Goal: Complete application form

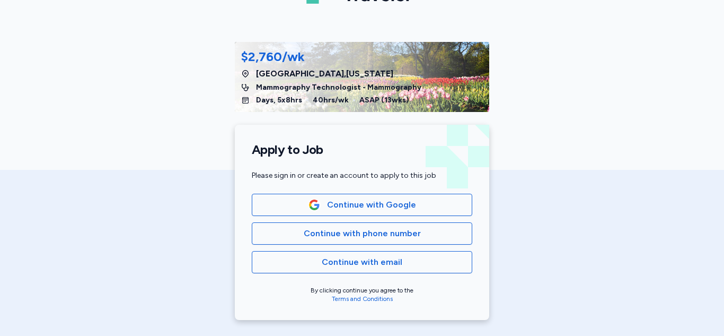
scroll to position [106, 0]
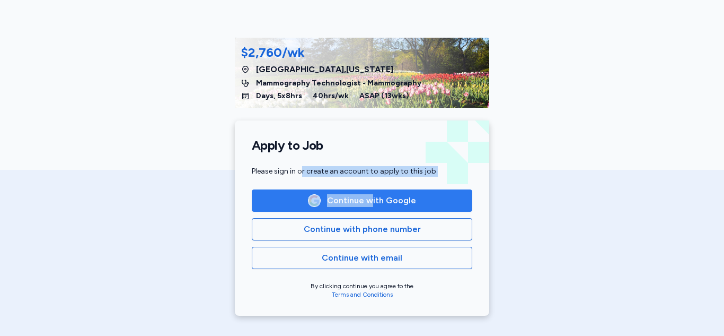
drag, startPoint x: 299, startPoint y: 169, endPoint x: 369, endPoint y: 202, distance: 77.1
click at [369, 202] on div "Apply to Job Please sign in or create an account to apply to this job Continue …" at bounding box center [362, 217] width 255 height 195
click at [369, 202] on span "Continue with Google" at bounding box center [371, 200] width 89 height 13
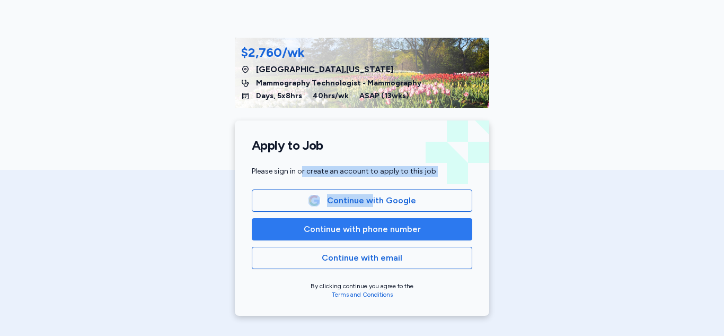
click at [393, 223] on span "Continue with phone number" at bounding box center [362, 229] width 117 height 13
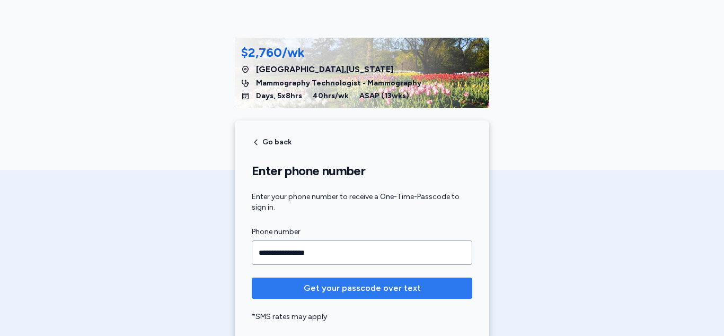
type input "**********"
click at [396, 287] on span "Get your passcode over text" at bounding box center [362, 288] width 117 height 13
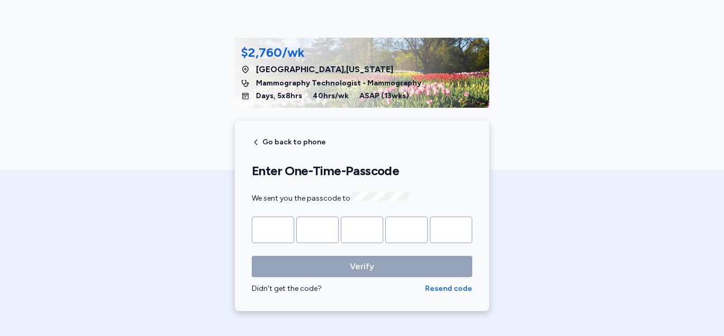
type input "*"
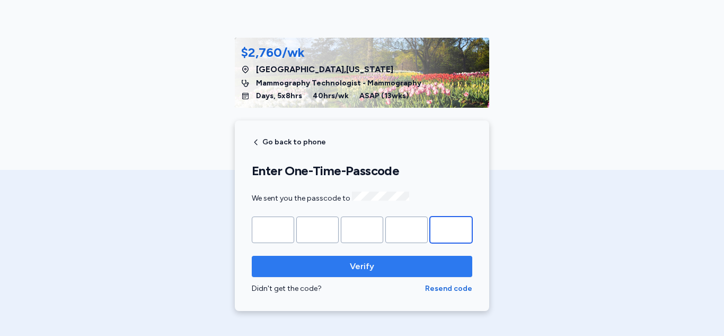
type input "*"
click at [385, 272] on button "Verify" at bounding box center [362, 266] width 221 height 21
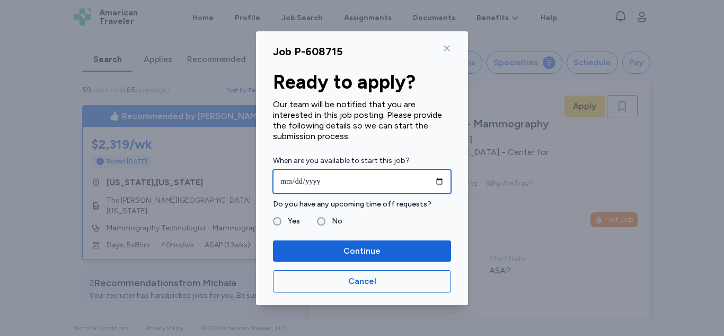
click at [441, 182] on input "date" at bounding box center [362, 181] width 178 height 24
type input "**********"
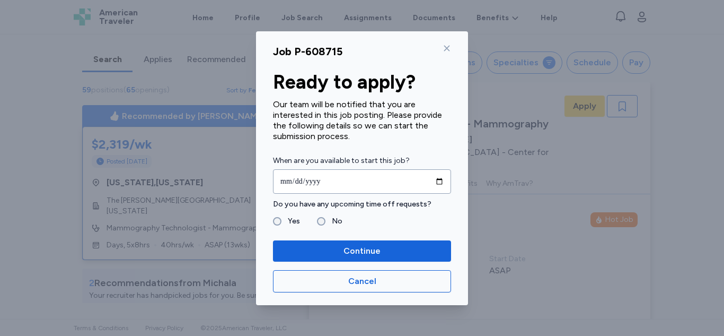
click at [284, 223] on label "Yes" at bounding box center [291, 221] width 19 height 13
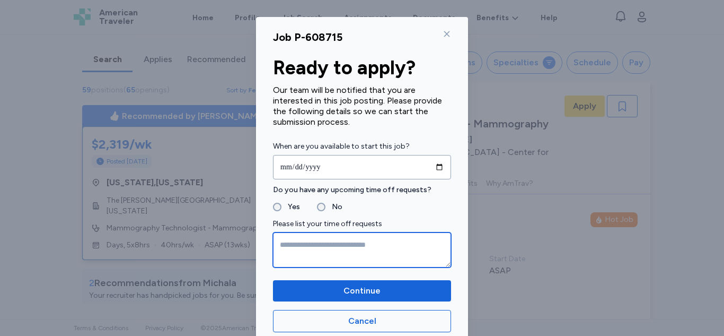
click at [288, 247] on textarea at bounding box center [362, 249] width 178 height 35
click at [279, 239] on textarea "**********" at bounding box center [362, 249] width 178 height 35
click at [366, 247] on textarea "**********" at bounding box center [362, 249] width 178 height 35
click at [323, 241] on textarea "**********" at bounding box center [362, 249] width 178 height 35
click at [328, 242] on textarea "**********" at bounding box center [362, 249] width 178 height 35
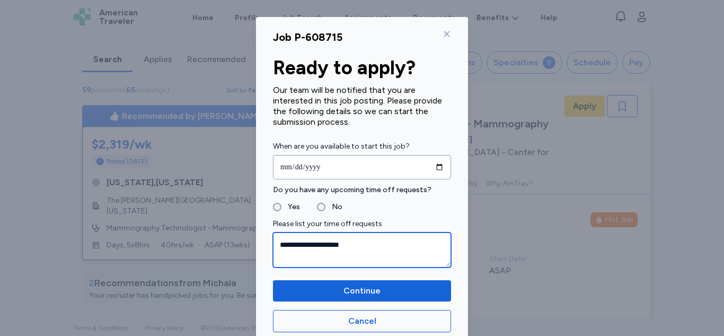
click at [358, 245] on textarea "**********" at bounding box center [362, 249] width 178 height 35
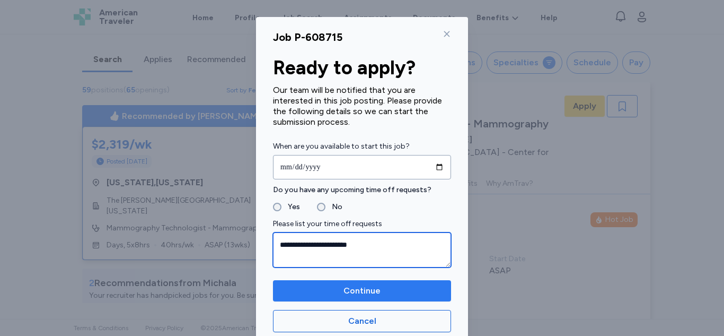
type textarea "**********"
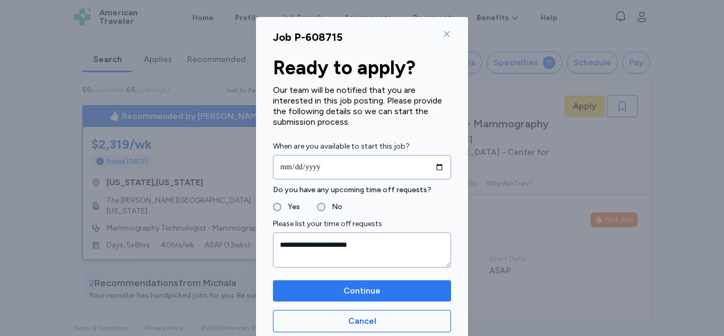
click at [377, 290] on span "Continue" at bounding box center [362, 290] width 161 height 13
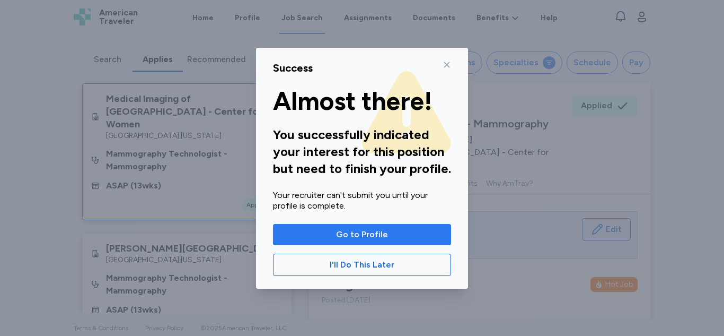
click at [390, 232] on span "Go to Profile" at bounding box center [362, 234] width 161 height 13
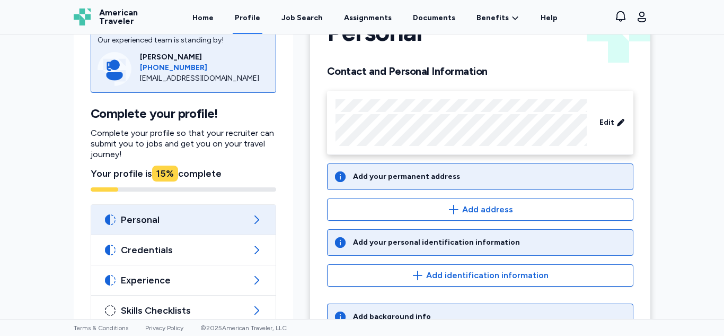
scroll to position [78, 0]
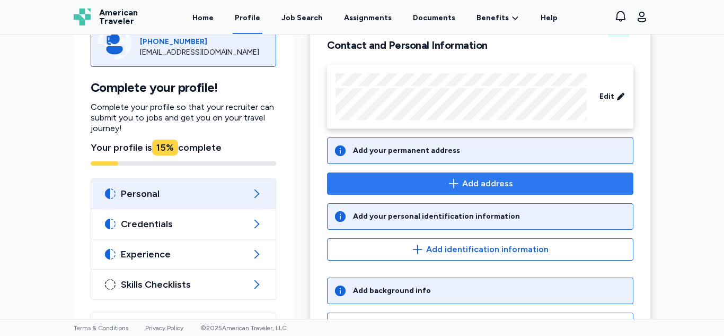
click at [515, 179] on span "Add address" at bounding box center [480, 183] width 288 height 13
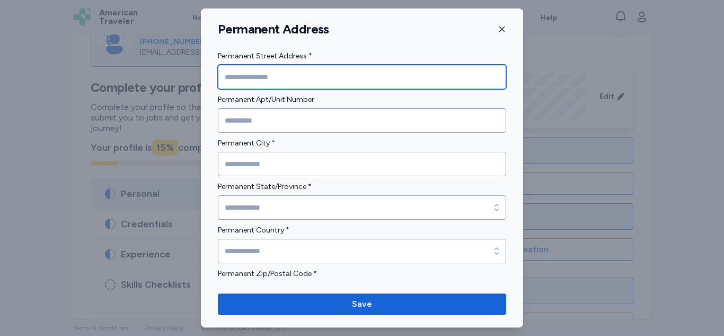
click at [333, 75] on input "Permanent Street Address *" at bounding box center [362, 77] width 288 height 24
type input "**********"
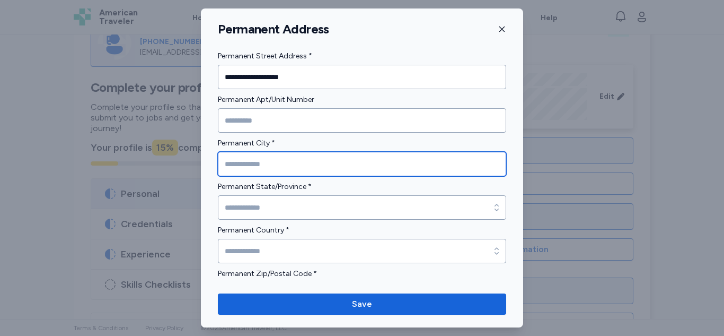
click at [264, 167] on input "Permanent City *" at bounding box center [362, 164] width 288 height 24
type input "**********"
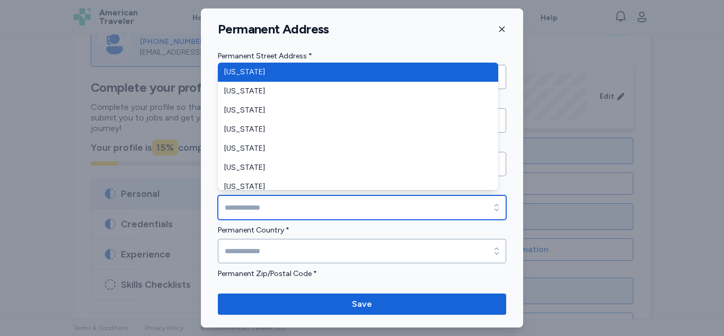
click at [261, 204] on input "Permanent State/Province *" at bounding box center [362, 207] width 288 height 24
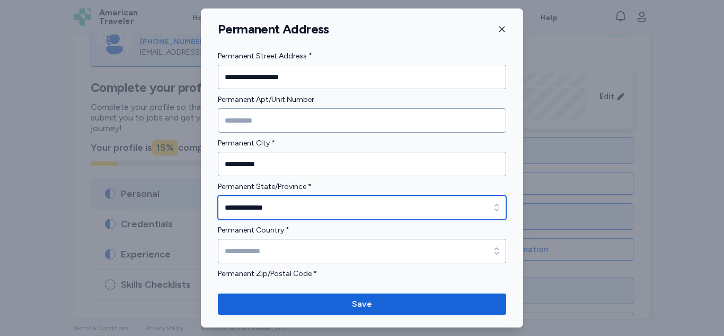
type input "**********"
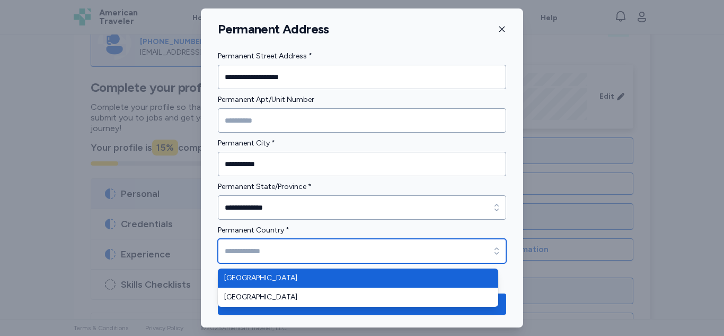
click at [273, 246] on input "Permanent Country *" at bounding box center [362, 251] width 288 height 24
type input "**********"
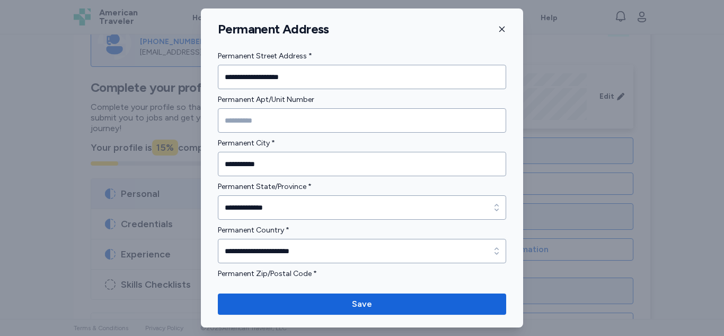
click at [256, 286] on div "**********" at bounding box center [362, 167] width 322 height 319
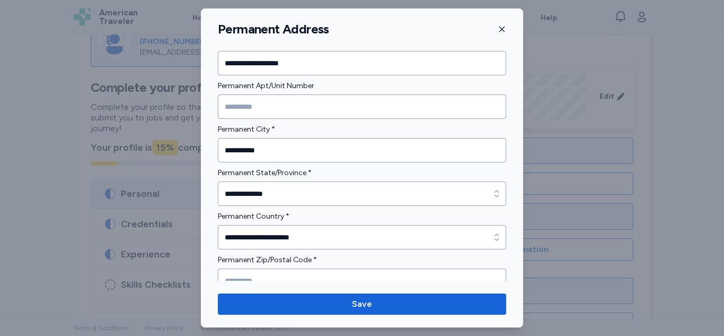
scroll to position [12, 0]
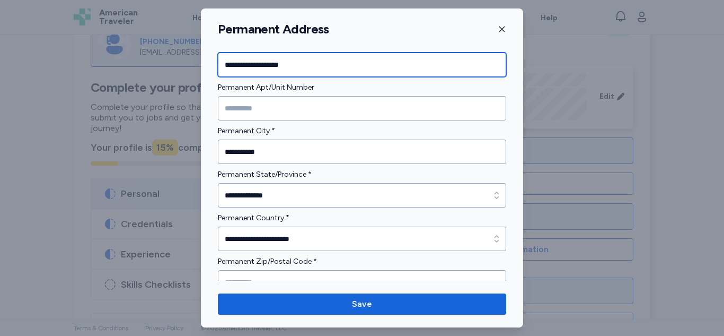
click at [323, 64] on input "**********" at bounding box center [362, 65] width 288 height 24
type input "**********"
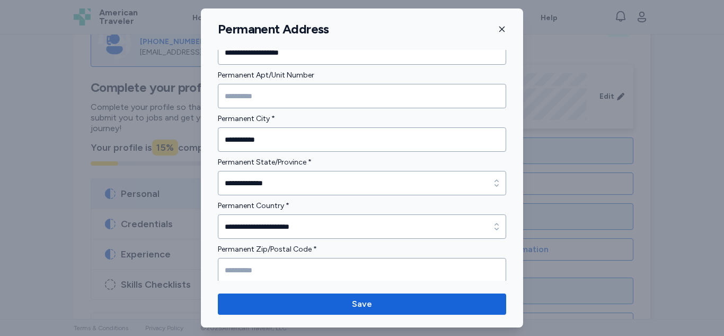
scroll to position [28, 0]
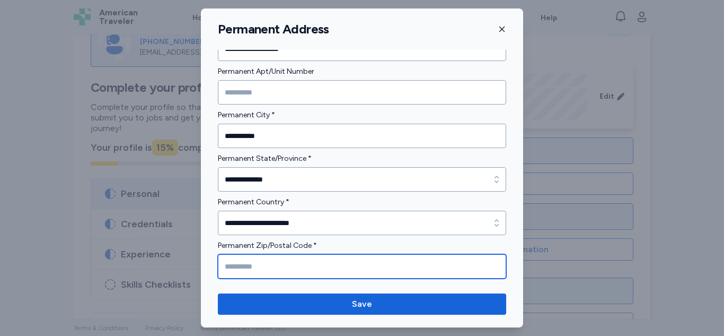
click at [321, 265] on input "Permanent Zip/Postal Code *" at bounding box center [362, 266] width 288 height 24
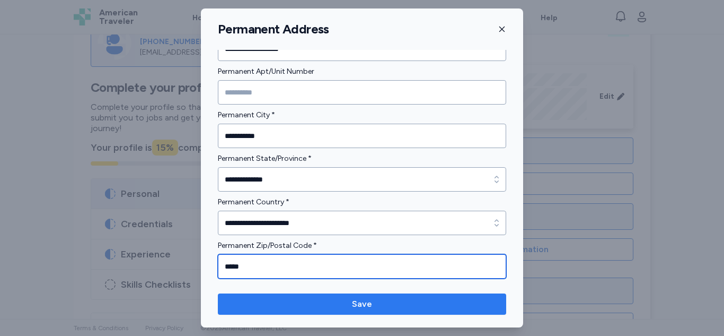
type input "*****"
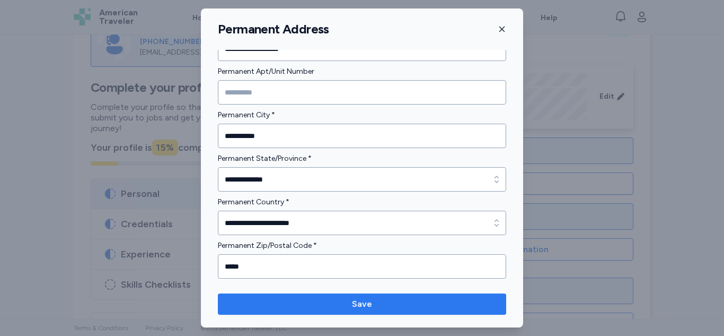
click at [390, 302] on span "Save" at bounding box center [362, 304] width 272 height 13
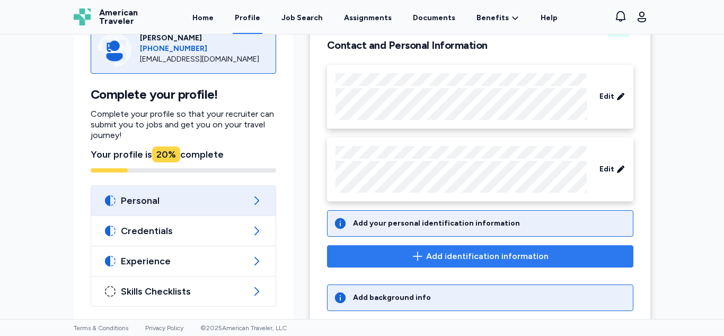
click at [462, 257] on span "Add identification information" at bounding box center [487, 256] width 123 height 13
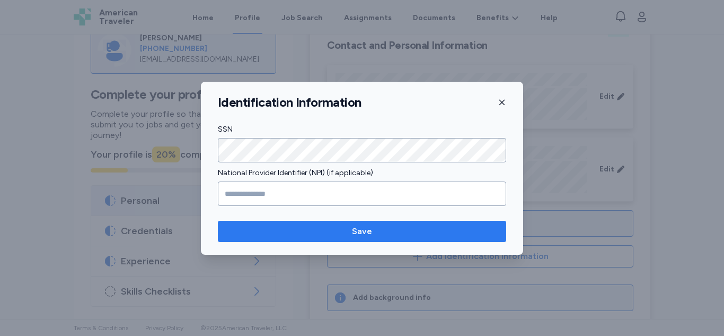
click at [398, 225] on span "Save" at bounding box center [362, 231] width 272 height 13
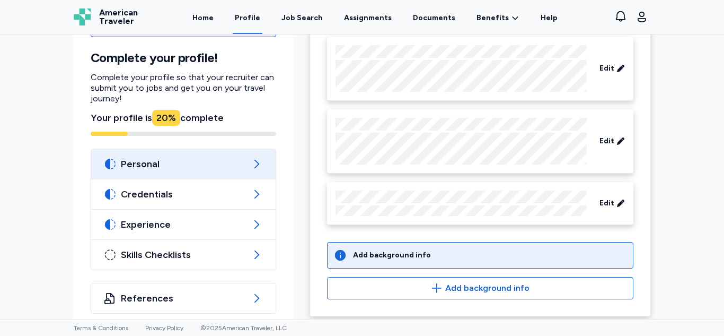
scroll to position [118, 0]
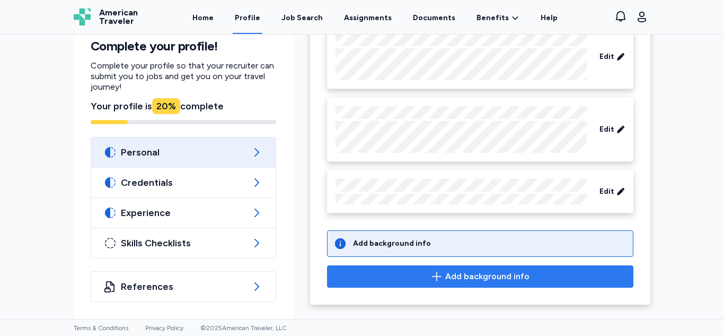
click at [532, 276] on span "Add background info" at bounding box center [480, 276] width 288 height 13
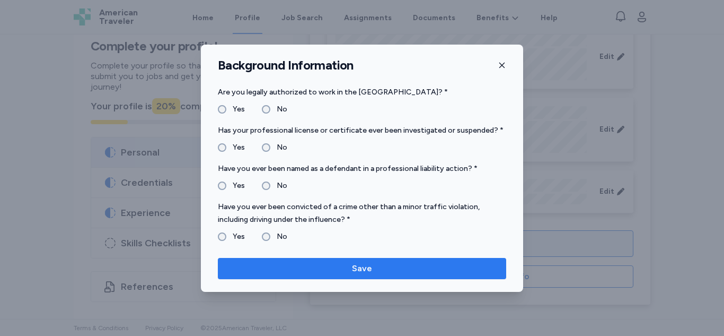
click at [288, 260] on button "Save" at bounding box center [362, 268] width 288 height 21
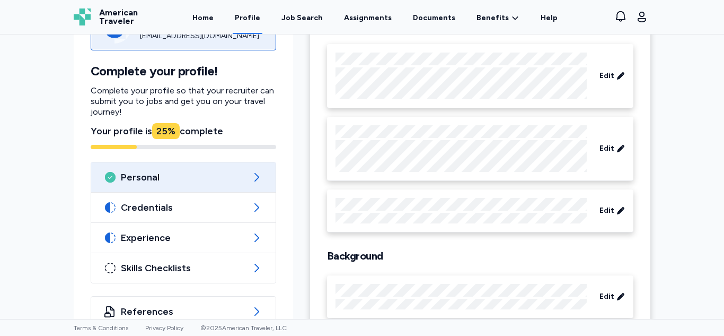
scroll to position [126, 0]
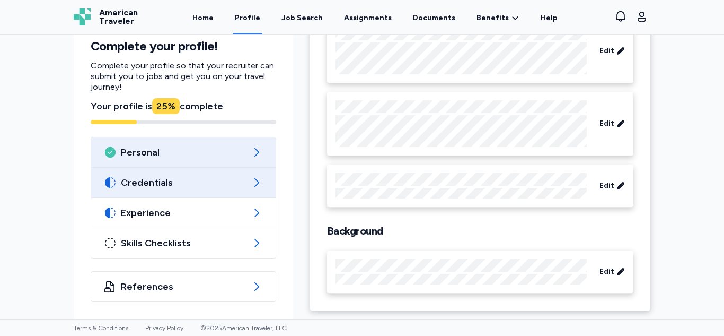
click at [209, 174] on div "Credentials" at bounding box center [183, 183] width 185 height 30
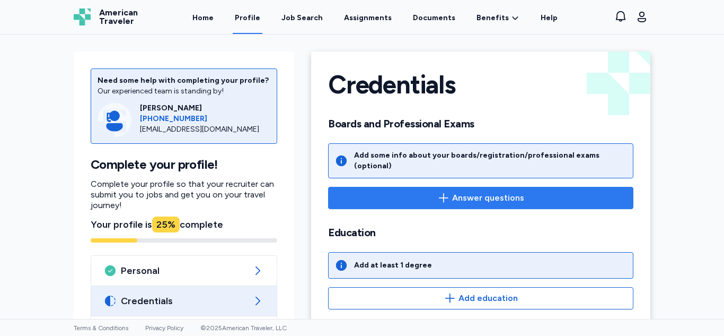
click at [468, 191] on span "Answer questions" at bounding box center [488, 197] width 72 height 13
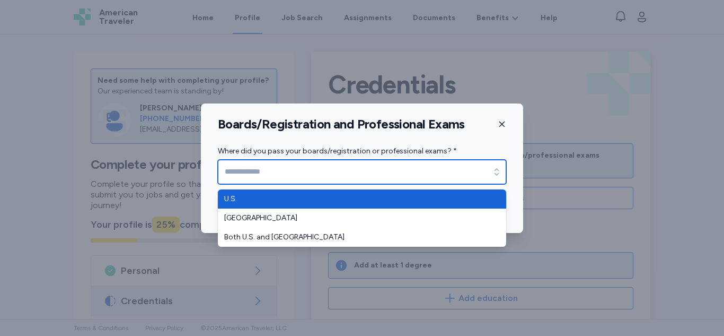
click at [452, 174] on input "Where did you pass your boards/registration or professional exams? *" at bounding box center [362, 172] width 288 height 24
type input "****"
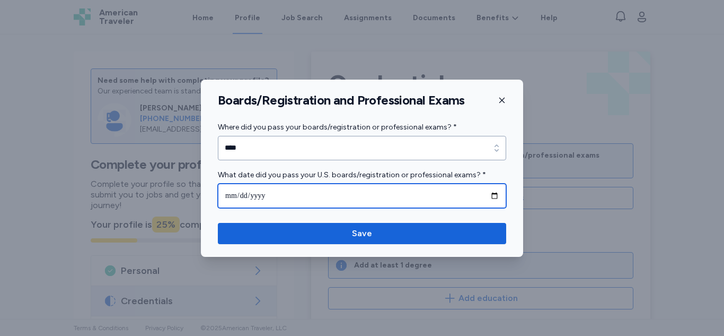
click at [411, 200] on input "date" at bounding box center [362, 195] width 288 height 24
click at [400, 191] on input "date" at bounding box center [362, 195] width 288 height 24
click at [339, 196] on input "date" at bounding box center [362, 195] width 288 height 24
click at [234, 195] on input "date" at bounding box center [362, 195] width 288 height 24
click at [233, 190] on input "date" at bounding box center [362, 195] width 288 height 24
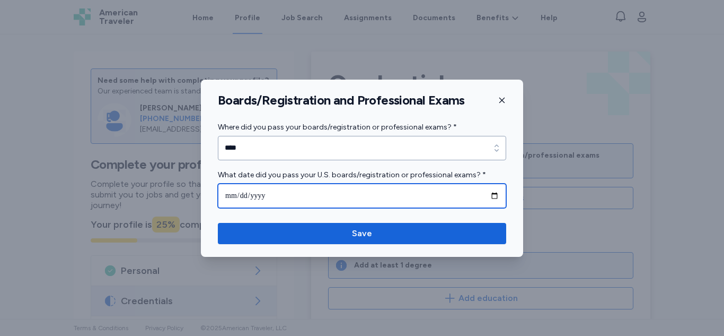
click at [272, 196] on input "date" at bounding box center [362, 195] width 288 height 24
click at [493, 194] on input "date" at bounding box center [362, 195] width 288 height 24
drag, startPoint x: 319, startPoint y: 197, endPoint x: 274, endPoint y: 207, distance: 45.7
click at [274, 207] on input "date" at bounding box center [362, 195] width 288 height 24
type input "**********"
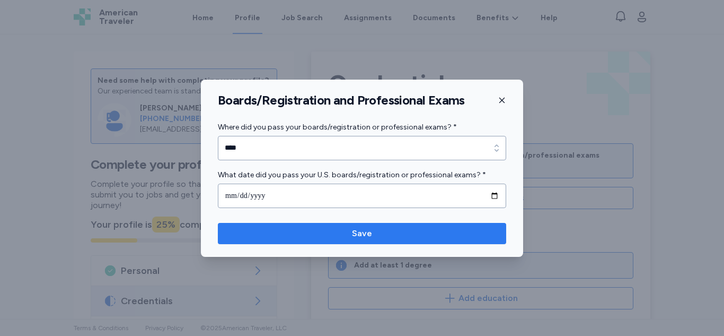
click at [353, 235] on span "Save" at bounding box center [362, 233] width 20 height 13
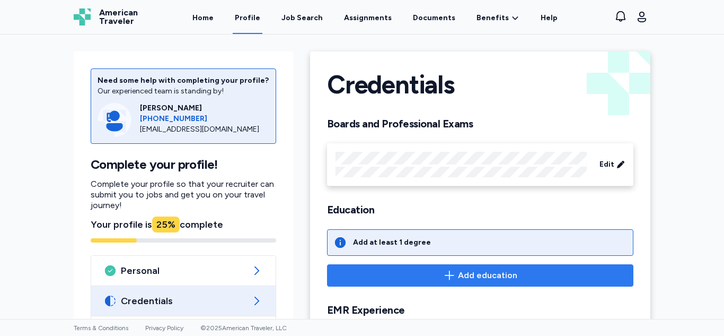
click at [489, 281] on span "Add education" at bounding box center [487, 275] width 59 height 13
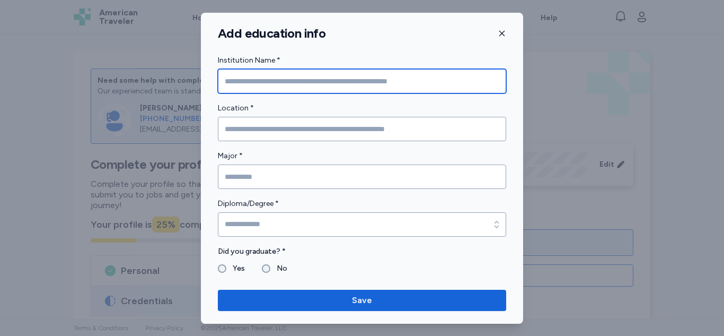
click at [353, 82] on input "Institution Name *" at bounding box center [362, 81] width 288 height 24
type input "**********"
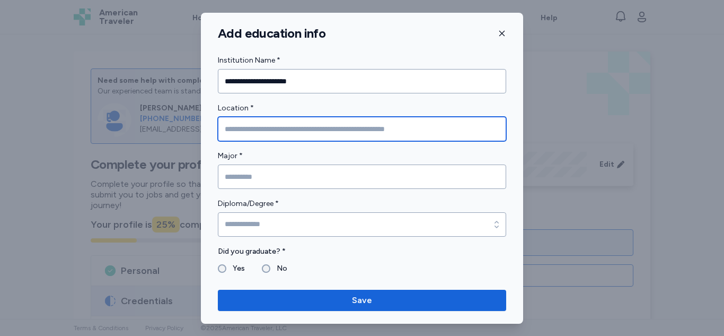
click at [300, 132] on input "Location *" at bounding box center [362, 129] width 288 height 24
type input "**********"
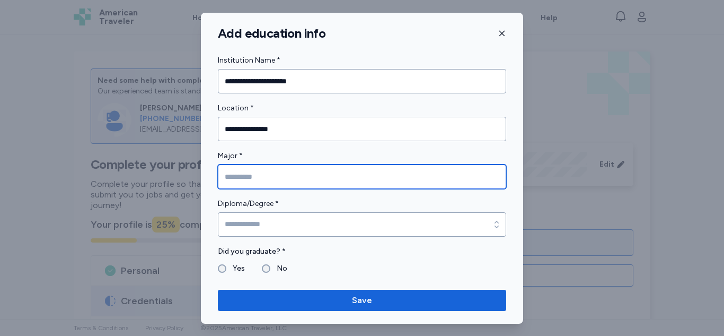
click at [272, 178] on input "Major *" at bounding box center [362, 176] width 288 height 24
type input "**********"
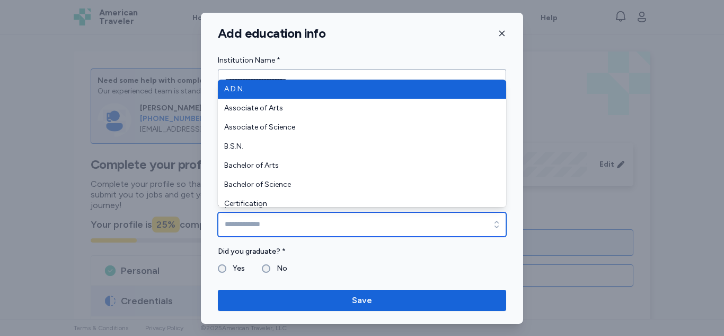
click at [269, 222] on input "Diploma/Degree *" at bounding box center [362, 224] width 288 height 24
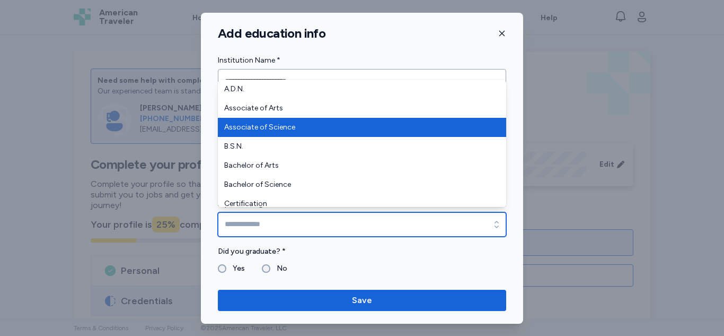
type input "**********"
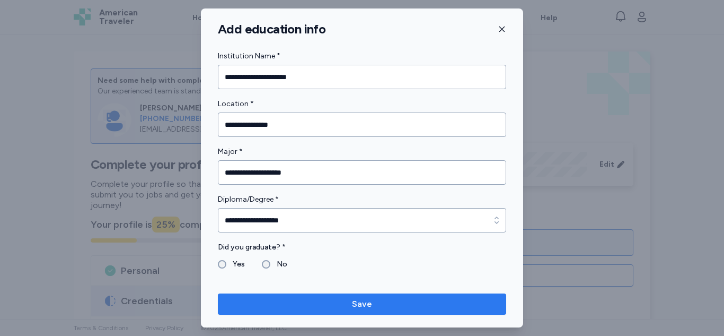
click at [311, 309] on span "Save" at bounding box center [362, 304] width 272 height 13
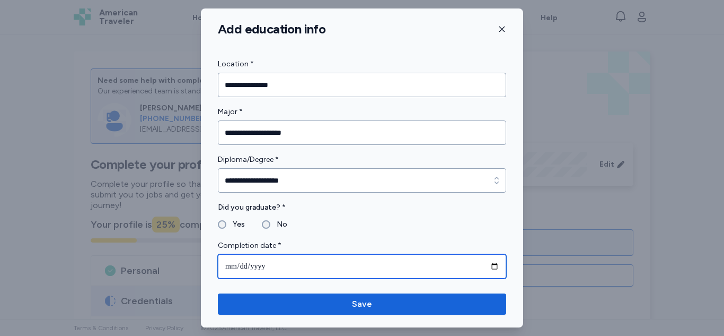
type input "**********"
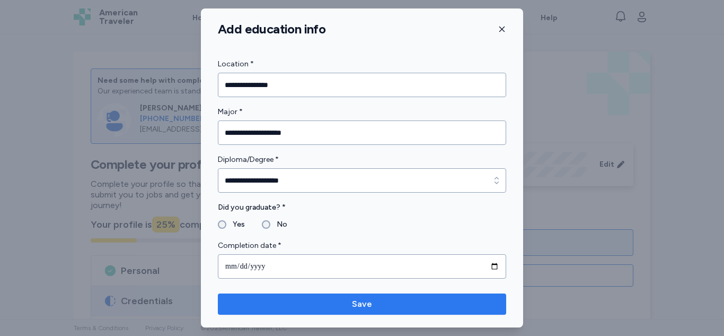
click at [309, 303] on span "Save" at bounding box center [362, 304] width 272 height 13
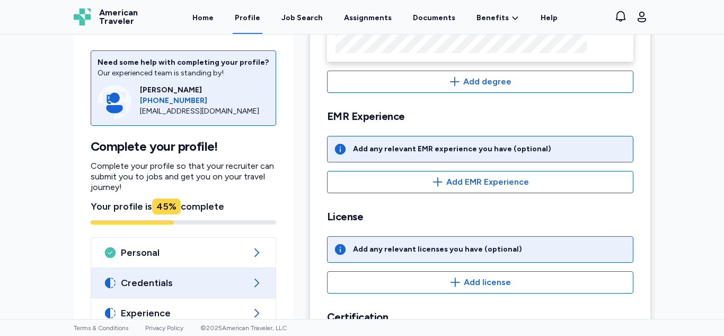
scroll to position [244, 0]
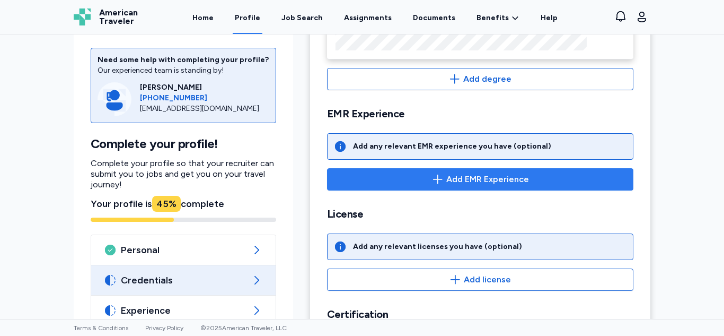
click at [519, 181] on span "Add EMR Experience" at bounding box center [488, 179] width 83 height 13
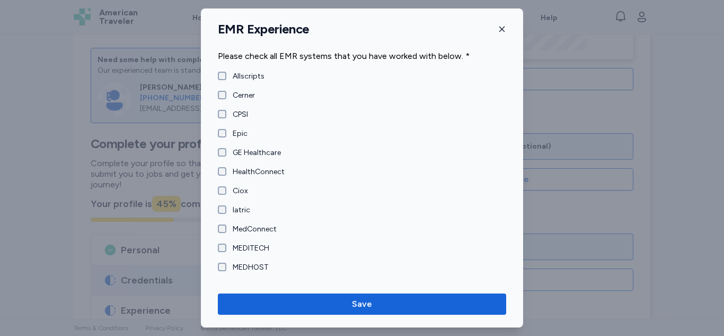
click at [228, 97] on label "Cerner" at bounding box center [240, 95] width 29 height 11
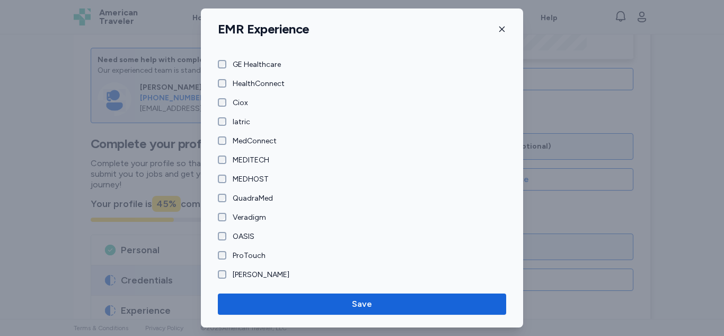
scroll to position [90, 0]
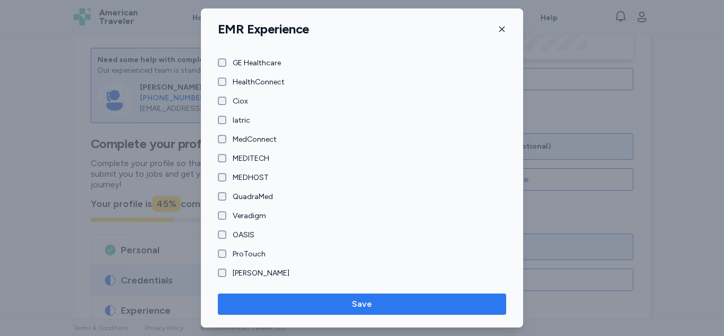
click at [360, 305] on span "Save" at bounding box center [362, 304] width 20 height 13
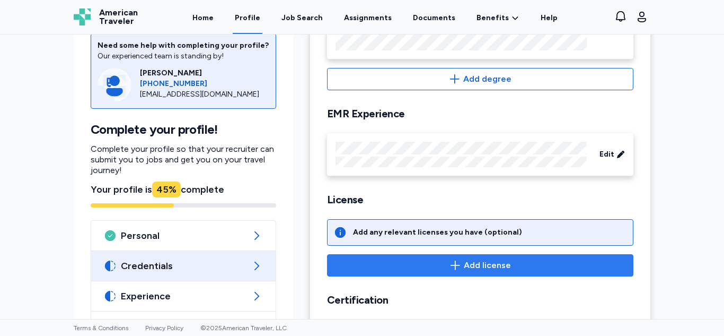
click at [490, 259] on span "Add license" at bounding box center [487, 265] width 47 height 13
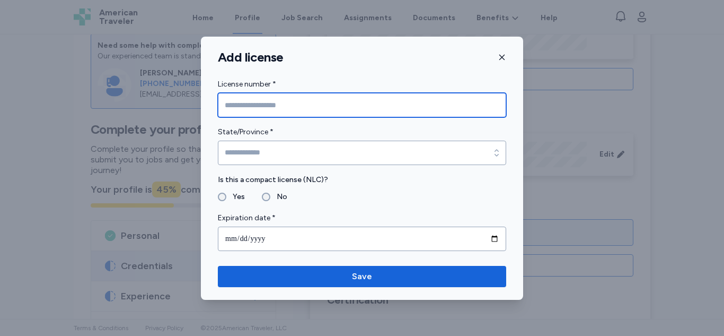
click at [298, 98] on input "License number *" at bounding box center [362, 105] width 288 height 24
type input "******"
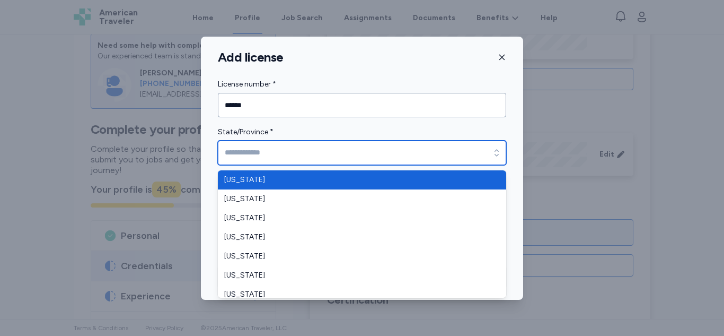
click at [277, 149] on input "State/Province *" at bounding box center [362, 153] width 288 height 24
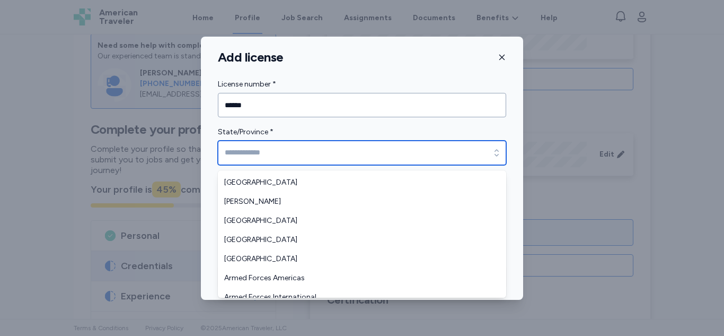
scroll to position [1324, 0]
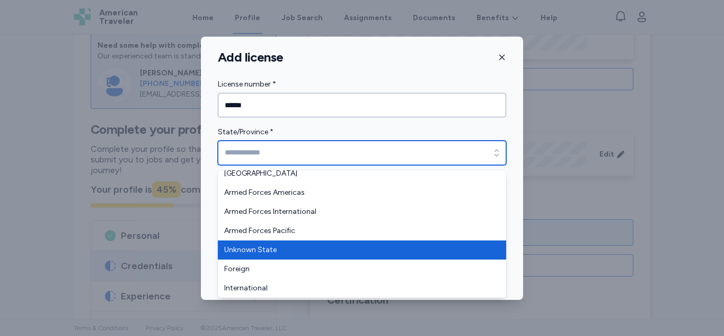
type input "**********"
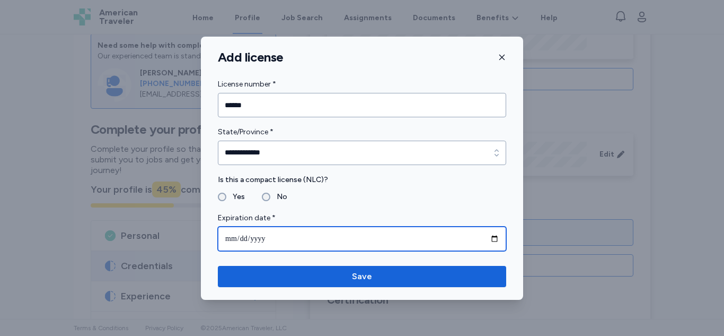
click at [293, 238] on input "date" at bounding box center [362, 238] width 288 height 24
type input "**********"
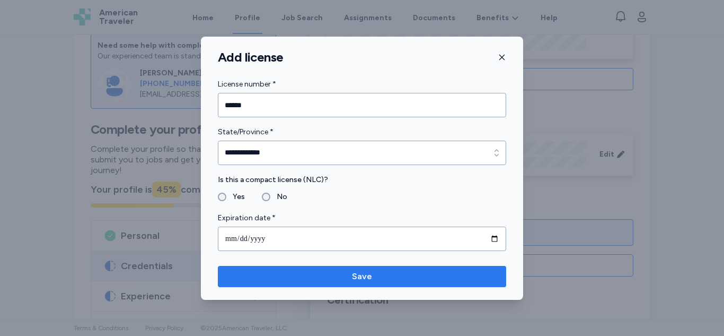
click at [369, 279] on span "Save" at bounding box center [362, 276] width 20 height 13
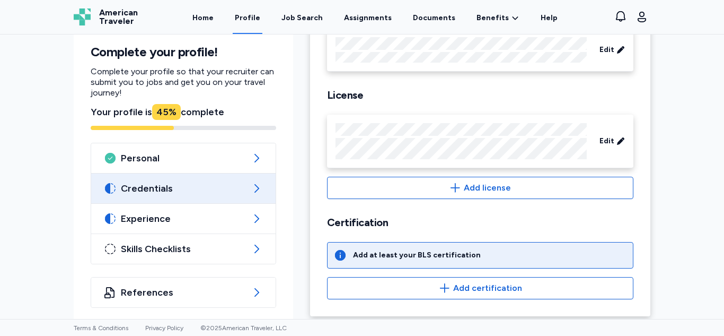
scroll to position [355, 0]
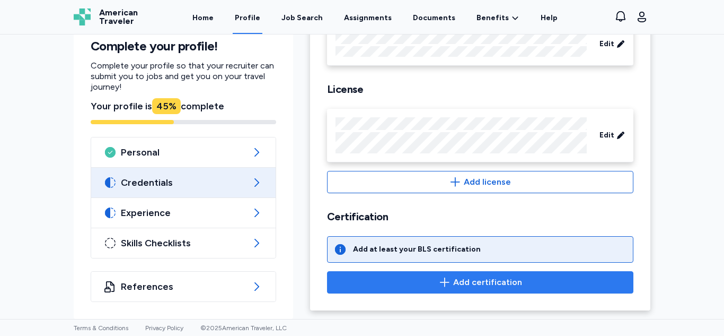
click at [510, 289] on button "Add certification" at bounding box center [480, 282] width 307 height 22
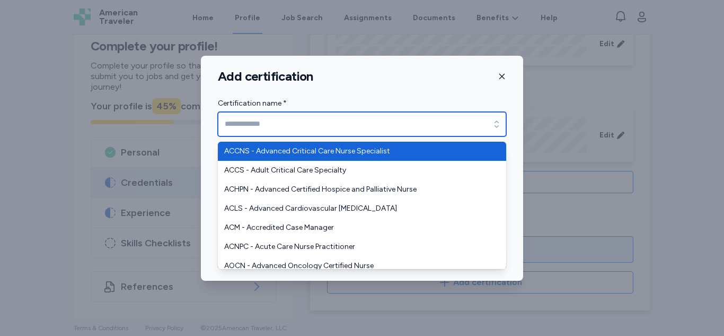
click at [443, 133] on input "Certification name *" at bounding box center [362, 124] width 288 height 24
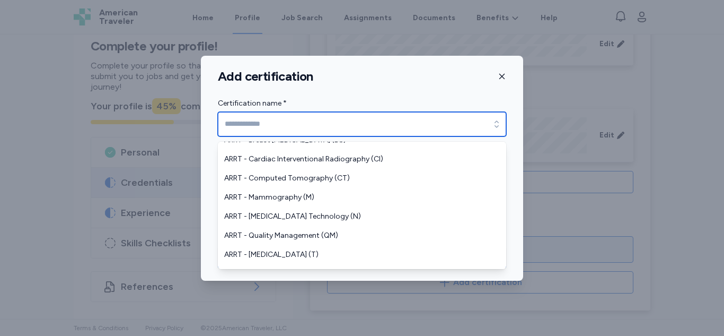
scroll to position [260, 0]
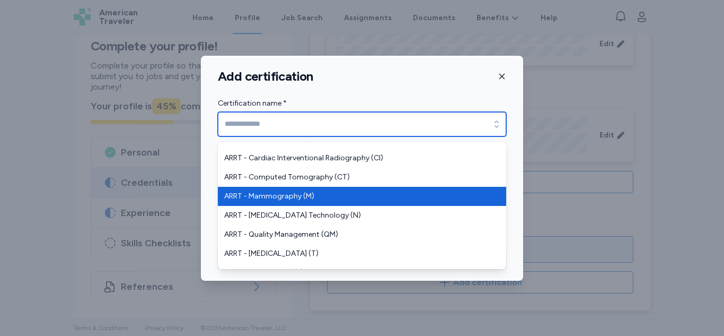
type input "**********"
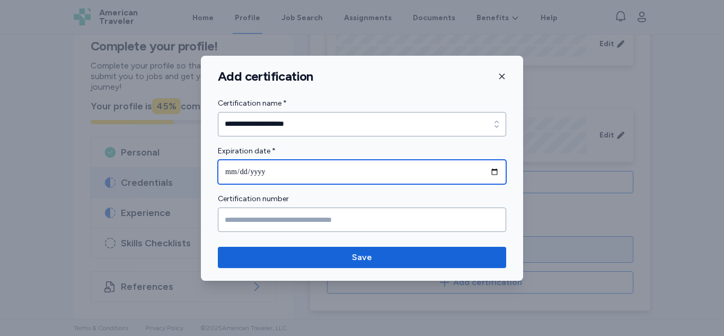
click at [330, 168] on input "date" at bounding box center [362, 172] width 288 height 24
type input "**********"
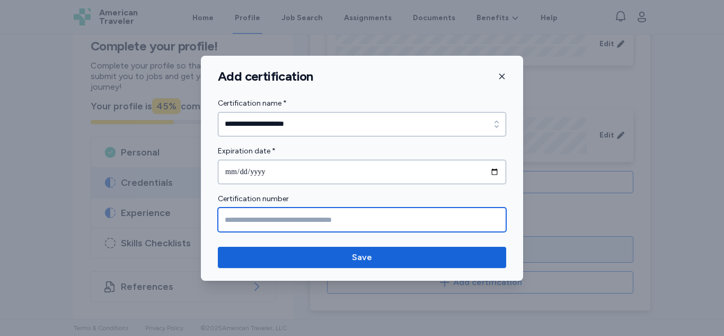
click at [304, 223] on input "Certification number" at bounding box center [362, 219] width 288 height 24
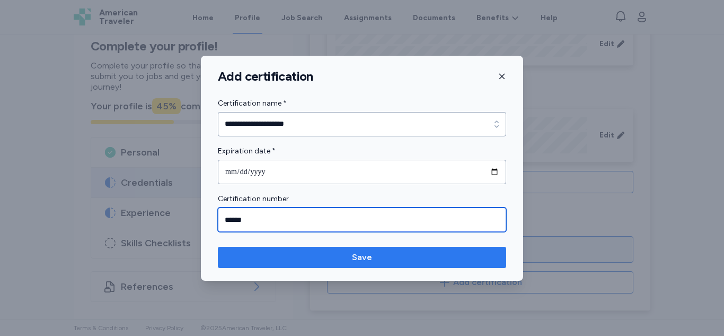
type input "******"
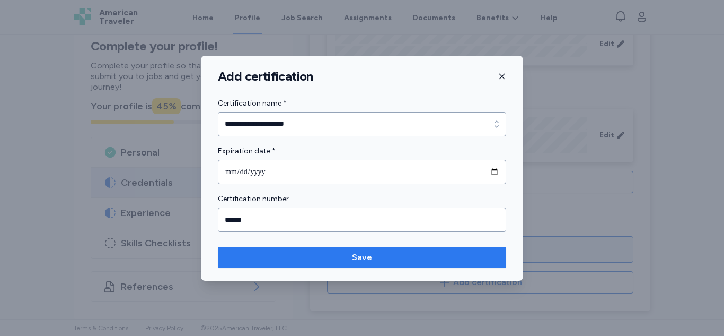
click at [306, 251] on span "Save" at bounding box center [362, 257] width 272 height 13
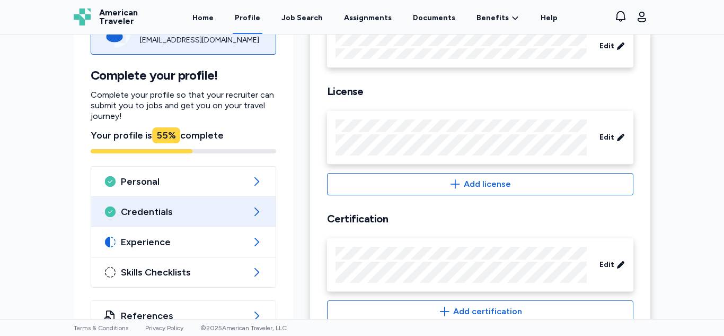
scroll to position [357, 0]
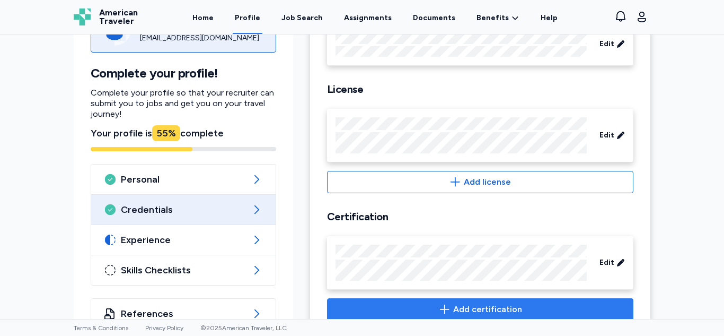
click at [453, 310] on span "Add certification" at bounding box center [487, 309] width 69 height 13
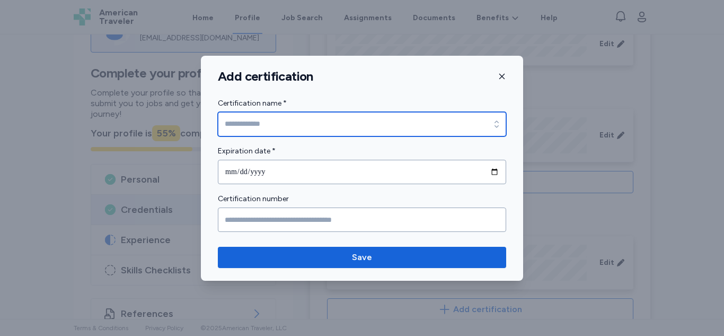
click at [369, 113] on input "Certification name *" at bounding box center [362, 124] width 288 height 24
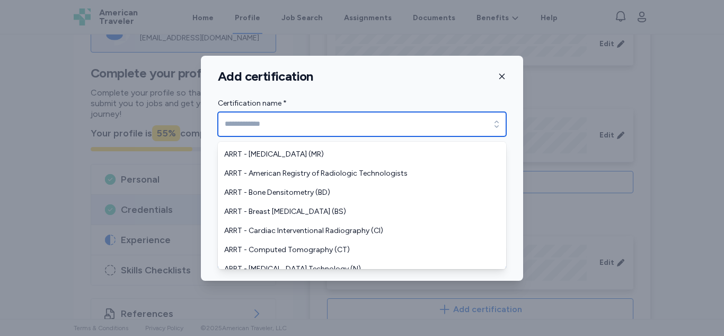
scroll to position [282, 0]
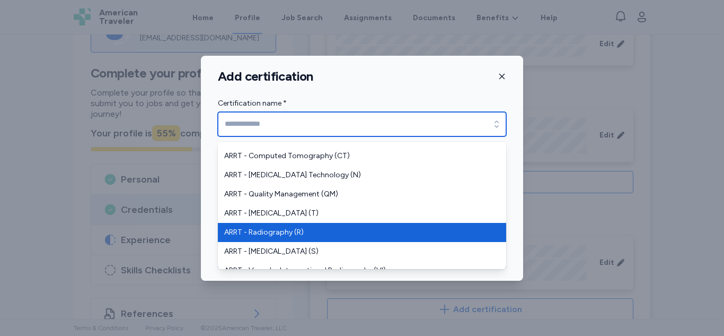
type input "**********"
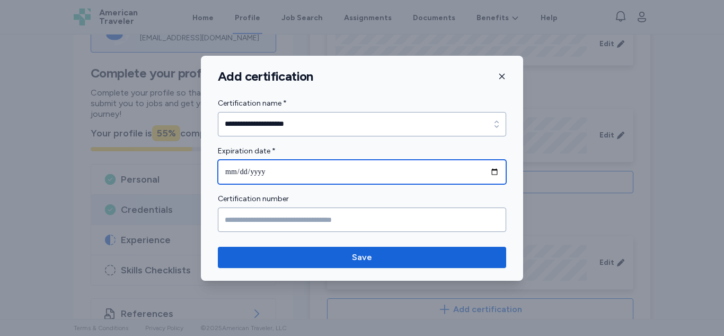
click at [356, 162] on input "date" at bounding box center [362, 172] width 288 height 24
type input "**********"
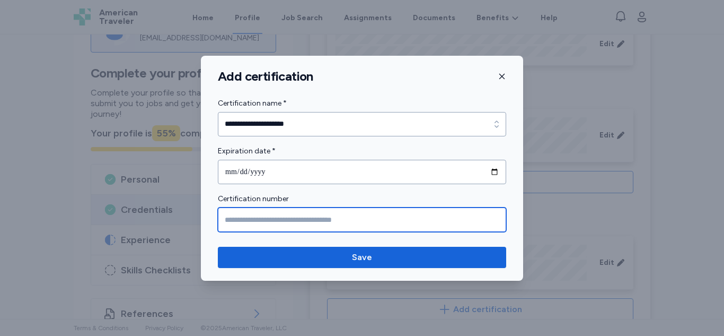
click at [332, 214] on input "Certification number" at bounding box center [362, 219] width 288 height 24
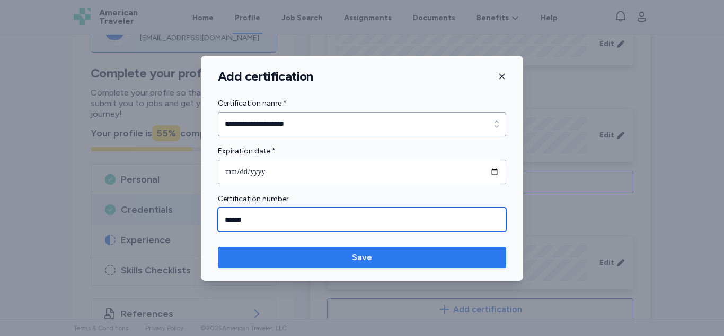
type input "******"
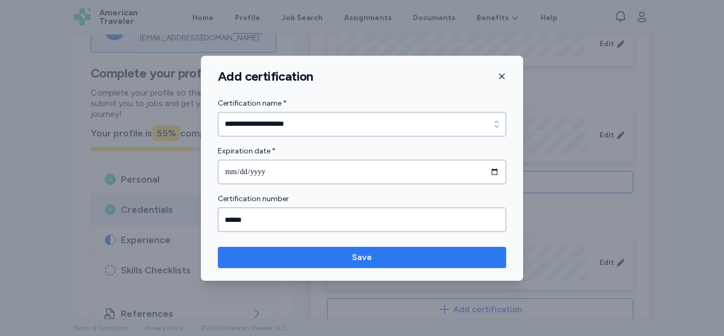
click at [355, 254] on span "Save" at bounding box center [362, 257] width 20 height 13
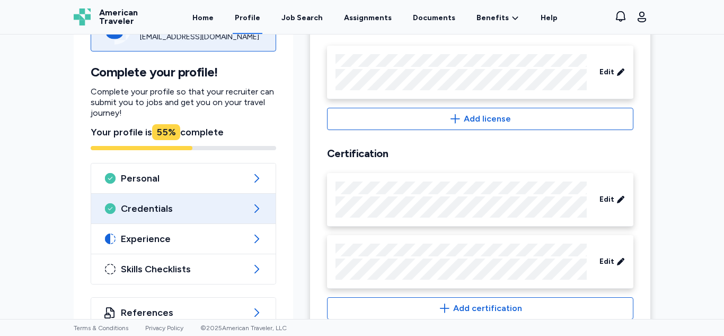
scroll to position [446, 0]
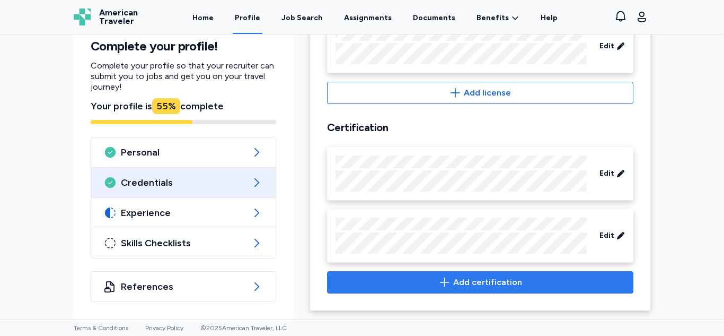
click at [552, 284] on span "Add certification" at bounding box center [480, 282] width 288 height 13
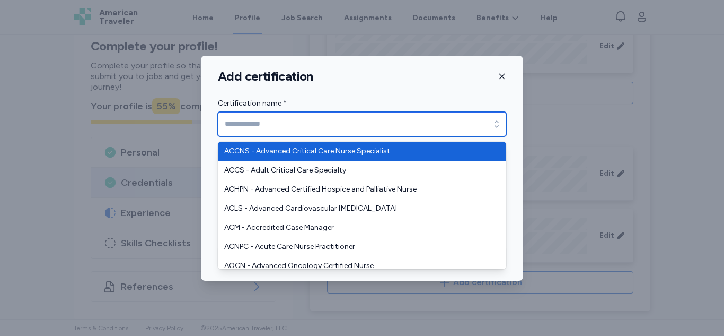
click at [494, 117] on div "button" at bounding box center [496, 124] width 19 height 24
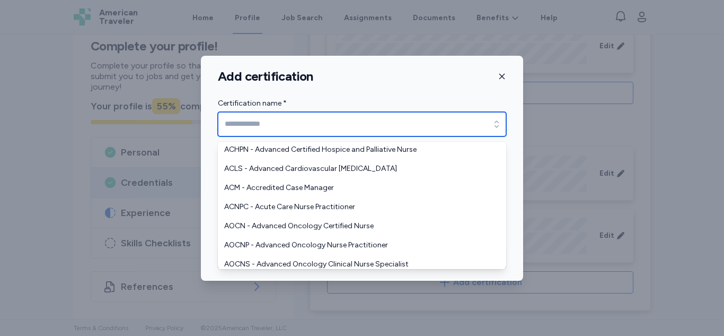
scroll to position [0, 0]
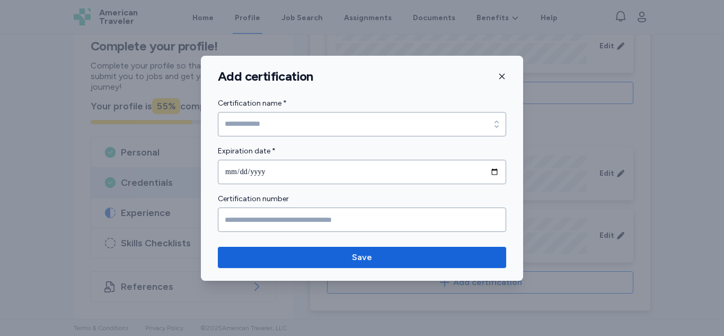
click at [501, 75] on div "Add certification Certification name * Certification name * Expiration date * C…" at bounding box center [362, 168] width 322 height 225
click at [499, 76] on icon "button" at bounding box center [502, 76] width 8 height 8
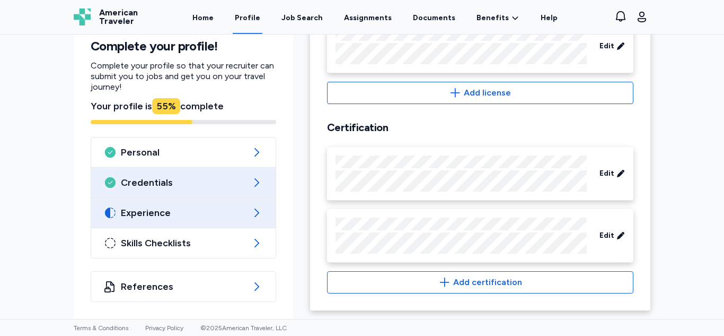
click at [231, 217] on span "Experience" at bounding box center [183, 212] width 125 height 13
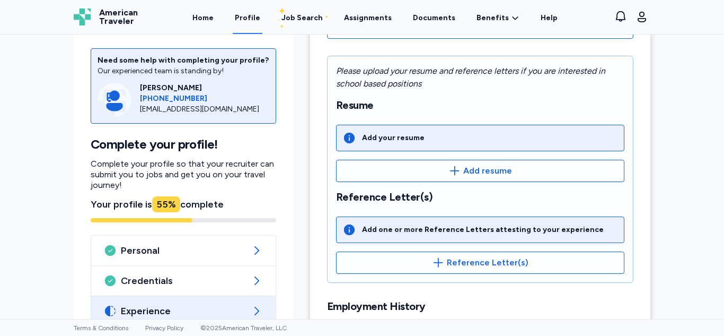
scroll to position [322, 0]
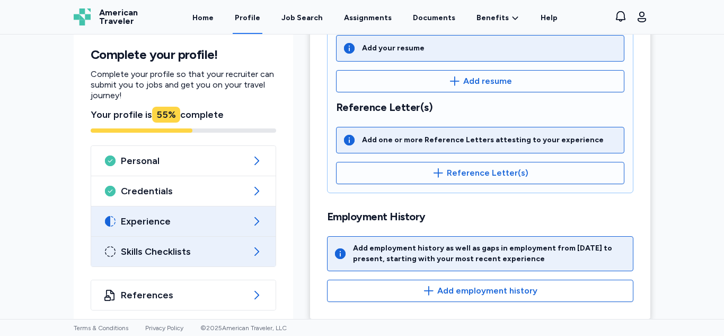
click at [163, 246] on span "Skills Checklists" at bounding box center [183, 251] width 125 height 13
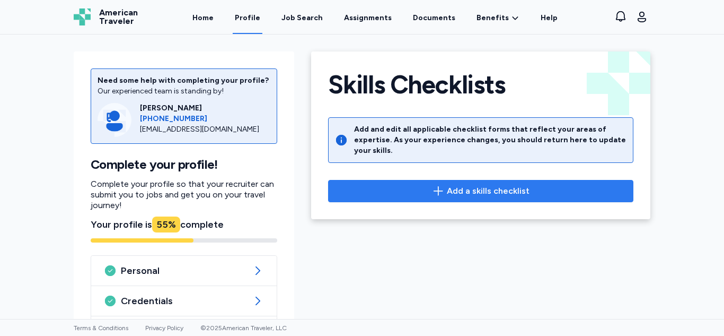
click at [447, 185] on span "Add a skills checklist" at bounding box center [488, 191] width 83 height 13
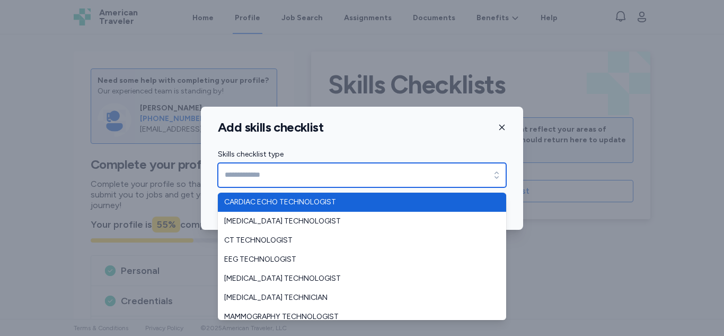
click at [454, 172] on input "Skills checklist type" at bounding box center [362, 175] width 288 height 24
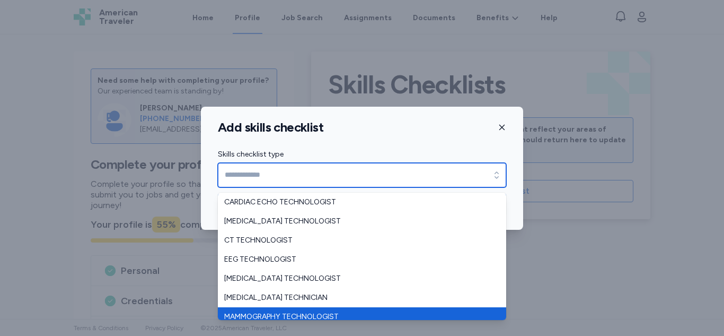
type input "**********"
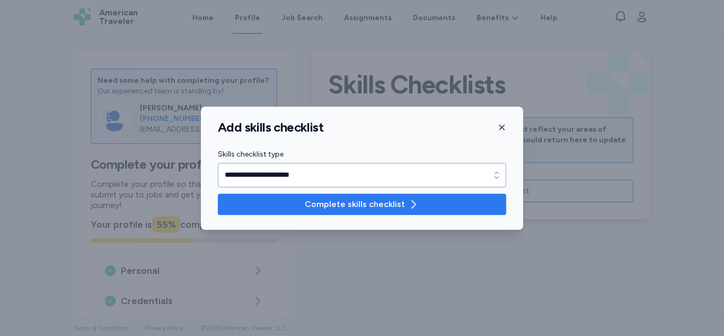
click at [407, 206] on icon "button" at bounding box center [413, 204] width 13 height 13
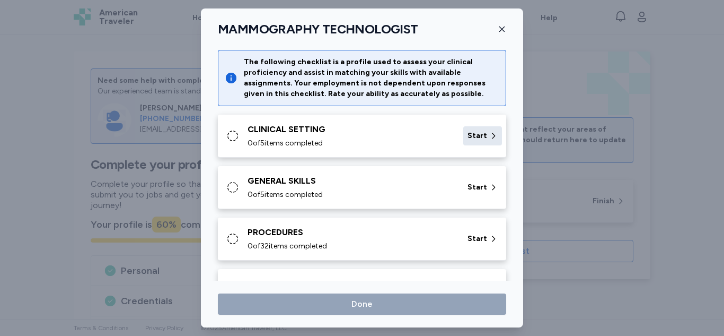
click at [464, 135] on div "Start" at bounding box center [483, 135] width 39 height 19
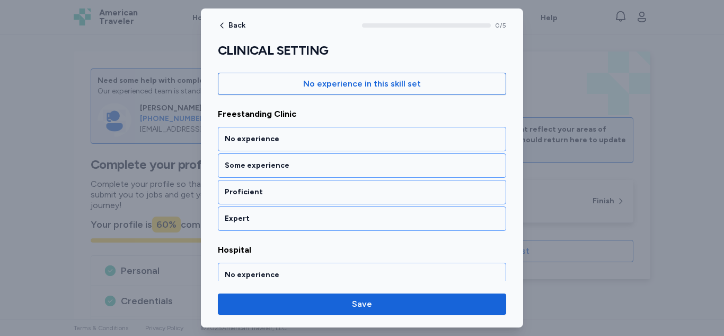
scroll to position [150, 0]
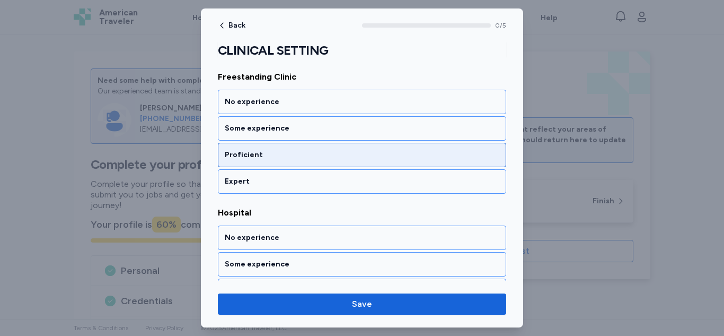
click at [421, 155] on div "Proficient" at bounding box center [362, 155] width 275 height 11
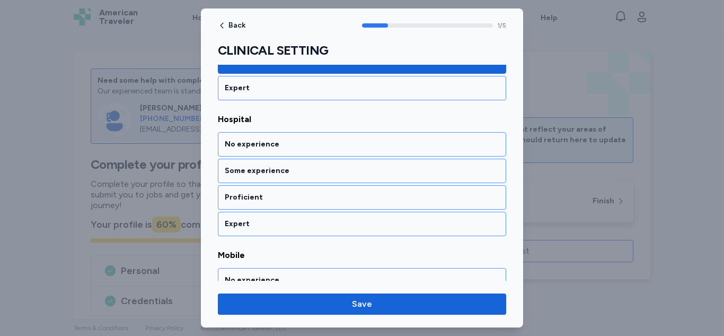
scroll to position [246, 0]
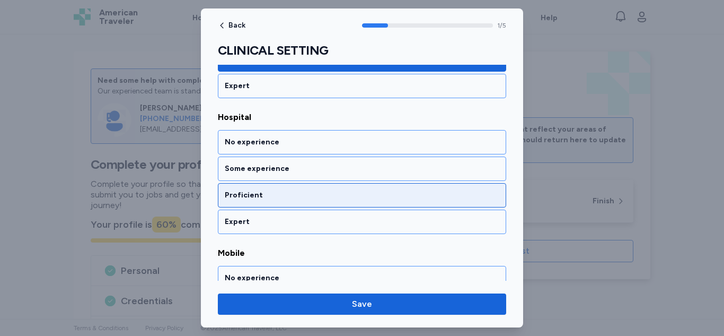
click at [406, 192] on div "Proficient" at bounding box center [362, 195] width 275 height 11
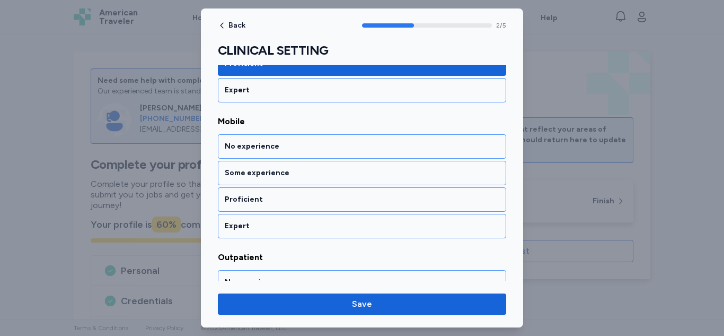
scroll to position [381, 0]
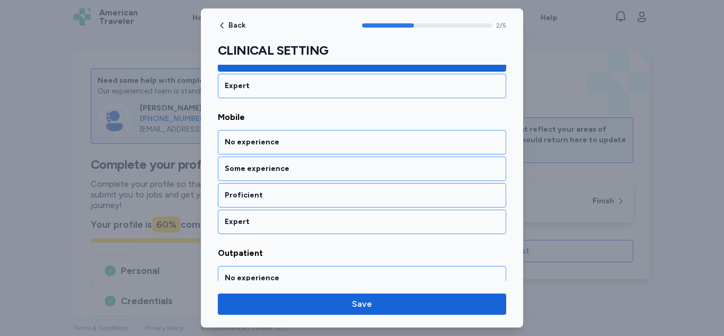
click at [406, 192] on div "Proficient" at bounding box center [362, 195] width 275 height 11
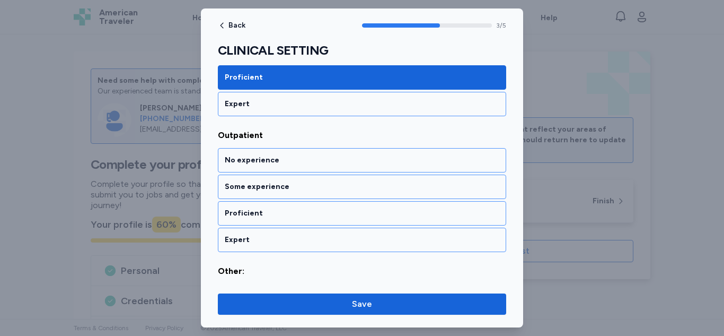
scroll to position [517, 0]
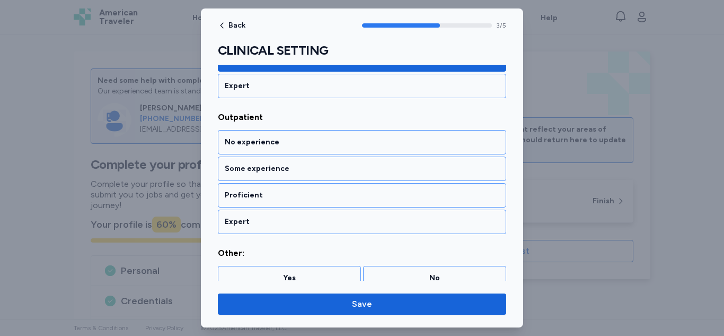
click at [406, 192] on div "Proficient" at bounding box center [362, 195] width 275 height 11
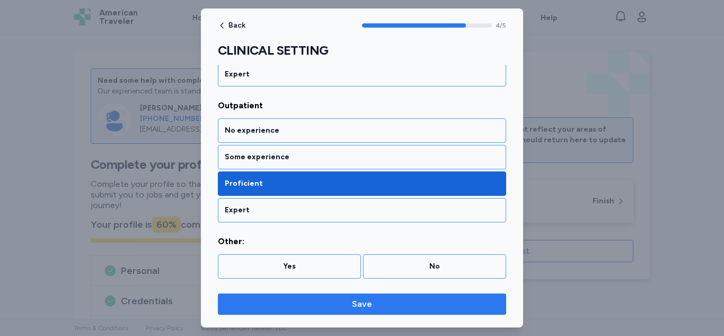
click at [369, 300] on span "Save" at bounding box center [362, 304] width 20 height 13
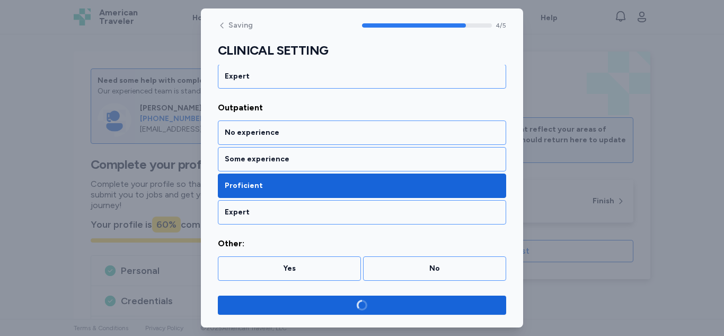
scroll to position [527, 0]
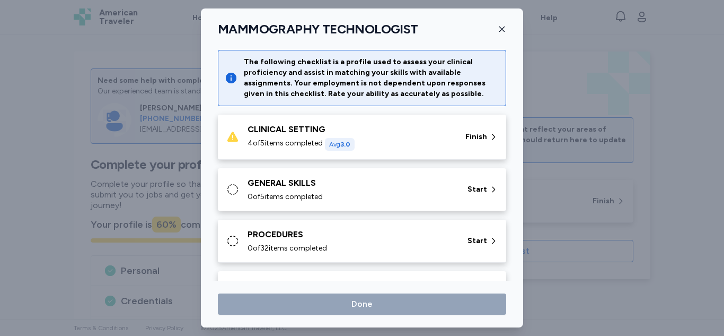
click at [414, 141] on div "4 of 5 items completed Avg 3.0" at bounding box center [350, 144] width 205 height 13
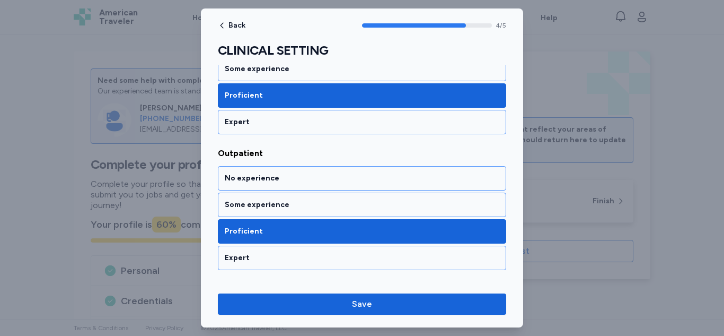
scroll to position [529, 0]
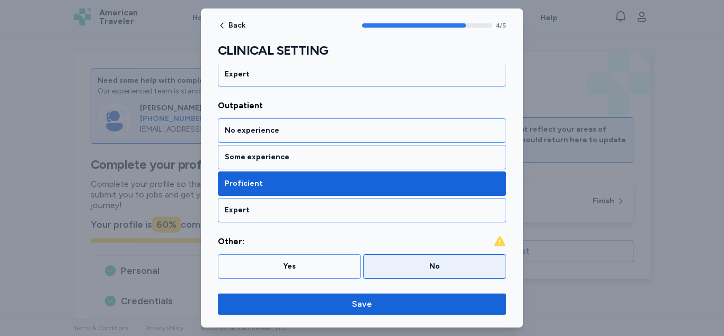
click at [422, 274] on div "No" at bounding box center [434, 266] width 143 height 24
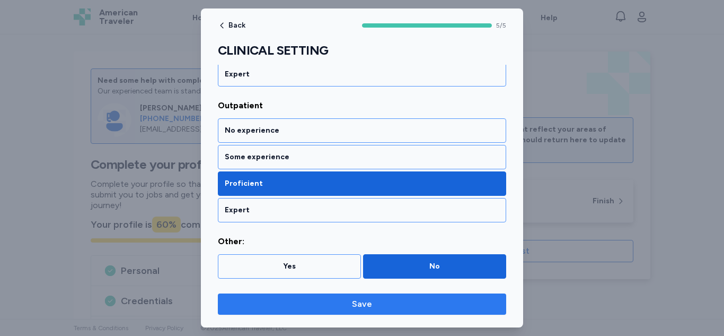
click at [400, 309] on span "Save" at bounding box center [362, 304] width 272 height 13
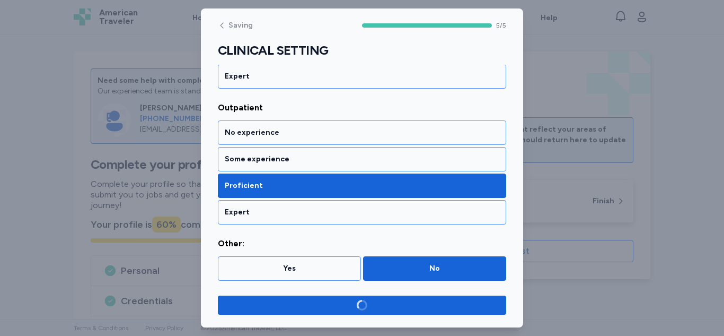
scroll to position [527, 0]
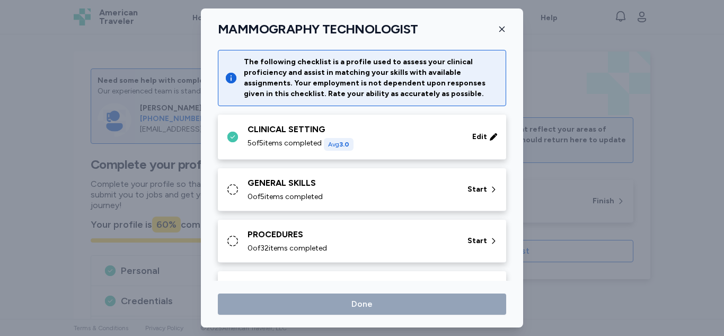
click at [414, 194] on div "0 of 5 items completed" at bounding box center [351, 196] width 207 height 11
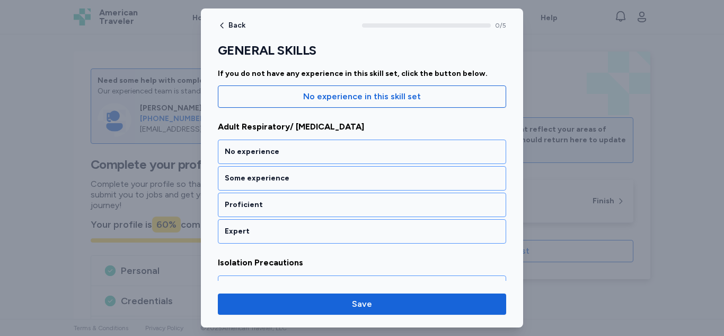
scroll to position [123, 0]
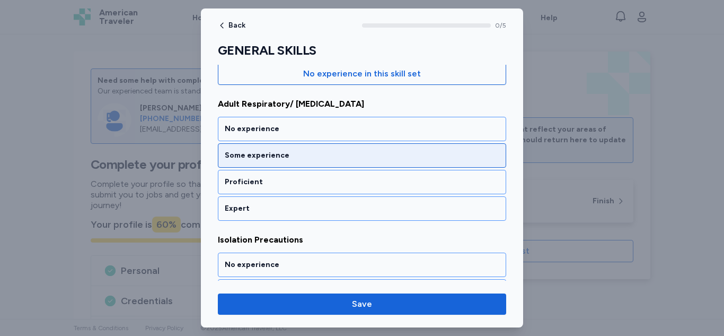
click at [427, 153] on div "Some experience" at bounding box center [362, 155] width 275 height 11
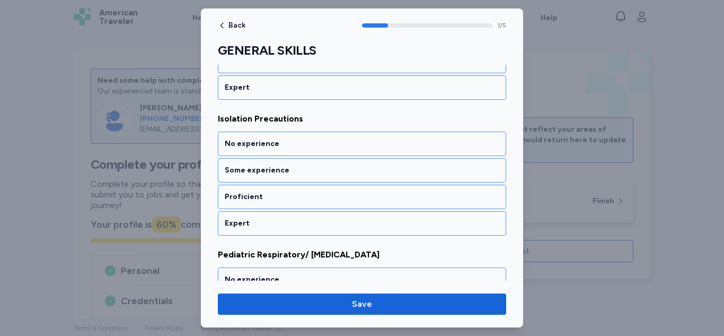
scroll to position [246, 0]
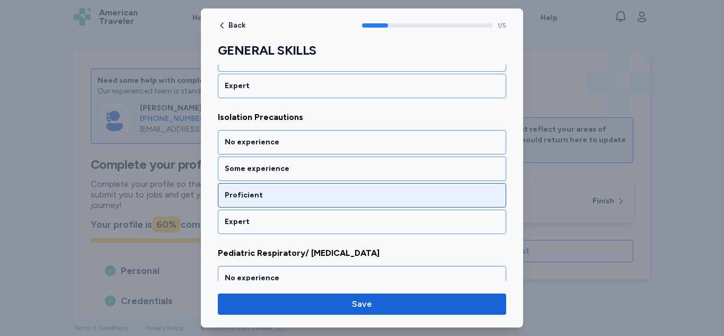
click at [415, 196] on div "Proficient" at bounding box center [362, 195] width 275 height 11
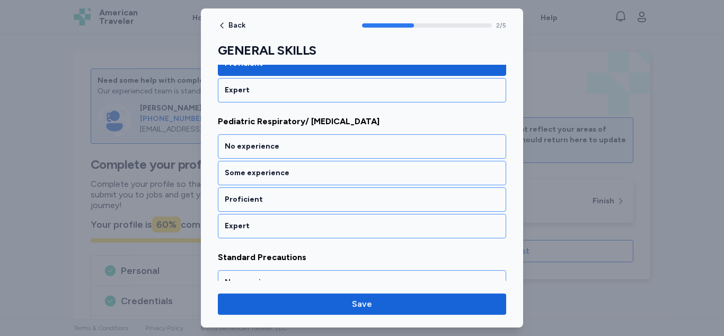
scroll to position [381, 0]
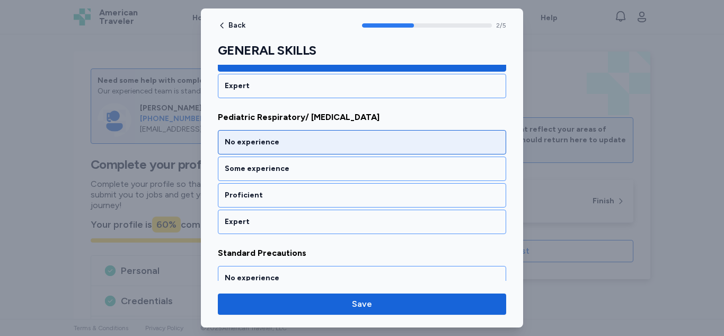
click at [424, 150] on div "No experience" at bounding box center [362, 142] width 288 height 24
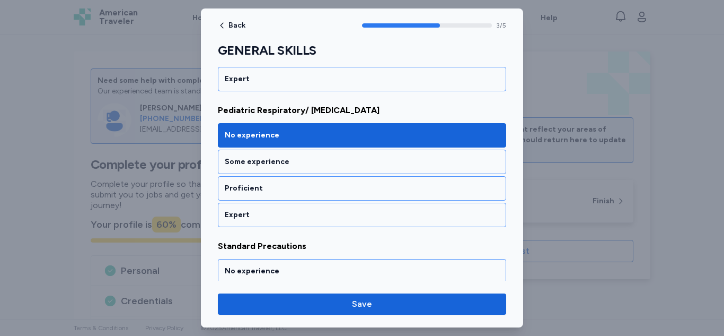
scroll to position [380, 0]
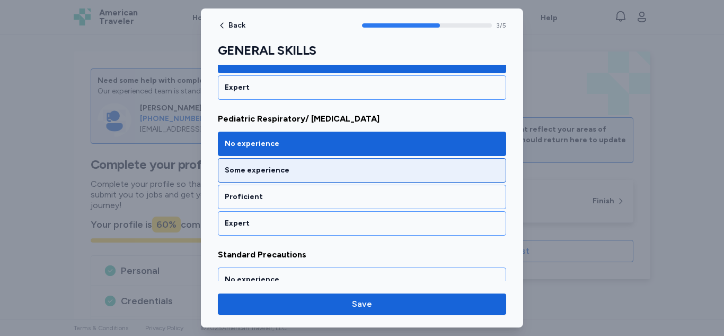
click at [429, 172] on div "Some experience" at bounding box center [362, 170] width 275 height 11
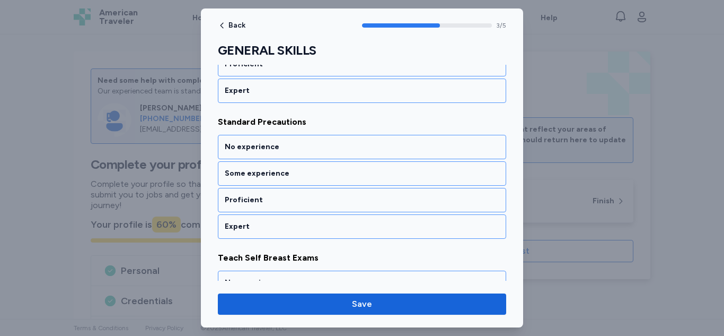
scroll to position [517, 0]
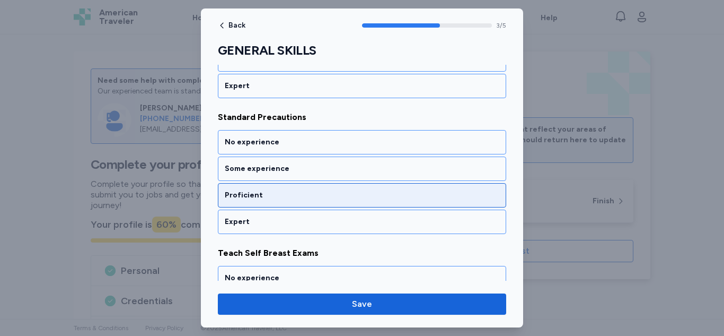
click at [400, 195] on div "Proficient" at bounding box center [362, 195] width 275 height 11
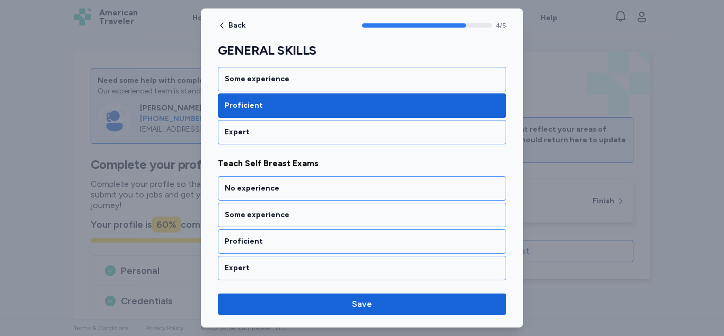
scroll to position [608, 0]
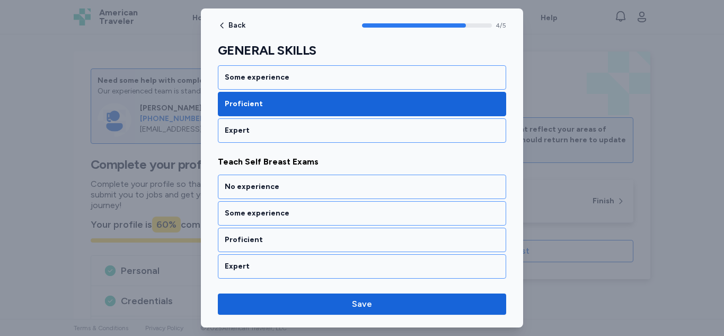
click at [400, 195] on div "No experience" at bounding box center [362, 186] width 288 height 24
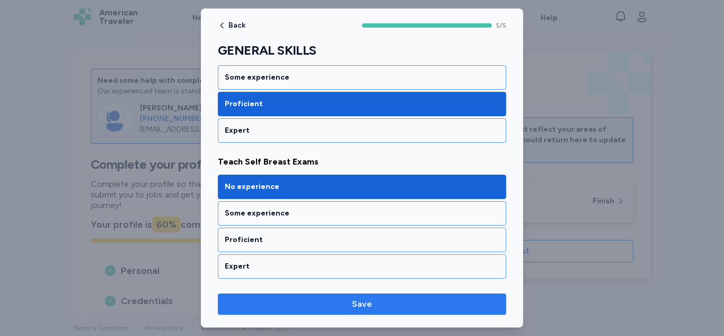
drag, startPoint x: 388, startPoint y: 305, endPoint x: 409, endPoint y: 311, distance: 22.0
click at [409, 311] on button "Save" at bounding box center [362, 303] width 288 height 21
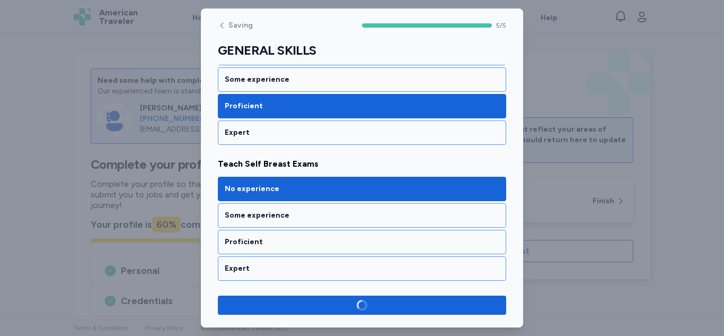
scroll to position [606, 0]
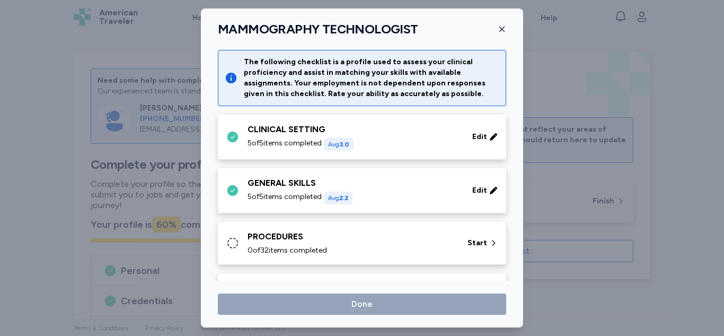
click at [391, 249] on div "0 of 32 items completed" at bounding box center [351, 250] width 207 height 11
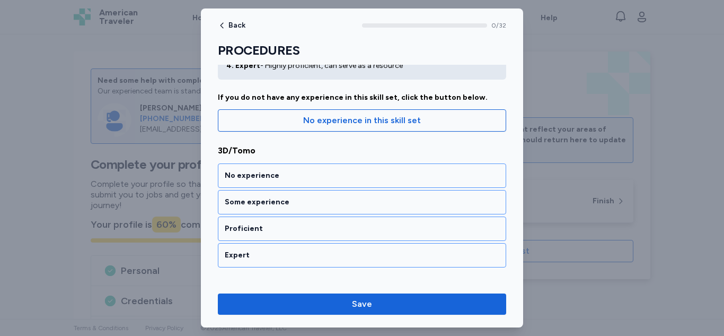
scroll to position [88, 0]
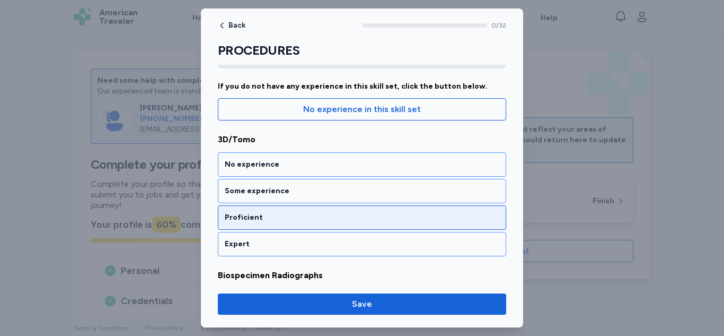
click at [388, 224] on div "Proficient" at bounding box center [362, 217] width 288 height 24
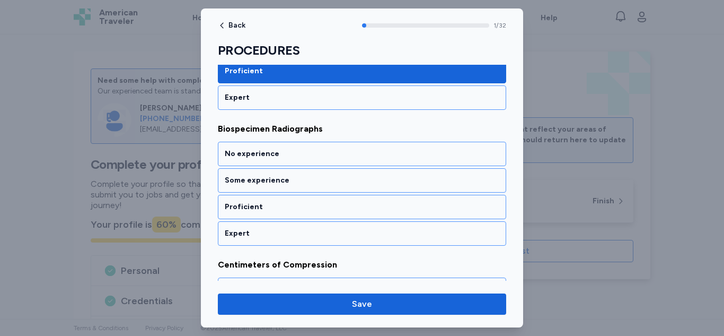
scroll to position [246, 0]
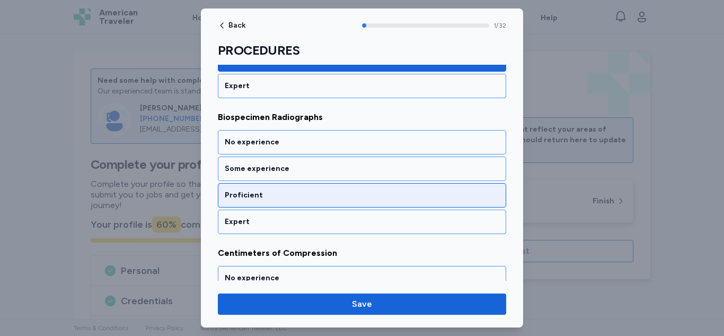
click at [391, 205] on div "Proficient" at bounding box center [362, 195] width 288 height 24
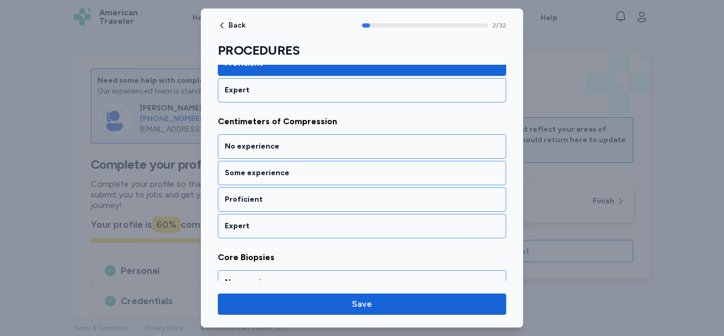
scroll to position [381, 0]
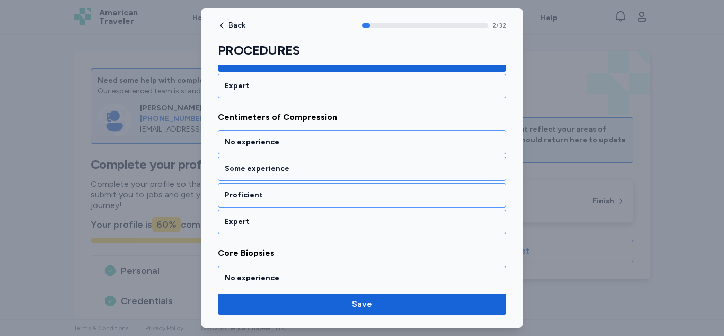
click at [391, 205] on div "Proficient" at bounding box center [362, 195] width 288 height 24
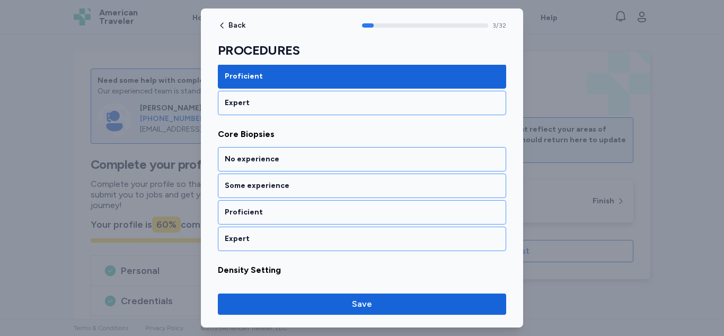
scroll to position [517, 0]
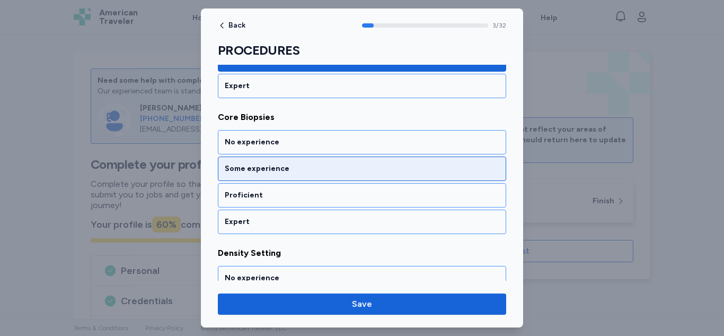
click at [391, 170] on div "Some experience" at bounding box center [362, 168] width 275 height 11
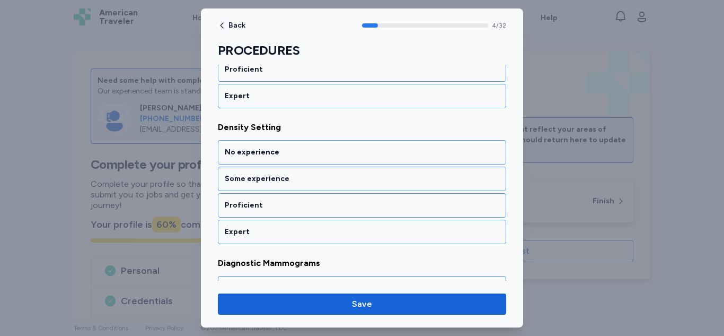
scroll to position [653, 0]
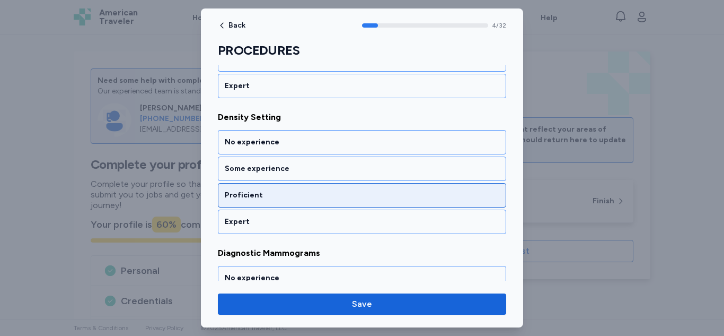
click at [383, 187] on div "Proficient" at bounding box center [362, 195] width 288 height 24
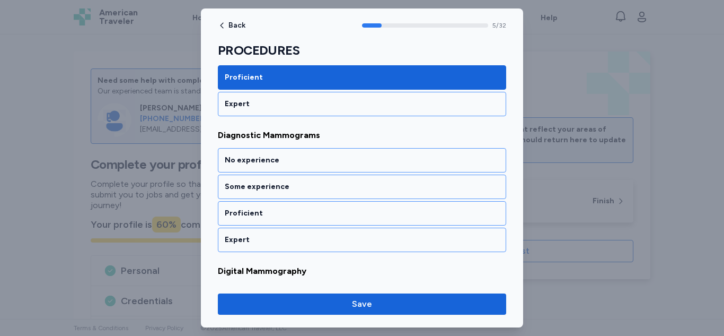
scroll to position [789, 0]
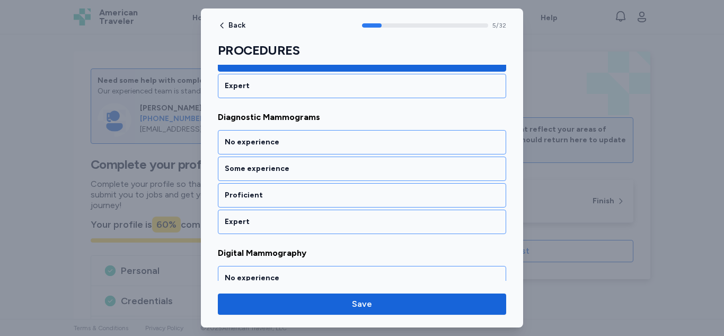
click at [383, 187] on div "Proficient" at bounding box center [362, 195] width 288 height 24
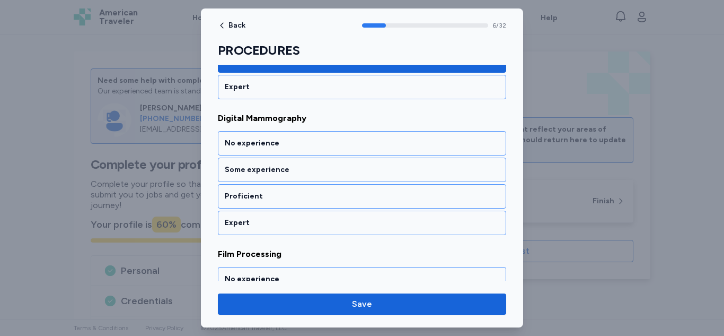
scroll to position [924, 0]
click at [383, 187] on div "Proficient" at bounding box center [362, 195] width 288 height 24
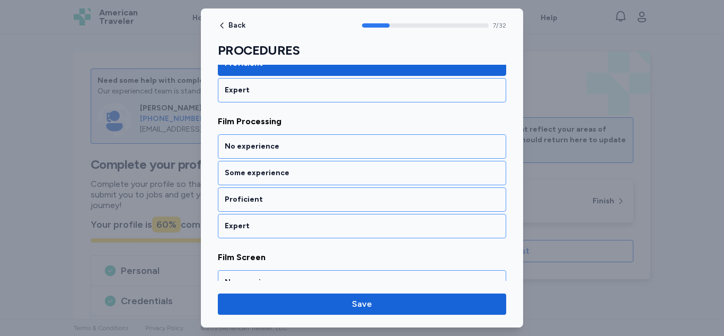
scroll to position [1060, 0]
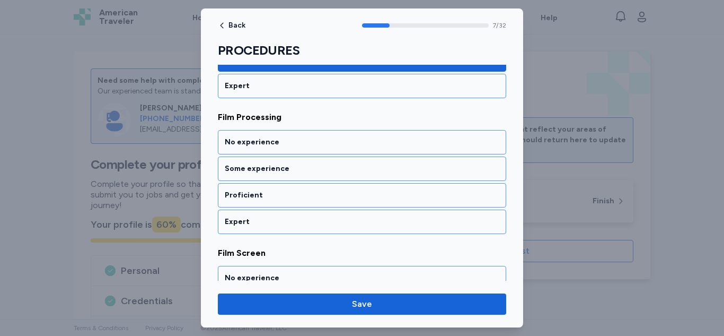
click at [383, 187] on div "Proficient" at bounding box center [362, 195] width 288 height 24
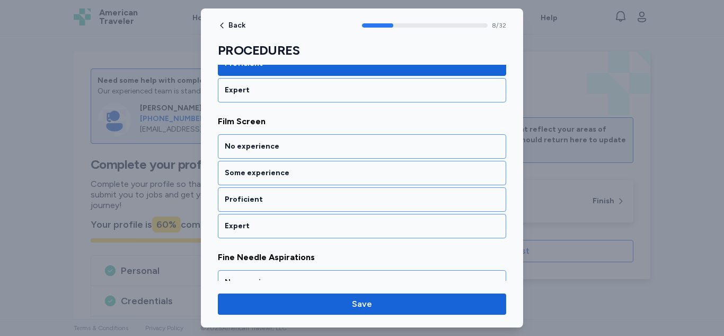
scroll to position [1196, 0]
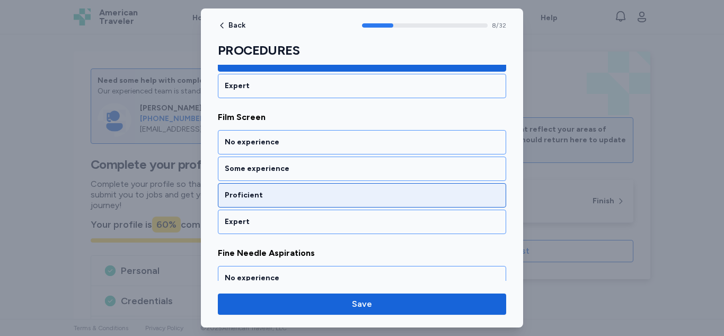
click at [377, 200] on div "Proficient" at bounding box center [362, 195] width 275 height 11
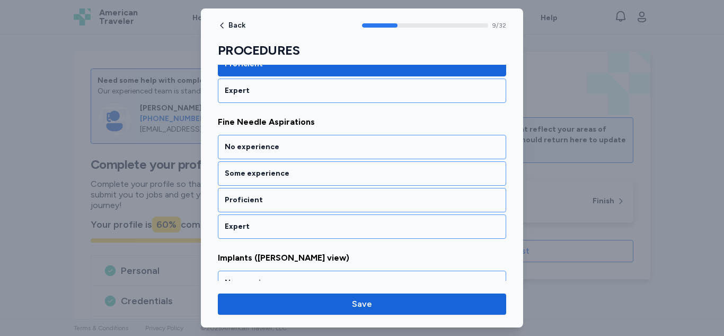
scroll to position [1332, 0]
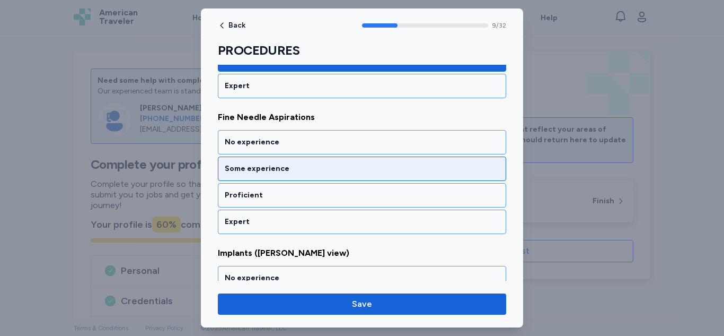
click at [384, 165] on div "Some experience" at bounding box center [362, 168] width 275 height 11
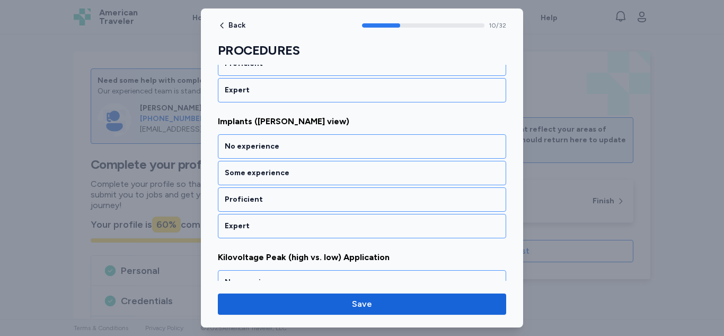
scroll to position [1467, 0]
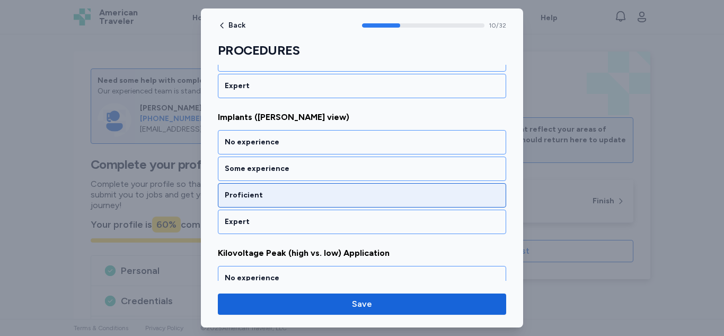
click at [372, 186] on div "Proficient" at bounding box center [362, 195] width 288 height 24
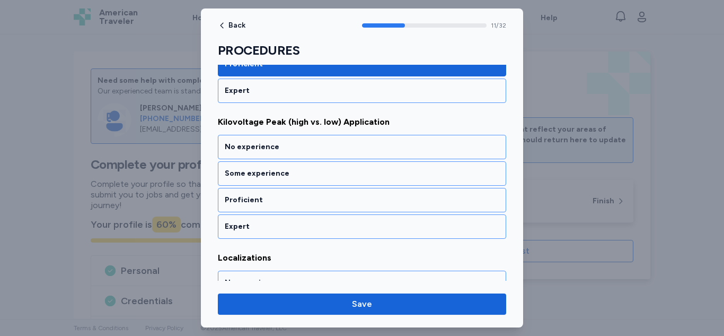
scroll to position [1603, 0]
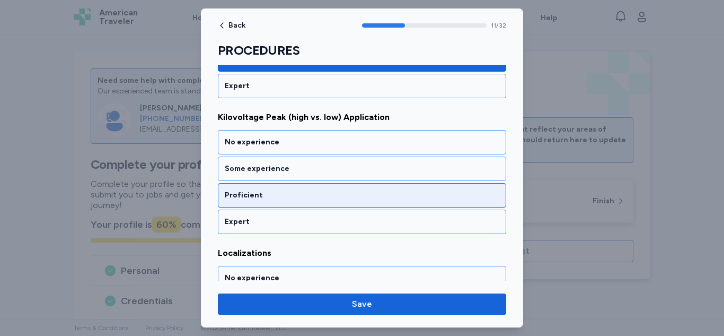
click at [366, 199] on div "Proficient" at bounding box center [362, 195] width 275 height 11
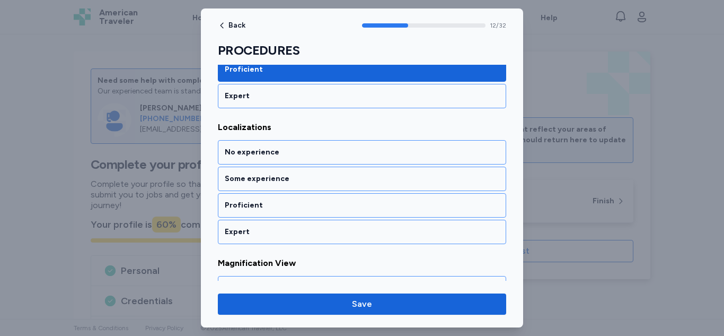
scroll to position [1739, 0]
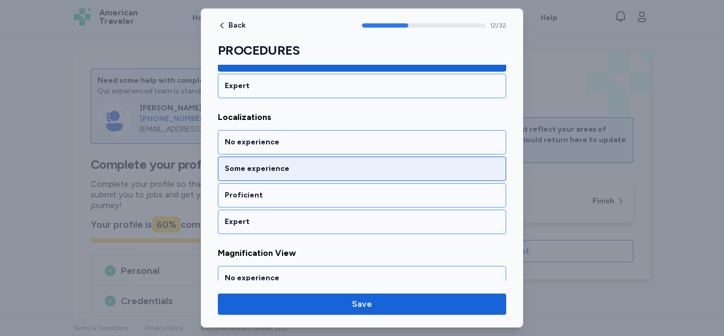
click at [368, 177] on div "Some experience" at bounding box center [362, 168] width 288 height 24
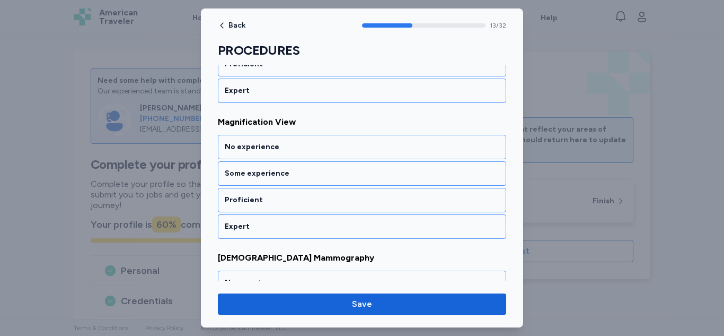
scroll to position [1875, 0]
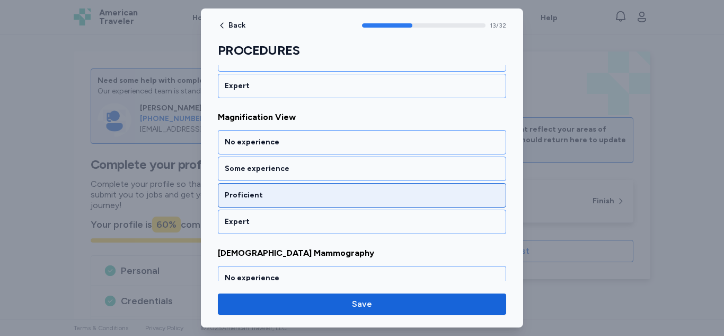
click at [364, 195] on div "Proficient" at bounding box center [362, 195] width 275 height 11
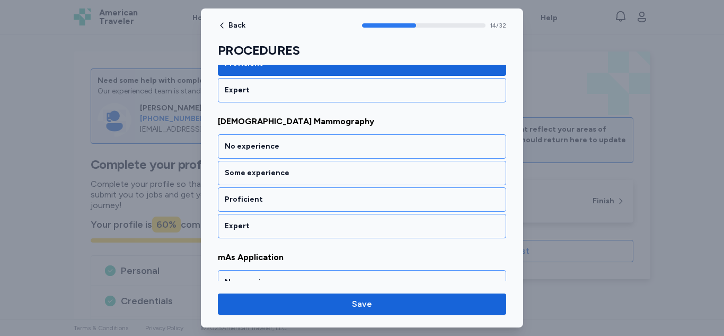
scroll to position [2010, 0]
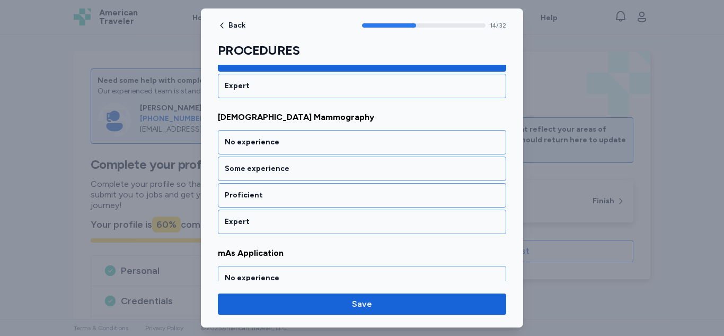
click at [364, 195] on div "Proficient" at bounding box center [362, 195] width 275 height 11
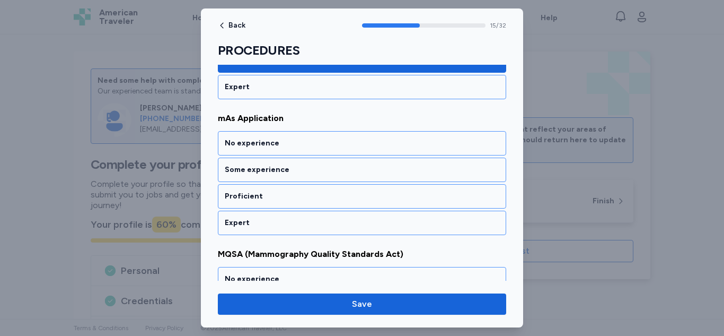
scroll to position [2146, 0]
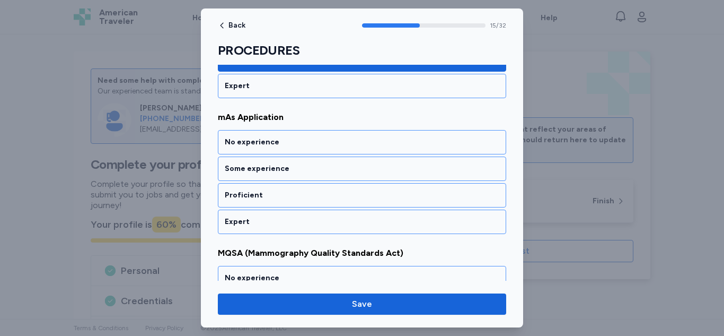
click at [364, 195] on div "Proficient" at bounding box center [362, 195] width 275 height 11
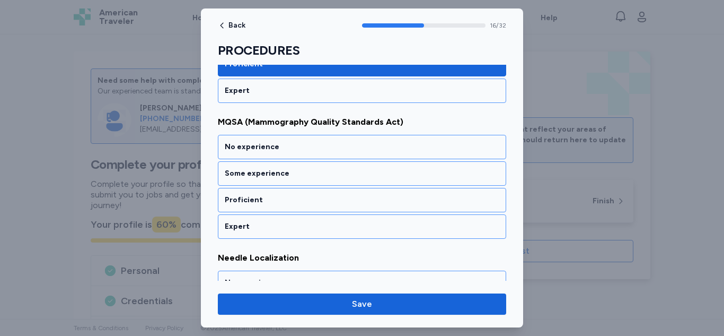
scroll to position [2282, 0]
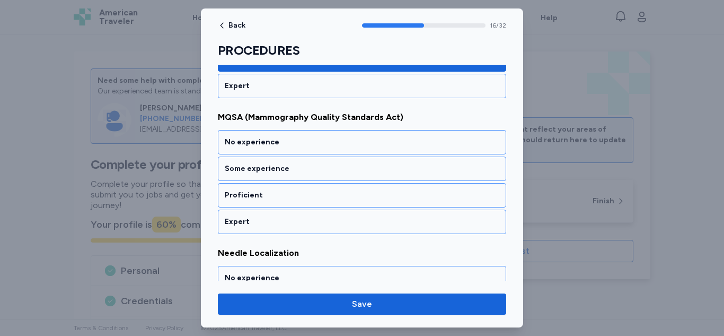
click at [364, 195] on div "Proficient" at bounding box center [362, 195] width 275 height 11
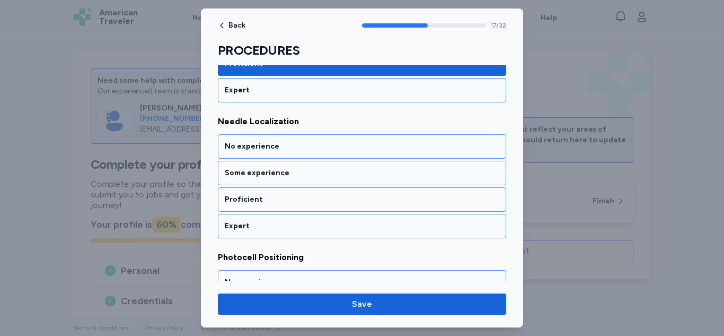
scroll to position [2418, 0]
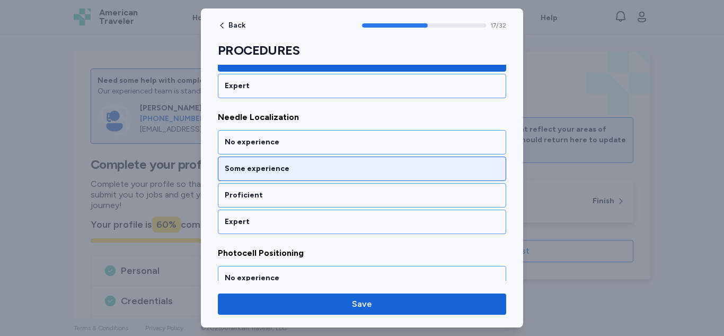
click at [359, 163] on div "Some experience" at bounding box center [362, 168] width 288 height 24
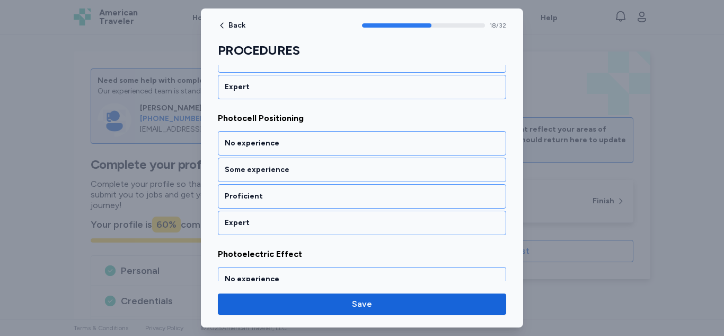
scroll to position [2554, 0]
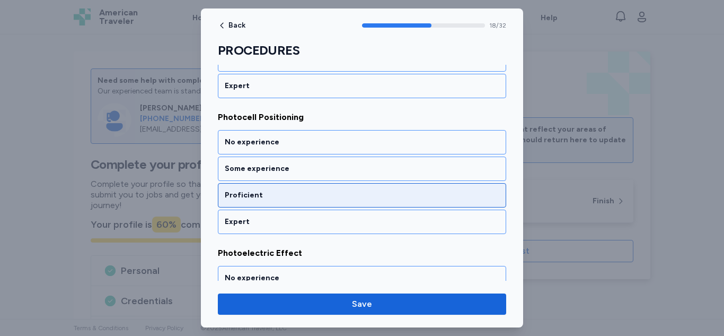
click at [353, 185] on div "Proficient" at bounding box center [362, 195] width 288 height 24
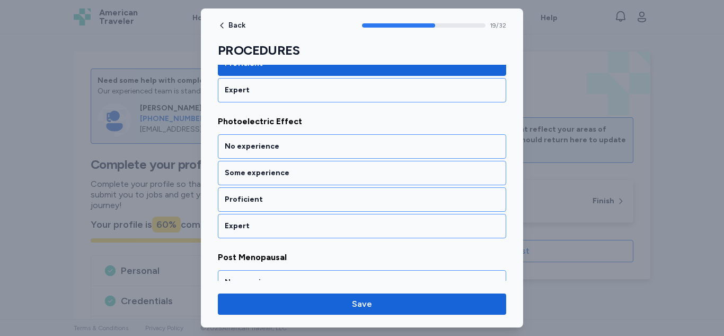
scroll to position [2689, 0]
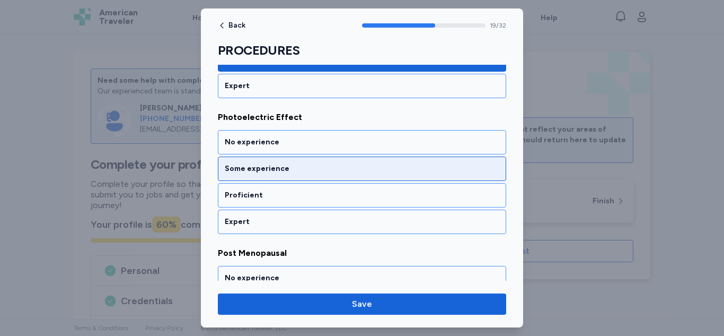
click at [352, 174] on div "Some experience" at bounding box center [362, 168] width 288 height 24
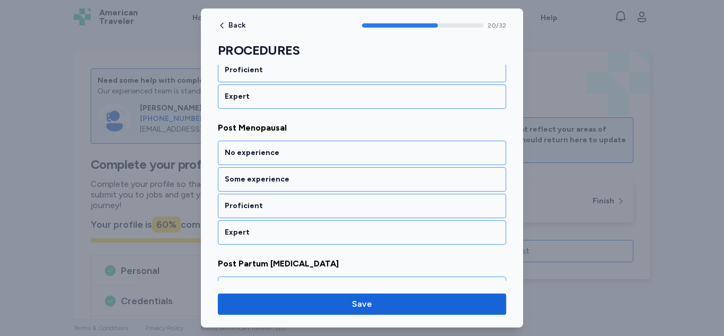
scroll to position [2825, 0]
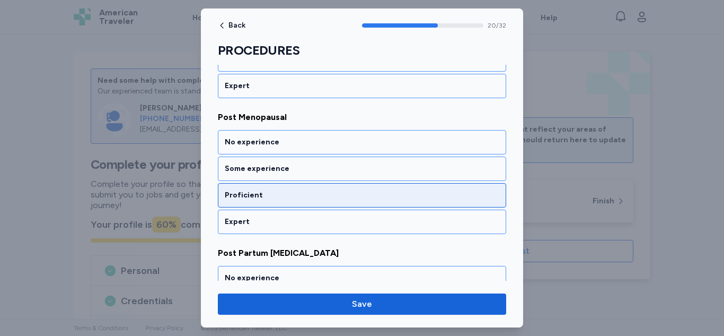
click at [346, 189] on div "Proficient" at bounding box center [362, 195] width 288 height 24
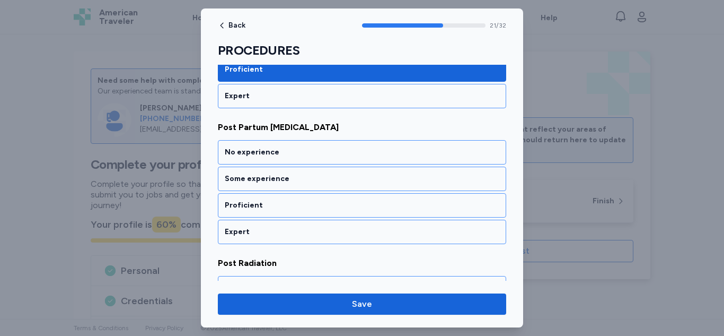
scroll to position [2961, 0]
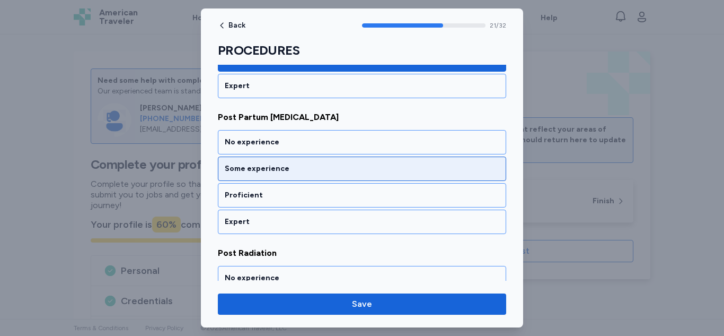
click at [350, 169] on div "Some experience" at bounding box center [362, 168] width 275 height 11
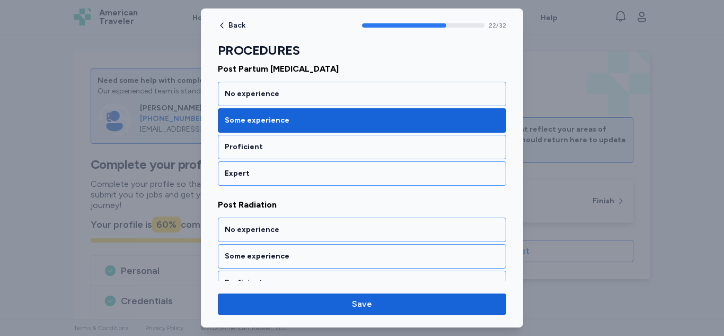
scroll to position [2976, 0]
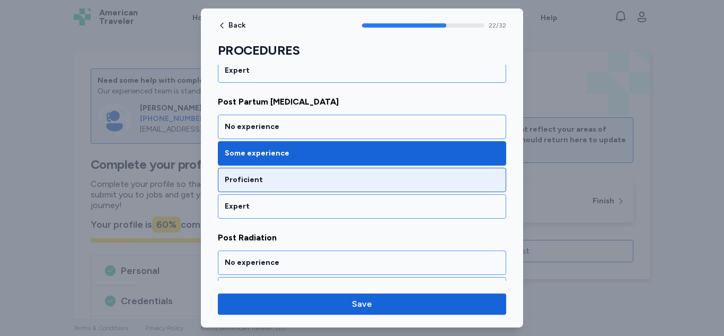
click at [451, 182] on div "Proficient" at bounding box center [362, 179] width 275 height 11
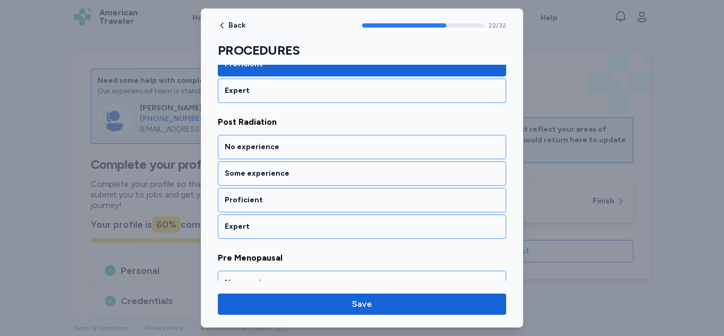
scroll to position [3097, 0]
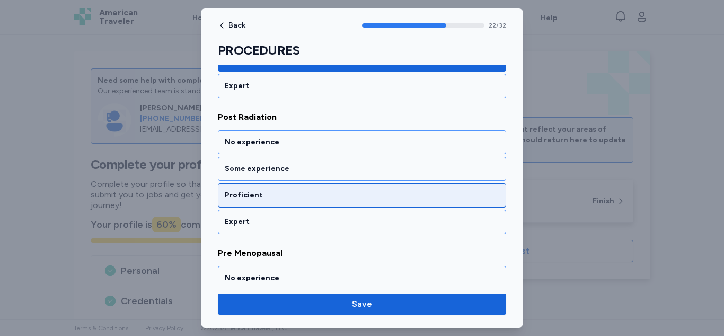
click at [442, 201] on div "Proficient" at bounding box center [362, 195] width 288 height 24
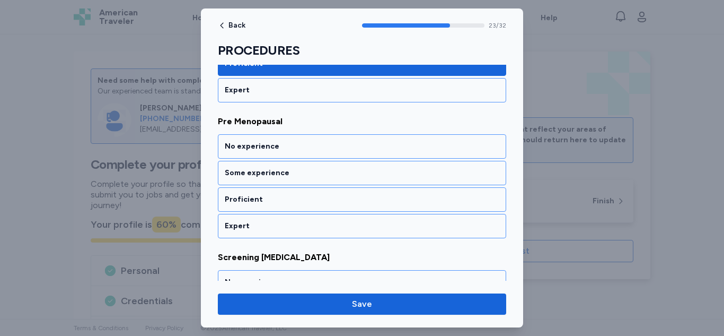
scroll to position [3232, 0]
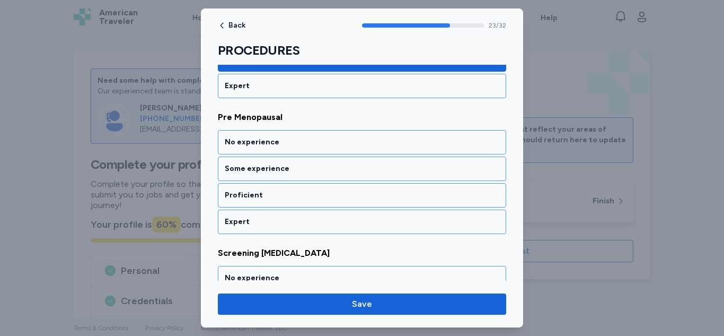
click at [442, 201] on div "Proficient" at bounding box center [362, 195] width 288 height 24
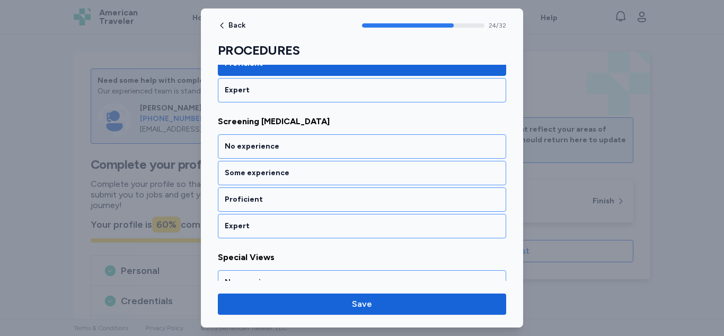
scroll to position [3368, 0]
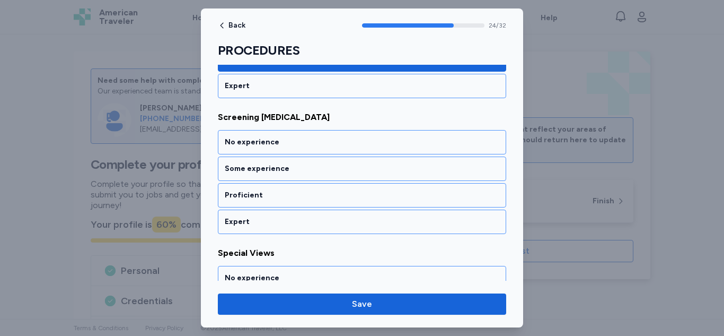
click at [442, 201] on div "Proficient" at bounding box center [362, 195] width 288 height 24
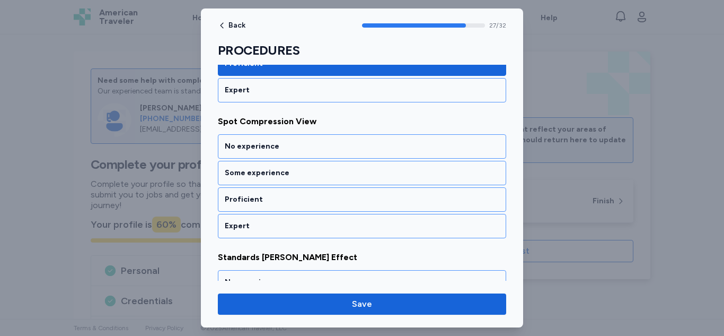
scroll to position [3775, 0]
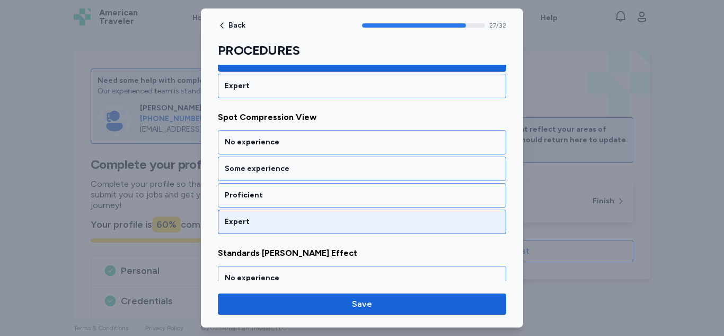
click at [408, 209] on div "Expert" at bounding box center [362, 221] width 288 height 24
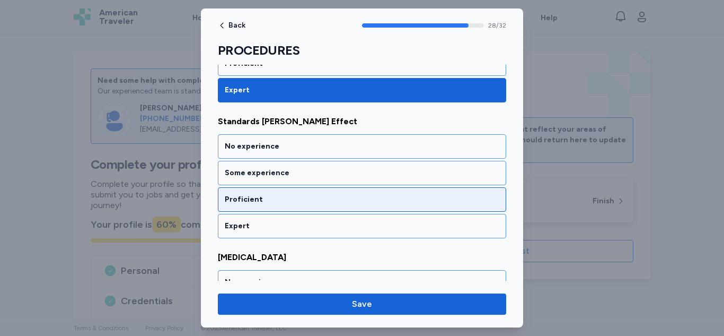
scroll to position [3911, 0]
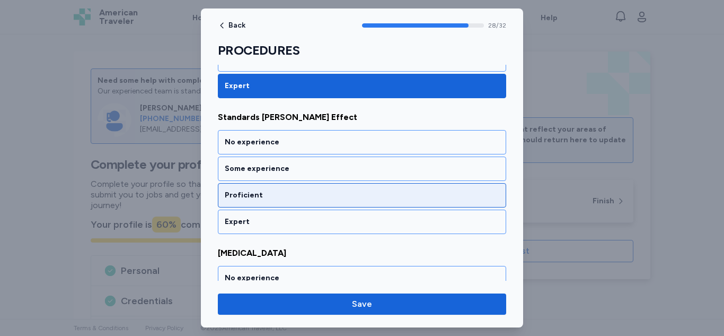
click at [438, 200] on div "Proficient" at bounding box center [362, 195] width 275 height 11
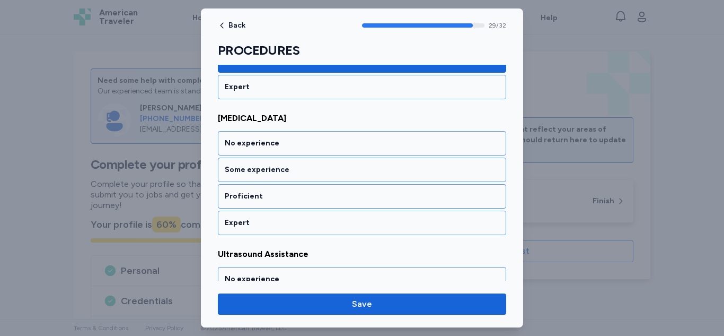
scroll to position [4047, 0]
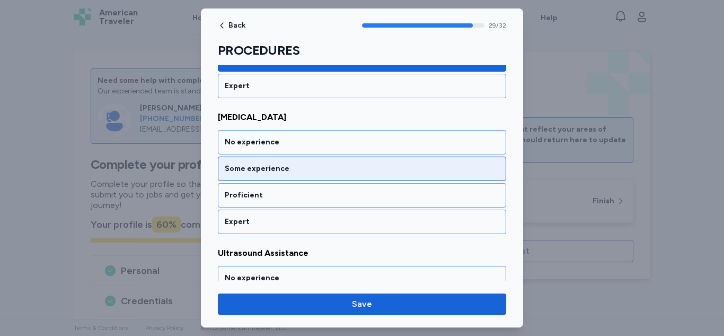
click at [432, 179] on div "Some experience" at bounding box center [362, 168] width 288 height 24
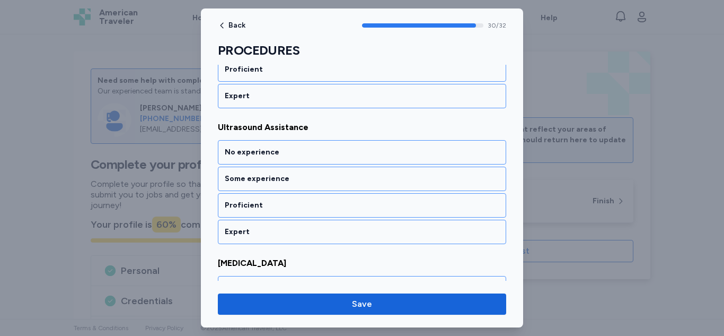
scroll to position [4183, 0]
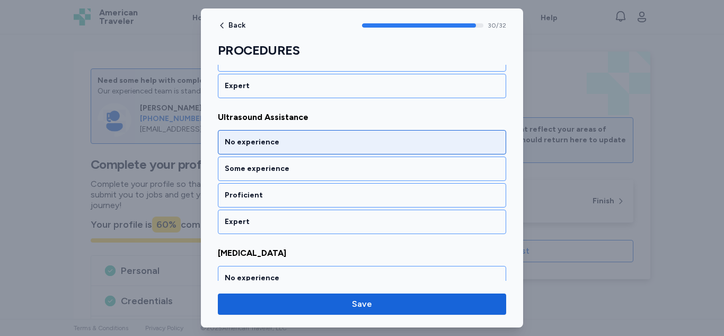
click at [426, 153] on div "No experience" at bounding box center [362, 142] width 288 height 24
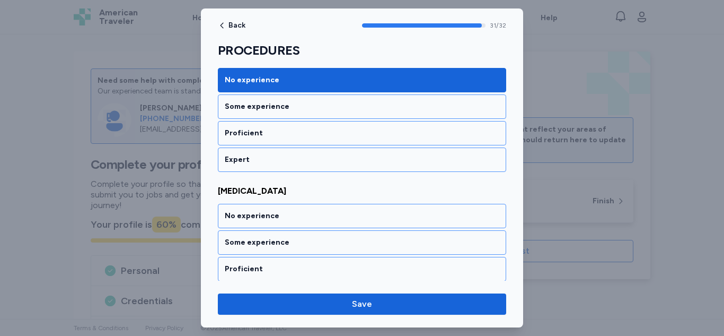
scroll to position [4274, 0]
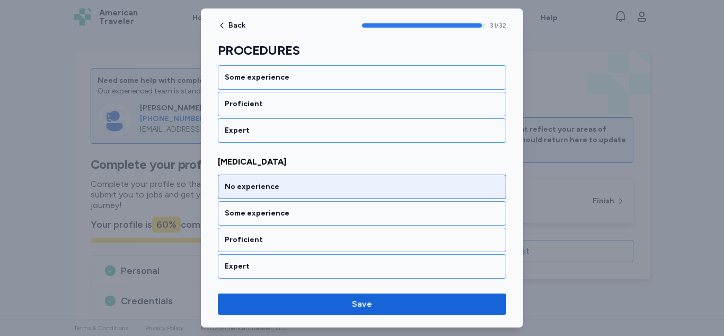
click at [409, 190] on div "No experience" at bounding box center [362, 186] width 275 height 11
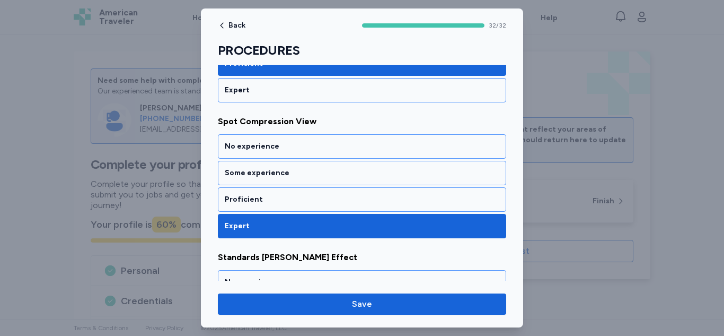
scroll to position [3760, 0]
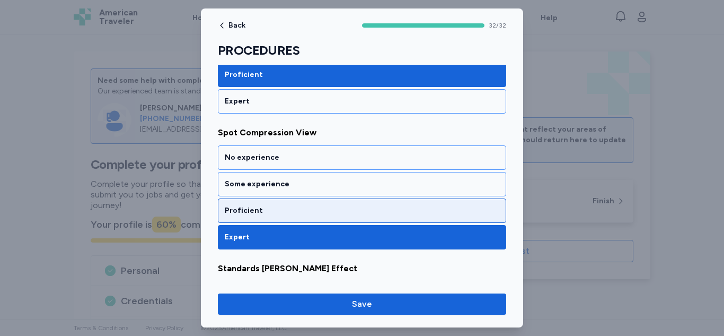
click at [464, 206] on div "Proficient" at bounding box center [362, 210] width 275 height 11
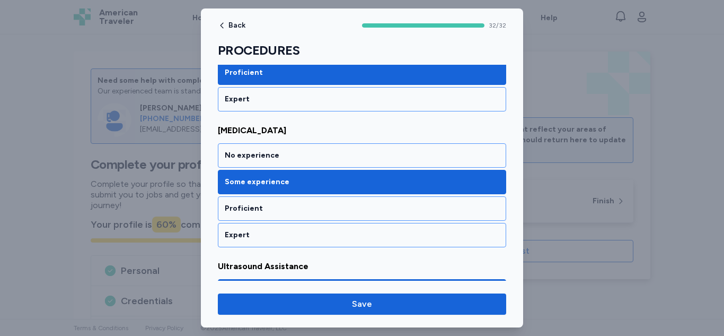
scroll to position [4274, 0]
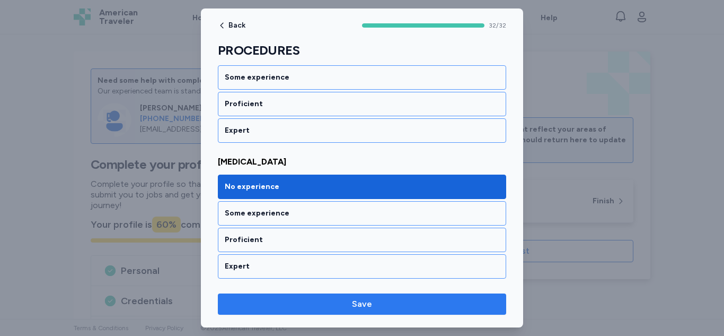
click at [460, 299] on span "Save" at bounding box center [362, 304] width 272 height 13
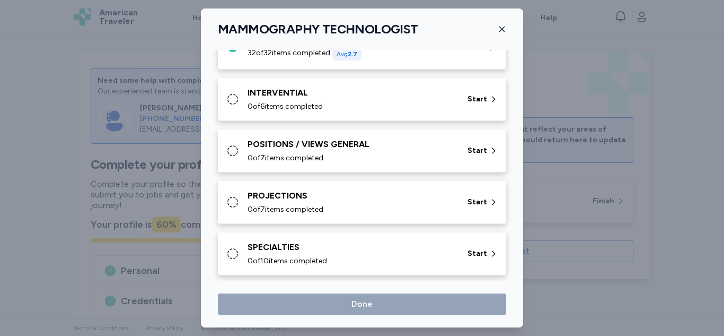
scroll to position [205, 0]
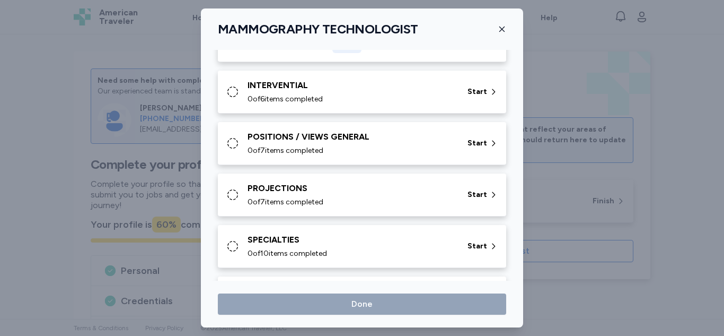
click at [356, 103] on div "0 of 6 items completed" at bounding box center [351, 99] width 207 height 11
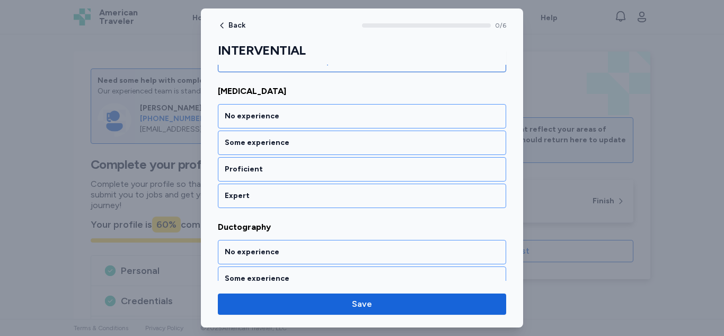
scroll to position [144, 0]
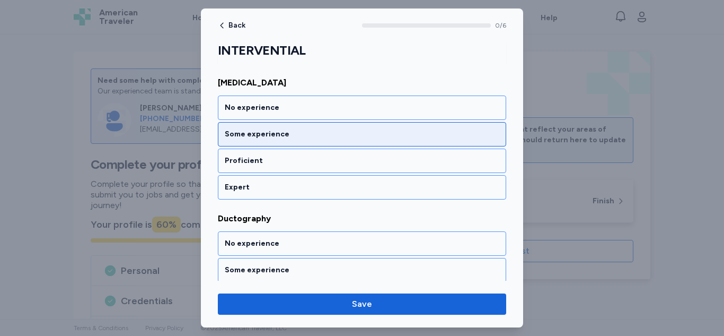
click at [424, 134] on div "Some experience" at bounding box center [362, 134] width 275 height 11
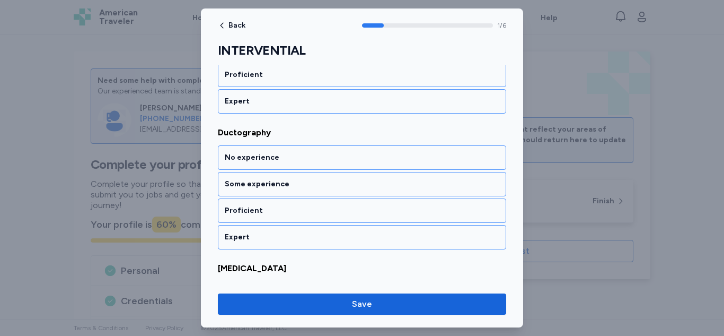
scroll to position [246, 0]
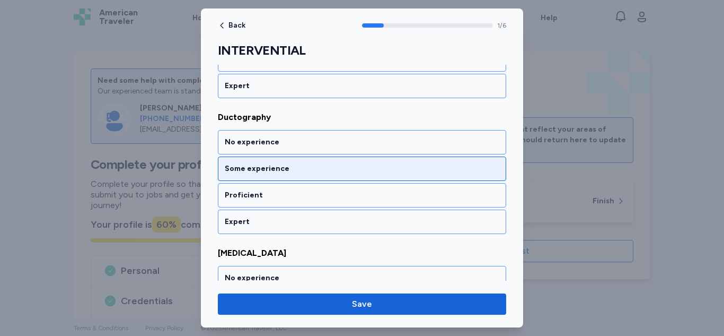
click at [381, 177] on div "Some experience" at bounding box center [362, 168] width 288 height 24
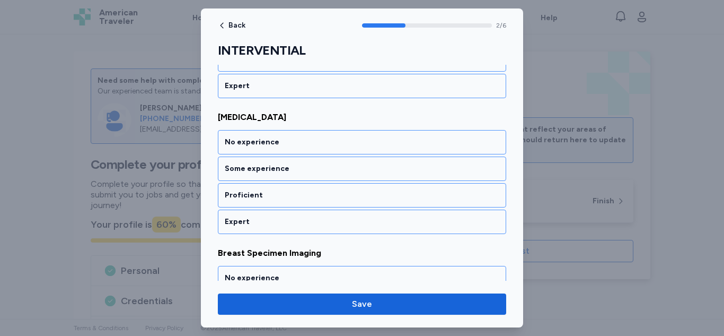
click at [381, 177] on div "Some experience" at bounding box center [362, 168] width 288 height 24
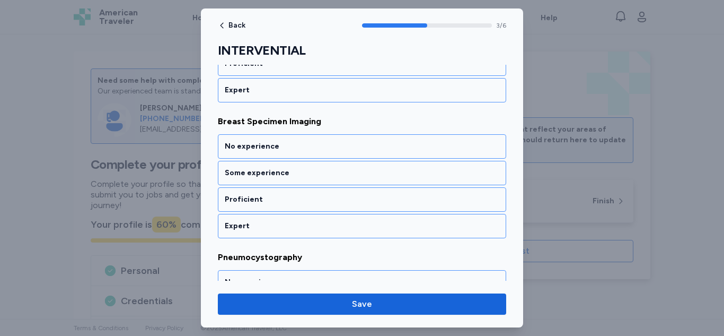
scroll to position [517, 0]
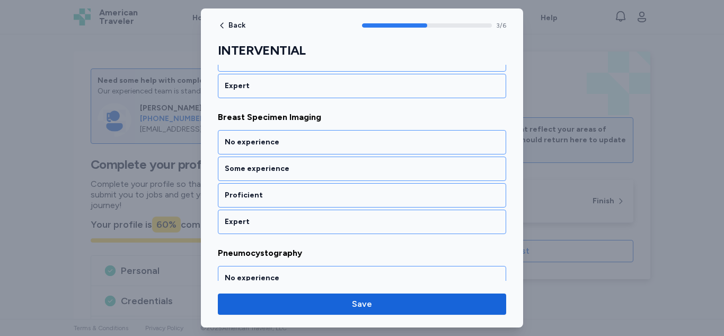
click at [381, 177] on div "Some experience" at bounding box center [362, 168] width 288 height 24
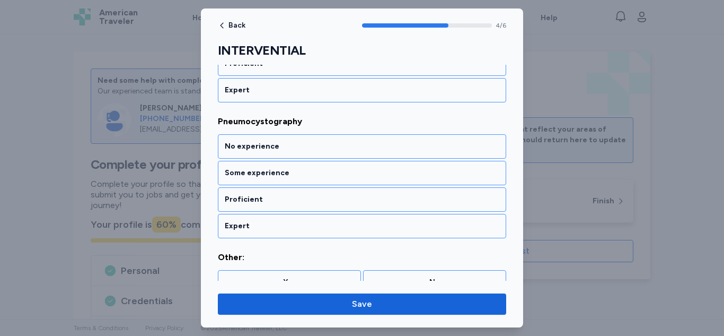
scroll to position [653, 0]
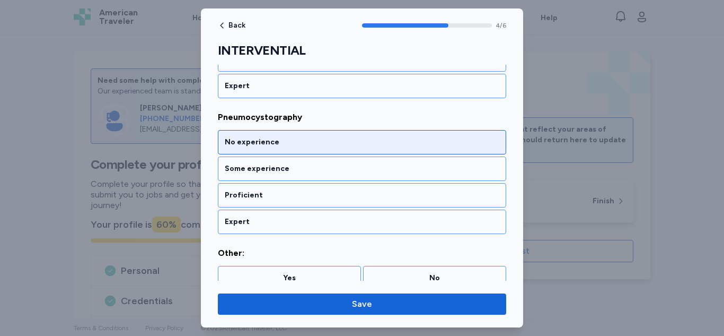
click at [381, 147] on div "No experience" at bounding box center [362, 142] width 288 height 24
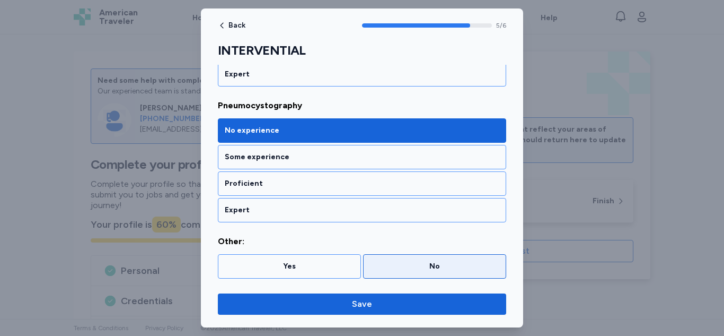
click at [401, 258] on div "No" at bounding box center [434, 266] width 143 height 24
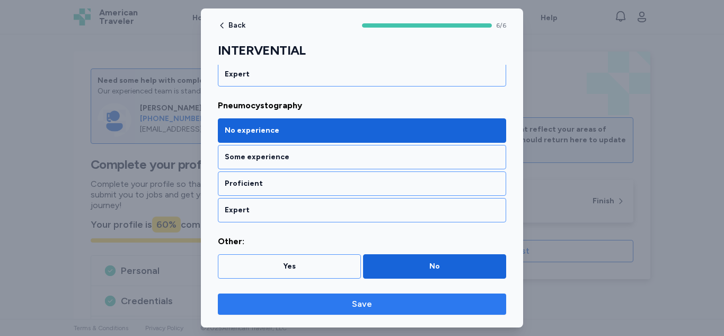
click at [339, 296] on button "Save" at bounding box center [362, 303] width 288 height 21
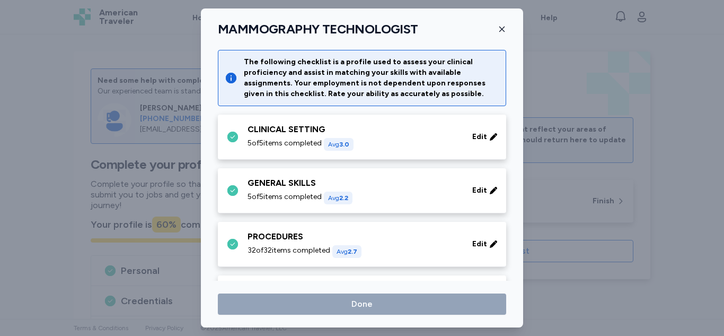
scroll to position [205, 0]
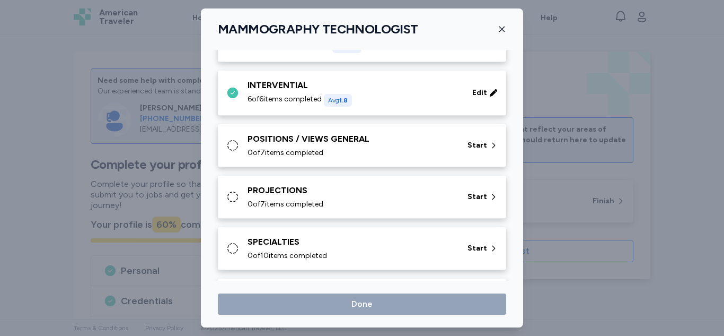
click at [355, 133] on div "POSITIONS / VIEWS GENERAL" at bounding box center [351, 139] width 207 height 13
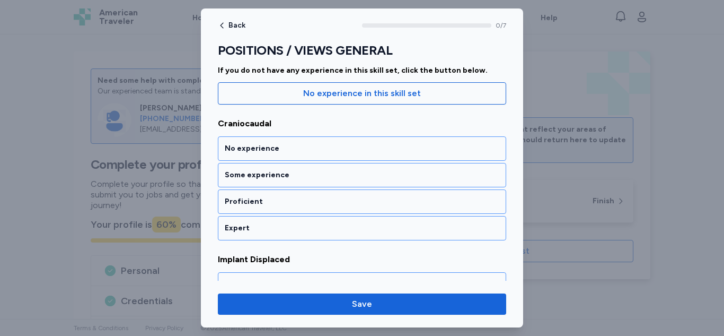
scroll to position [161, 0]
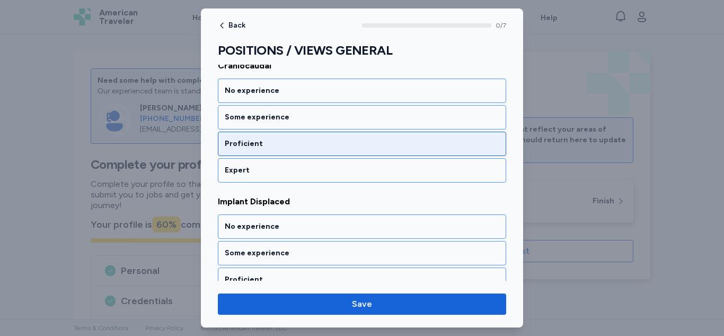
click at [444, 138] on div "Proficient" at bounding box center [362, 143] width 275 height 11
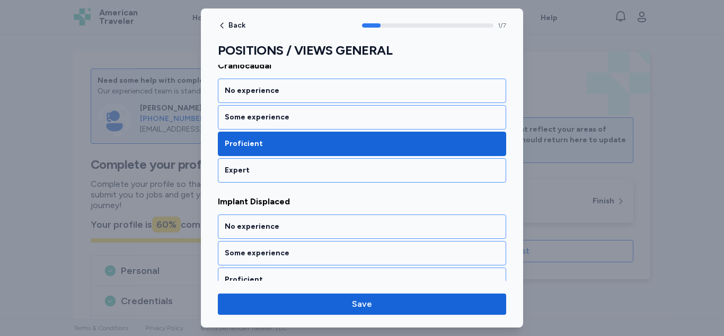
scroll to position [246, 0]
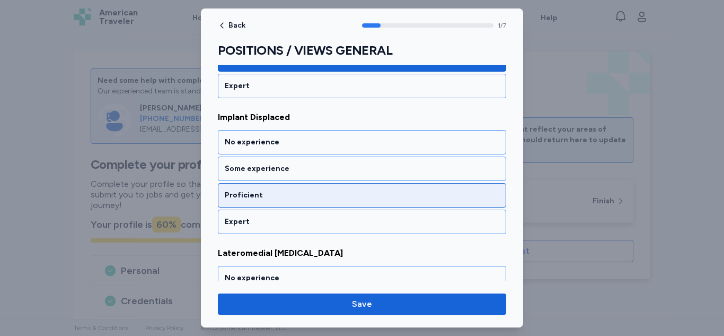
click at [425, 188] on div "Proficient" at bounding box center [362, 195] width 288 height 24
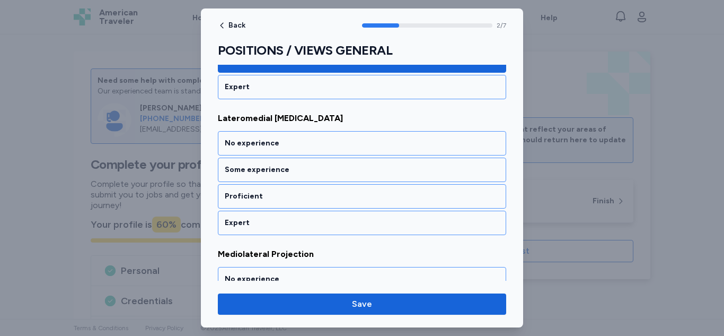
scroll to position [381, 0]
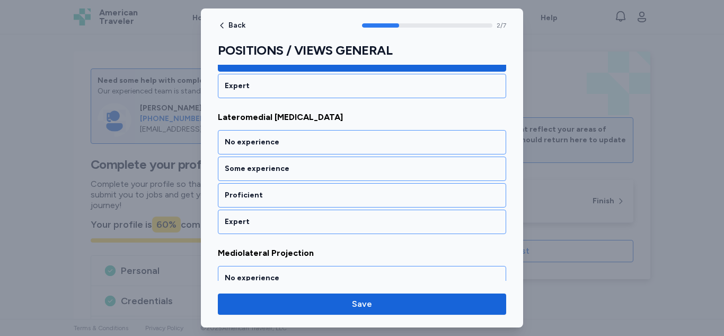
click at [425, 188] on div "Proficient" at bounding box center [362, 195] width 288 height 24
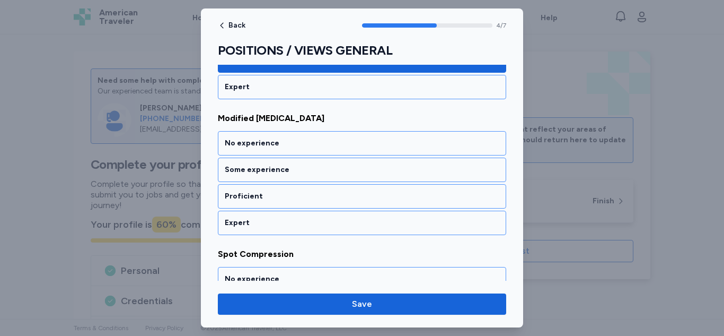
scroll to position [653, 0]
click at [425, 188] on div "Proficient" at bounding box center [362, 195] width 288 height 24
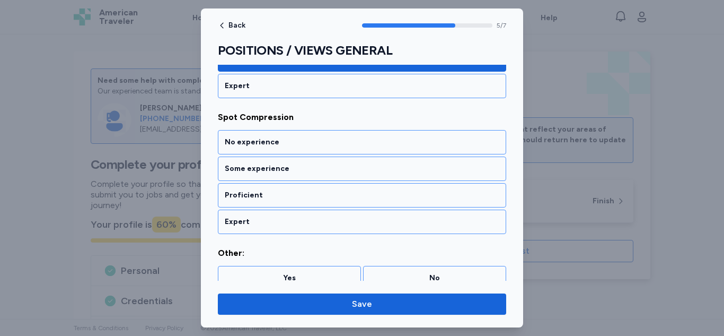
click at [425, 188] on div "Proficient" at bounding box center [362, 195] width 288 height 24
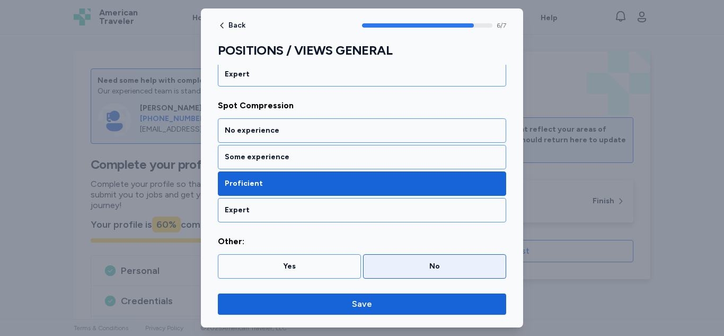
click at [396, 256] on div "No" at bounding box center [434, 266] width 143 height 24
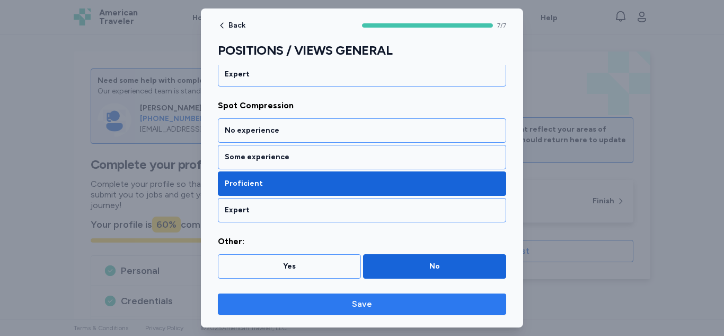
click at [364, 305] on span "Save" at bounding box center [362, 304] width 20 height 13
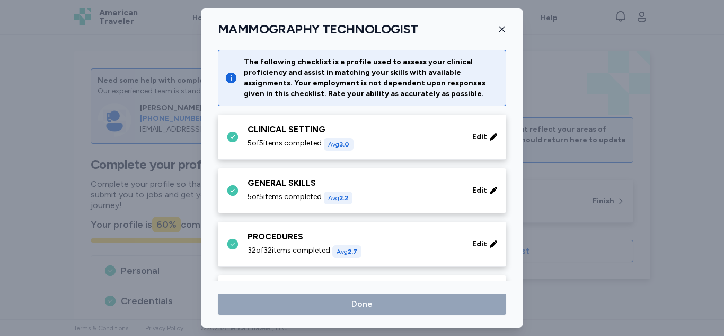
scroll to position [205, 0]
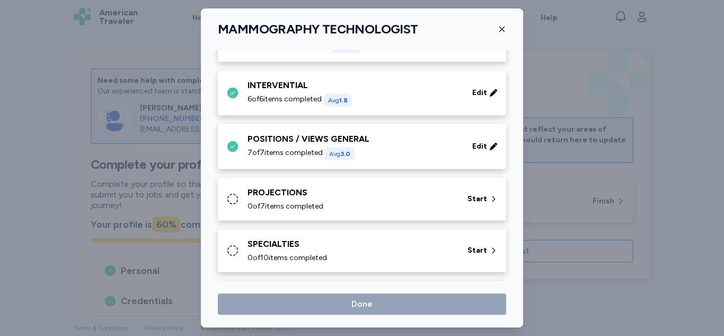
click at [340, 206] on div "0 of 7 items completed" at bounding box center [351, 206] width 207 height 11
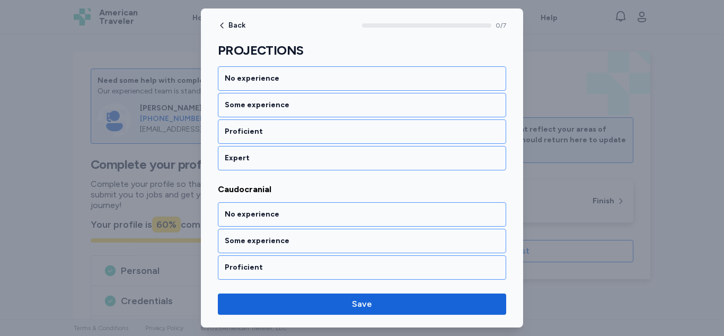
scroll to position [187, 0]
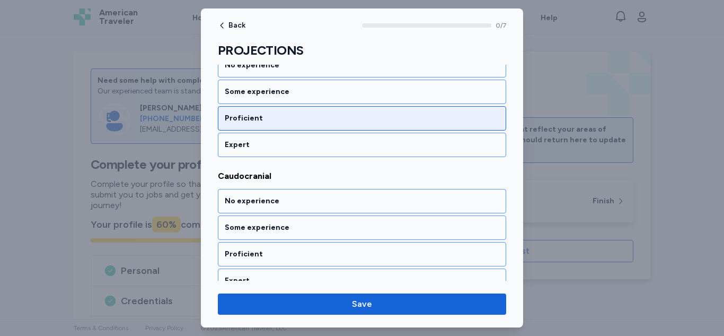
click at [469, 121] on div "Proficient" at bounding box center [362, 118] width 275 height 11
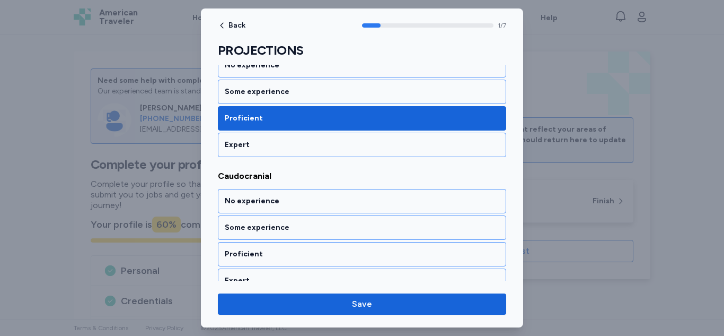
scroll to position [246, 0]
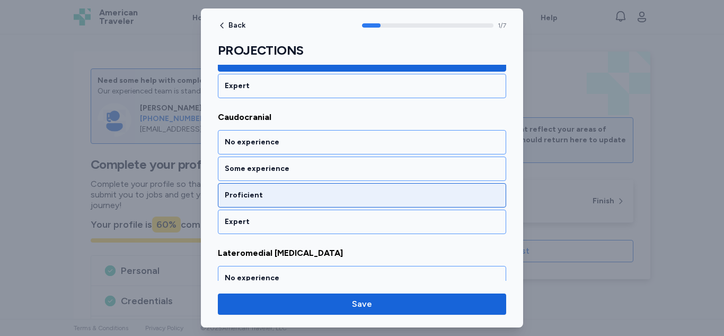
click at [411, 190] on div "Proficient" at bounding box center [362, 195] width 275 height 11
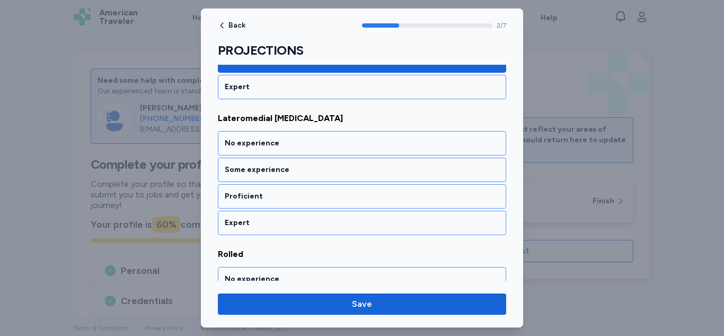
scroll to position [381, 0]
click at [411, 190] on div "Proficient" at bounding box center [362, 195] width 275 height 11
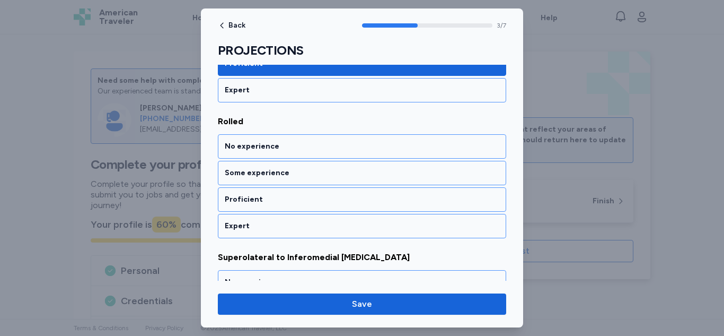
scroll to position [517, 0]
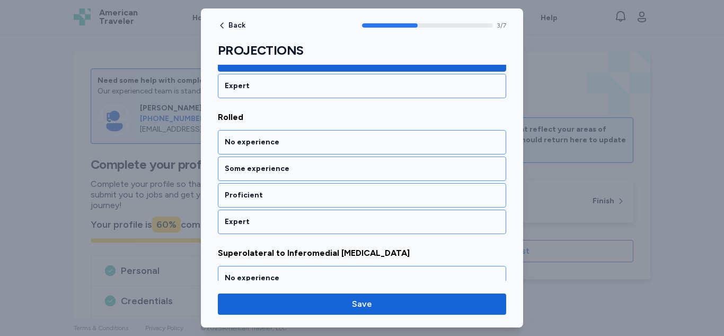
click at [411, 190] on div "Proficient" at bounding box center [362, 195] width 275 height 11
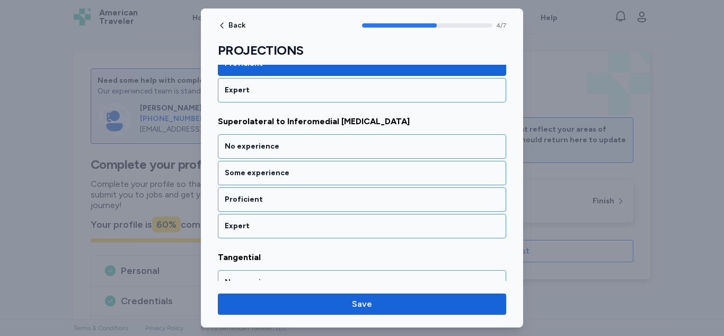
scroll to position [653, 0]
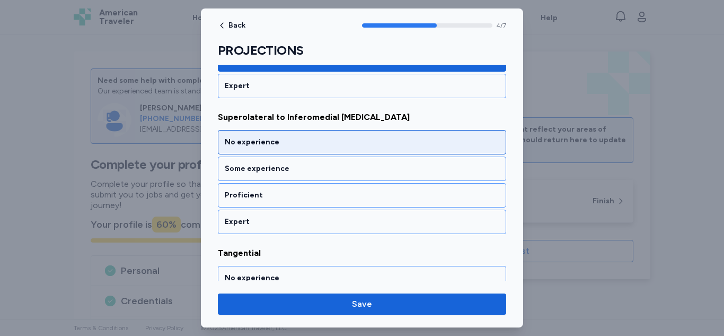
click at [390, 147] on div "No experience" at bounding box center [362, 142] width 275 height 11
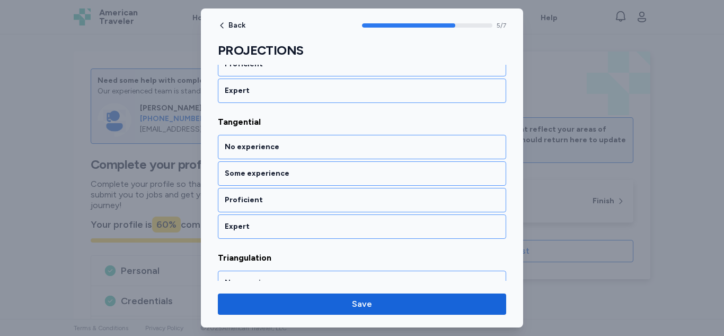
scroll to position [789, 0]
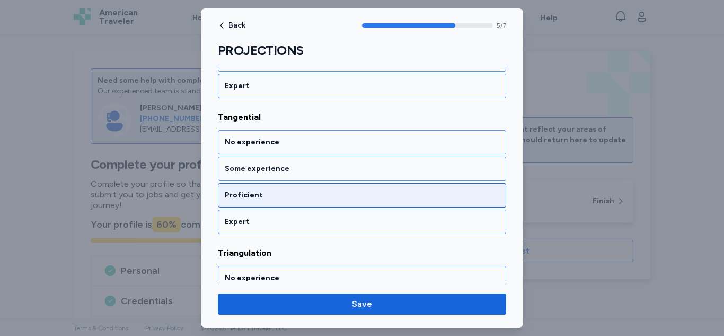
click at [379, 198] on div "Proficient" at bounding box center [362, 195] width 275 height 11
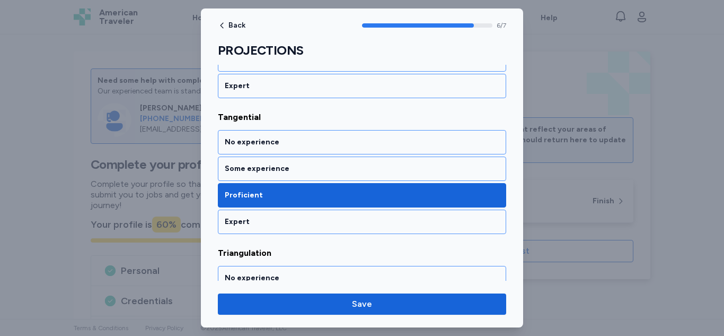
scroll to position [880, 0]
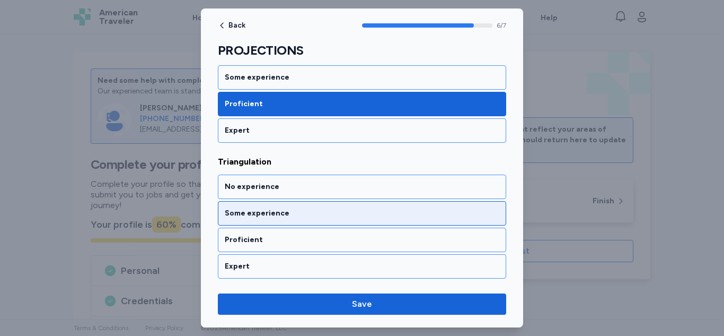
click at [370, 221] on div "Some experience" at bounding box center [362, 213] width 288 height 24
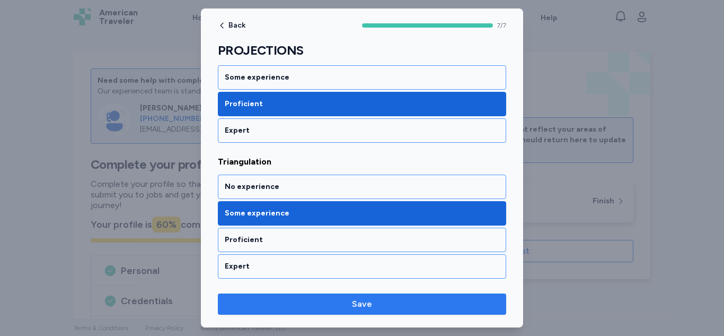
click at [384, 304] on span "Save" at bounding box center [362, 304] width 272 height 13
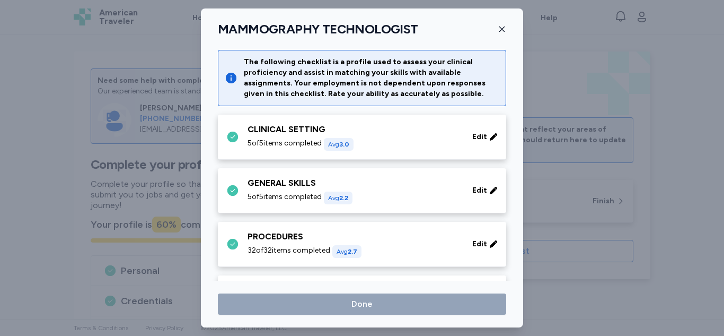
scroll to position [205, 0]
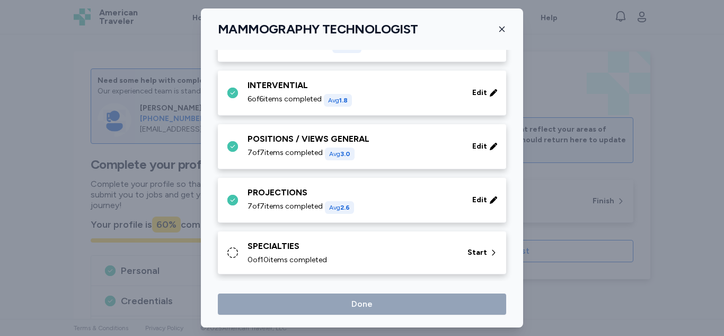
click at [378, 253] on div "SPECIALTIES 0 of 10 items completed" at bounding box center [351, 252] width 207 height 25
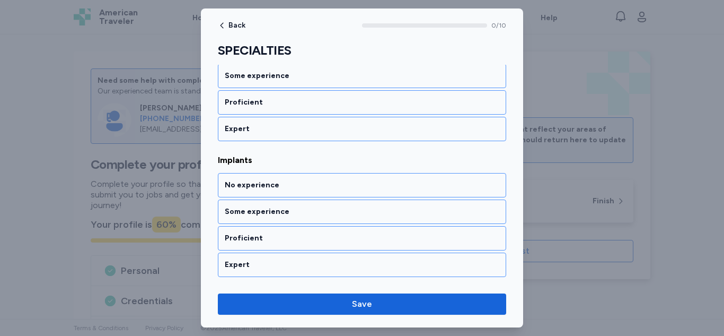
scroll to position [214, 0]
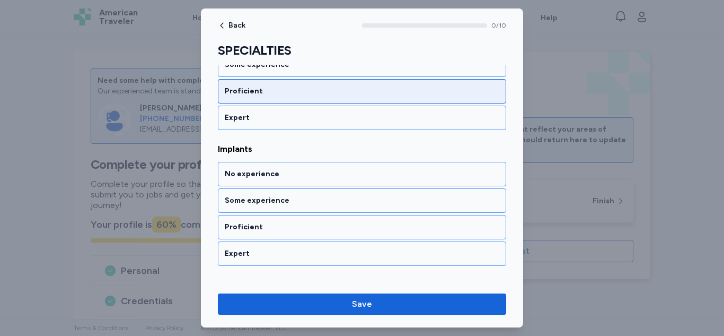
click at [417, 94] on div "Proficient" at bounding box center [362, 91] width 275 height 11
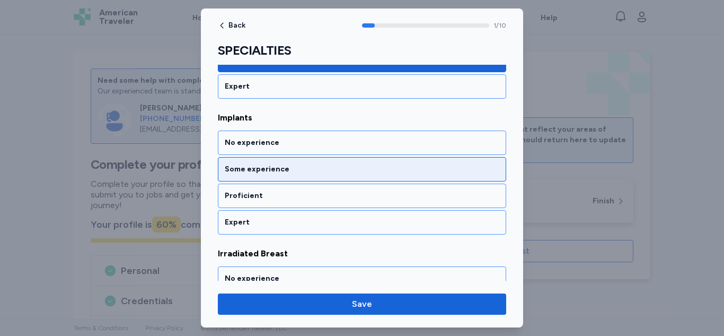
scroll to position [246, 0]
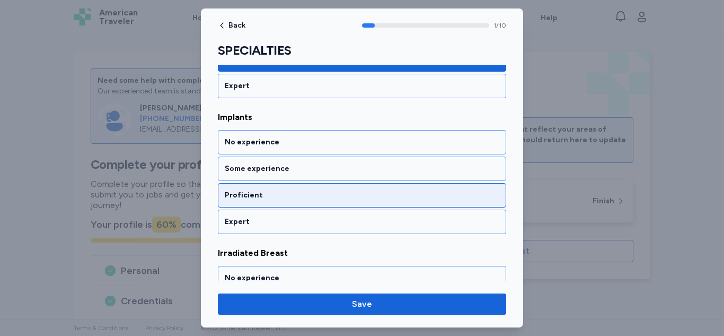
click at [392, 197] on div "Proficient" at bounding box center [362, 195] width 275 height 11
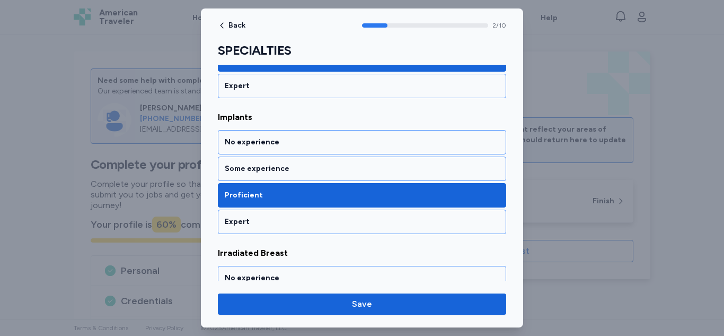
scroll to position [381, 0]
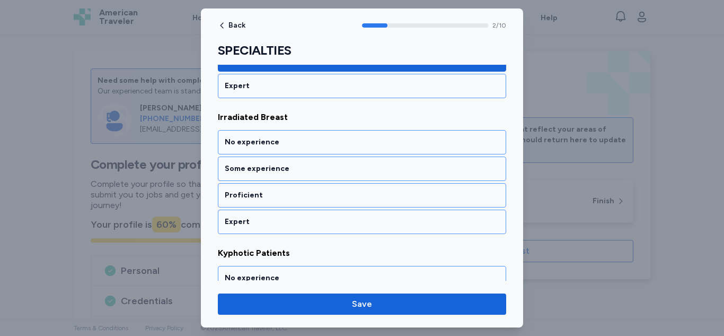
click at [392, 197] on div "Proficient" at bounding box center [362, 195] width 275 height 11
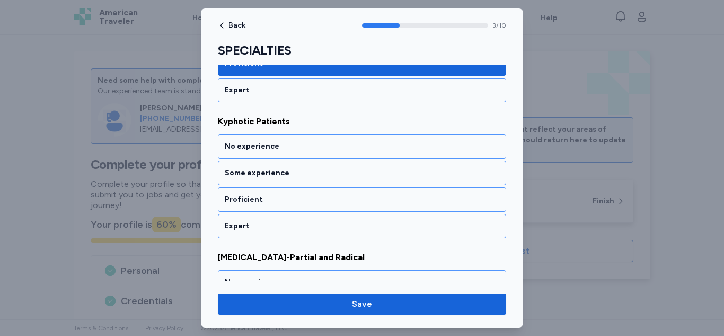
scroll to position [517, 0]
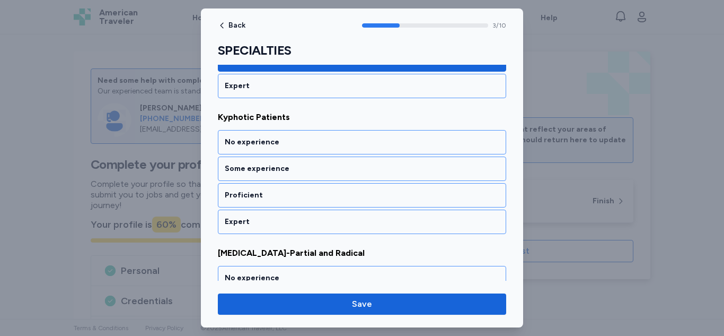
click at [392, 197] on div "Proficient" at bounding box center [362, 195] width 275 height 11
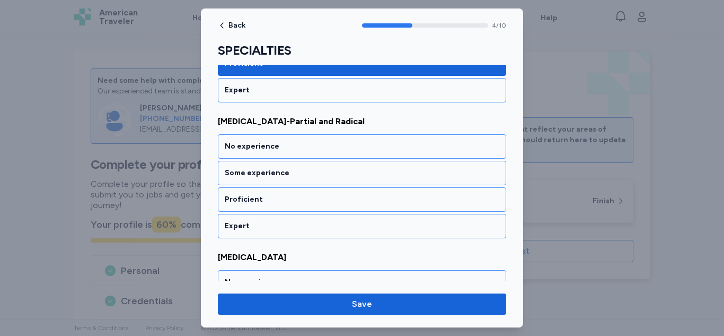
scroll to position [653, 0]
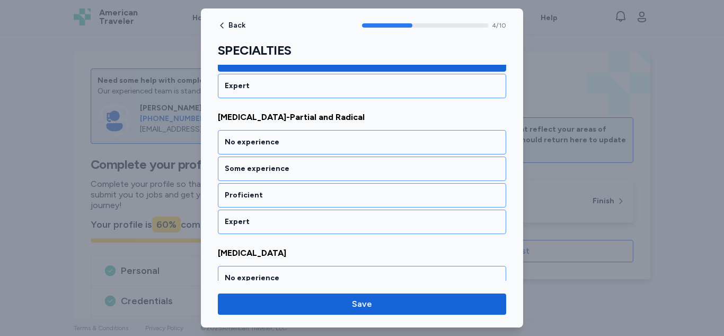
click at [392, 197] on div "Proficient" at bounding box center [362, 195] width 275 height 11
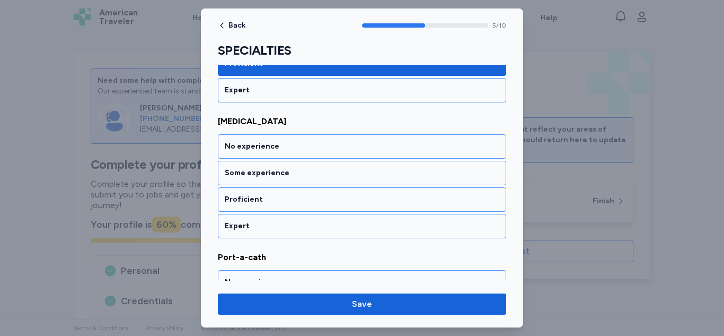
scroll to position [789, 0]
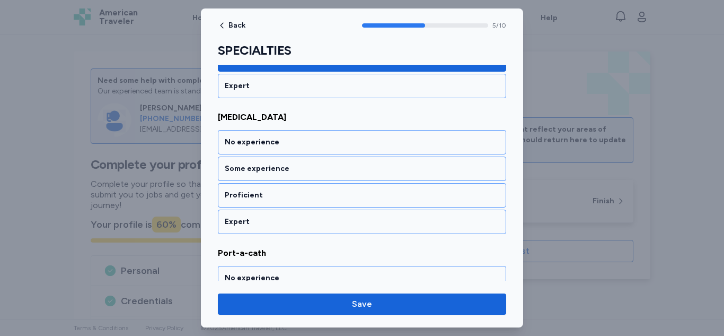
click at [392, 197] on div "Proficient" at bounding box center [362, 195] width 275 height 11
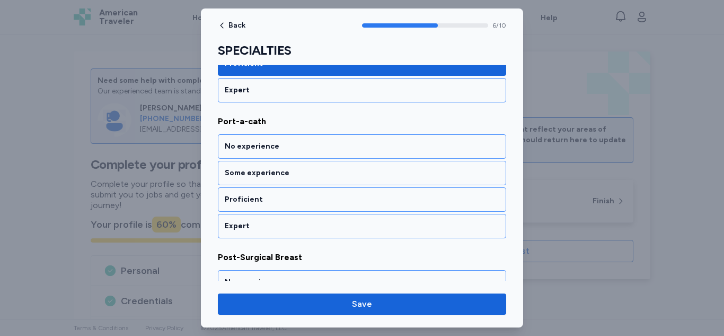
scroll to position [924, 0]
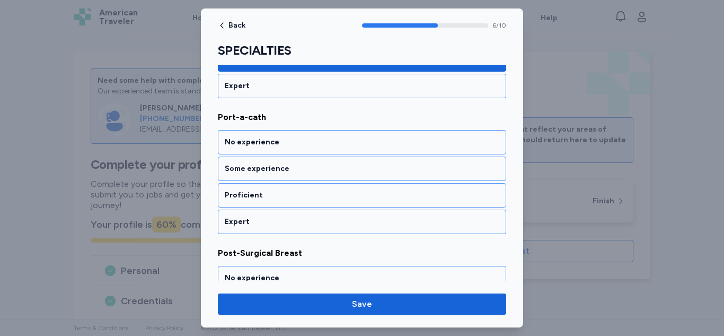
click at [392, 197] on div "Proficient" at bounding box center [362, 195] width 275 height 11
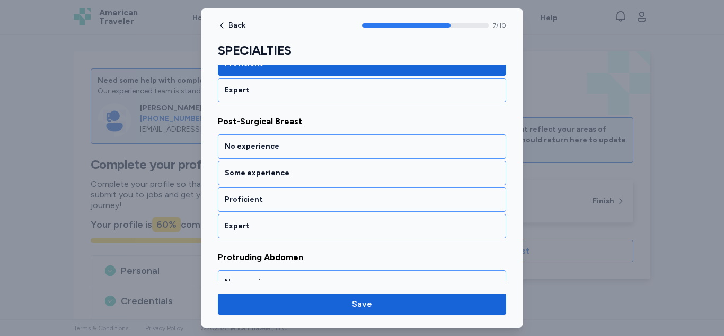
scroll to position [1060, 0]
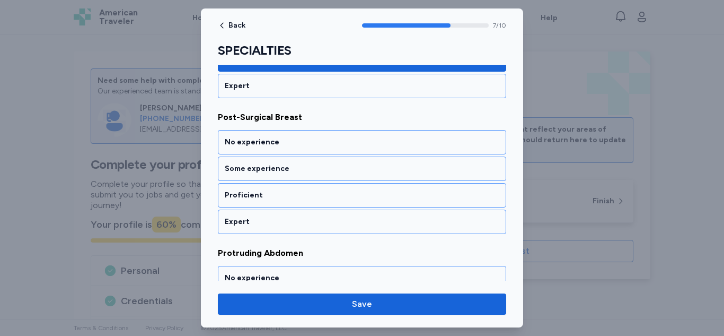
click at [392, 197] on div "Proficient" at bounding box center [362, 195] width 275 height 11
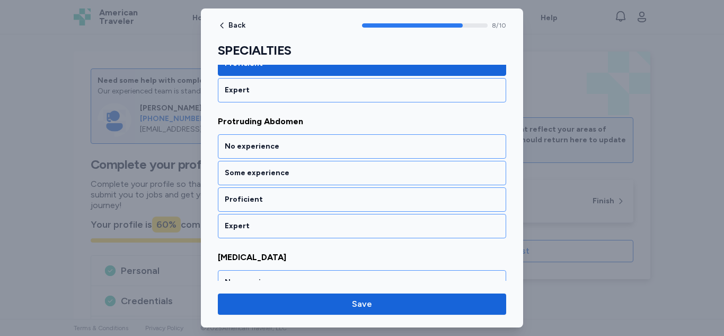
scroll to position [1196, 0]
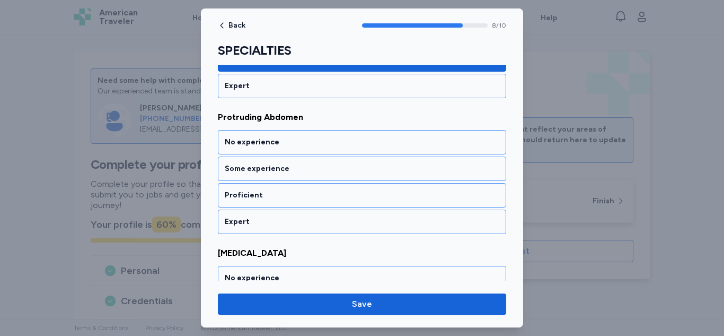
click at [392, 197] on div "Proficient" at bounding box center [362, 195] width 275 height 11
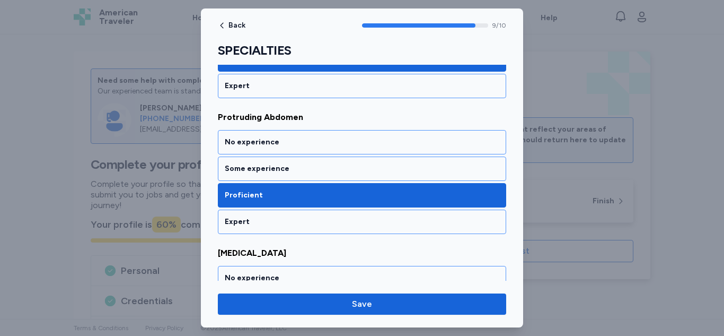
scroll to position [1287, 0]
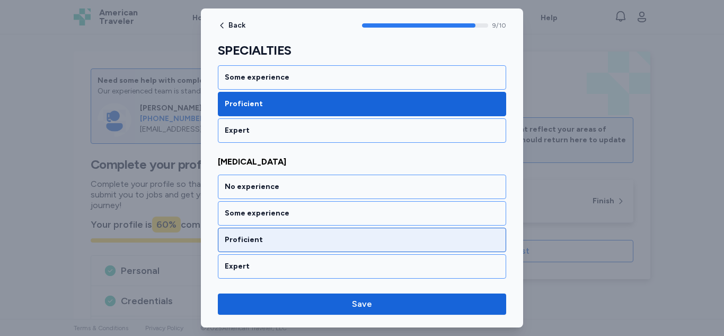
click at [366, 250] on div "Proficient" at bounding box center [362, 240] width 288 height 24
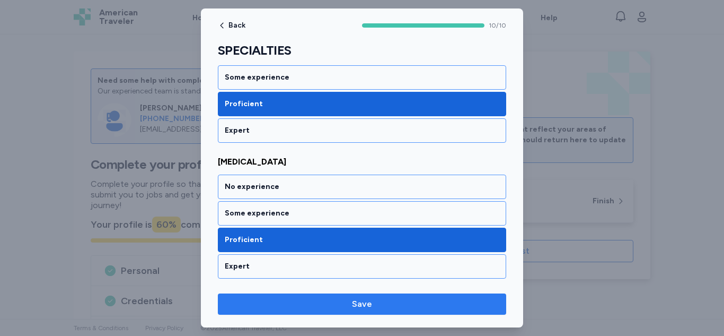
click at [366, 299] on span "Save" at bounding box center [362, 304] width 20 height 13
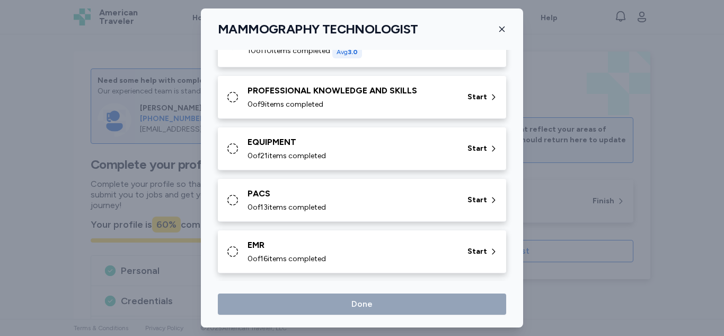
scroll to position [412, 0]
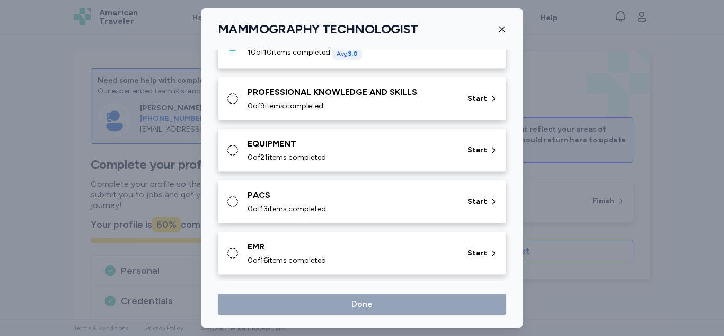
click at [389, 99] on div "PROFESSIONAL KNOWLEDGE AND SKILLS 0 of 9 items completed" at bounding box center [351, 98] width 207 height 25
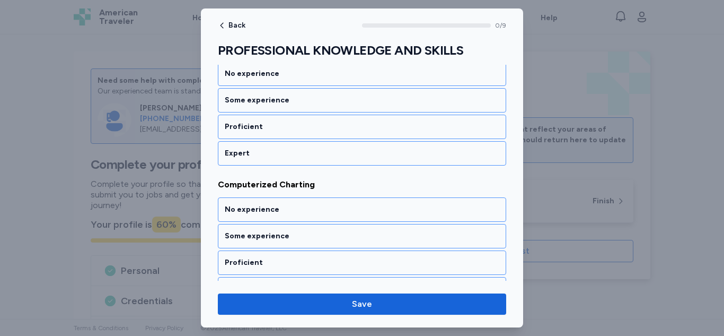
scroll to position [185, 0]
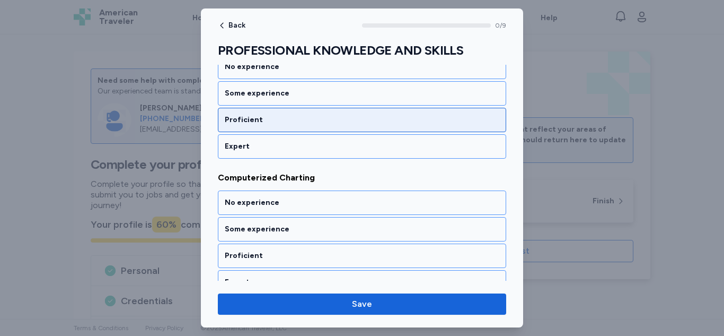
click at [462, 125] on div "Proficient" at bounding box center [362, 120] width 288 height 24
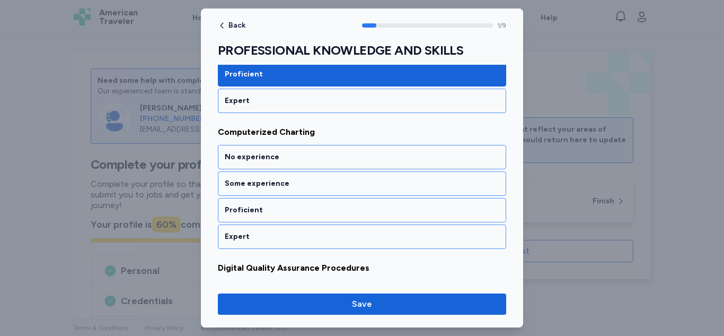
scroll to position [246, 0]
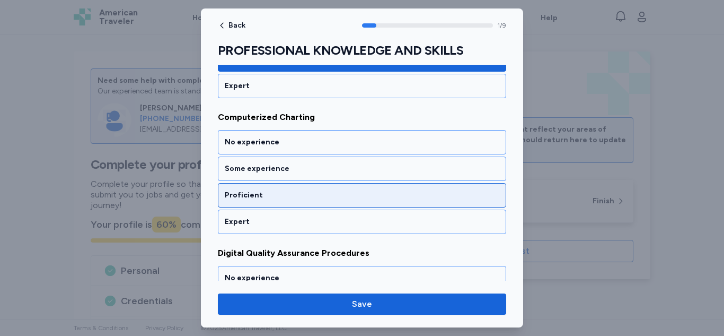
click at [436, 192] on div "Proficient" at bounding box center [362, 195] width 275 height 11
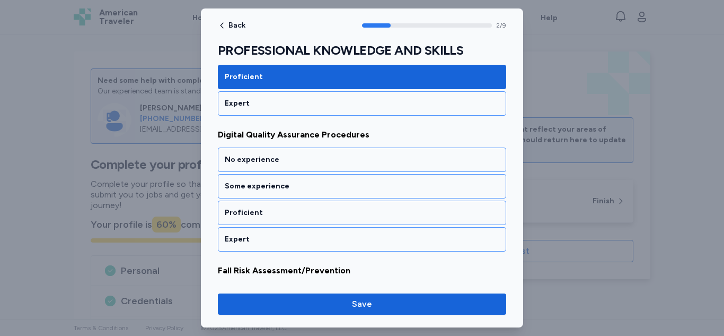
scroll to position [381, 0]
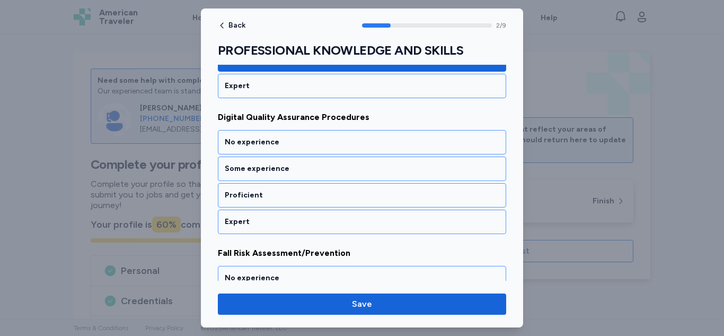
click at [436, 192] on div "Proficient" at bounding box center [362, 195] width 275 height 11
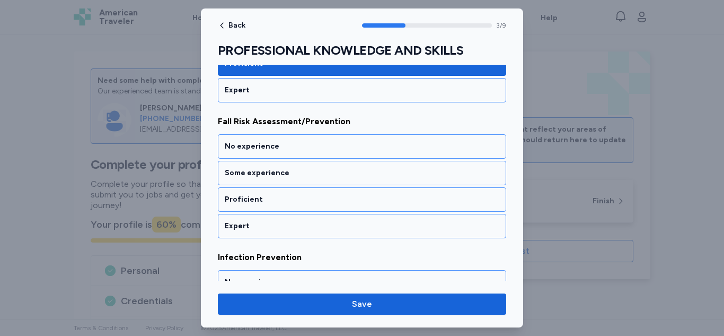
scroll to position [517, 0]
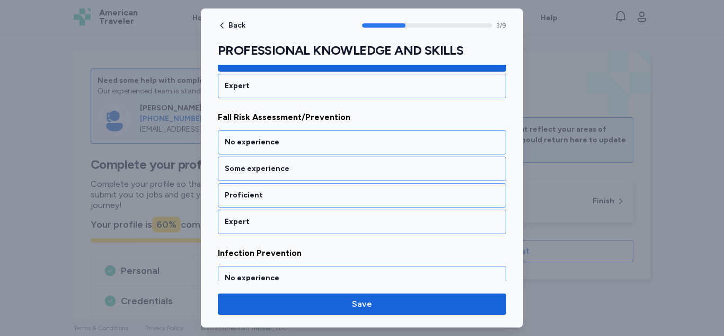
click at [436, 192] on div "Proficient" at bounding box center [362, 195] width 275 height 11
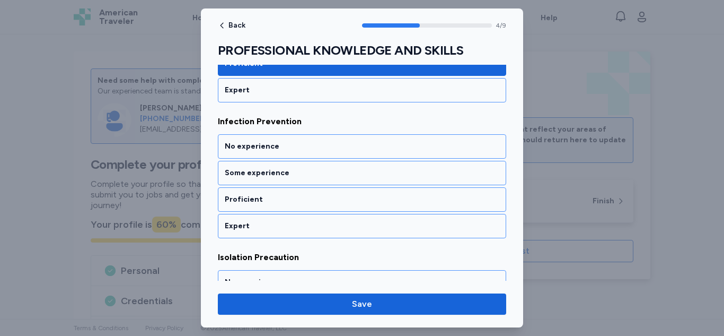
scroll to position [653, 0]
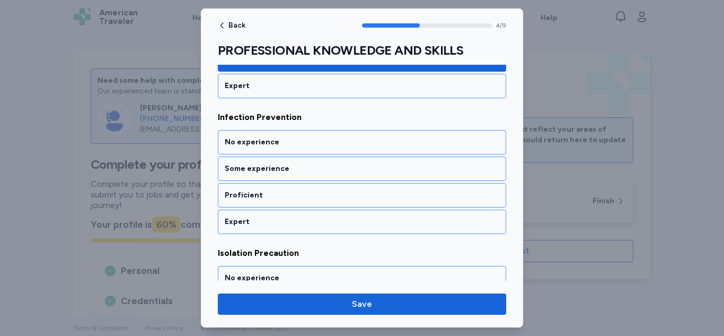
click at [436, 192] on div "Proficient" at bounding box center [362, 195] width 275 height 11
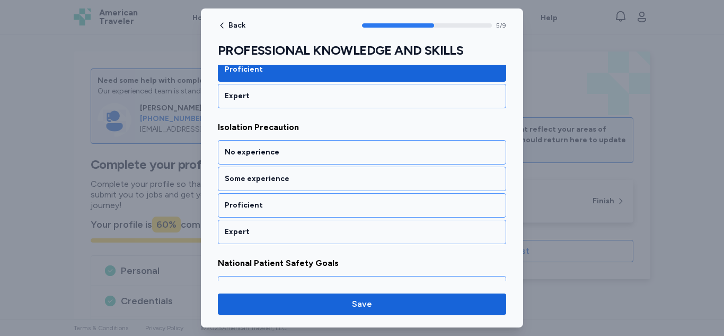
scroll to position [789, 0]
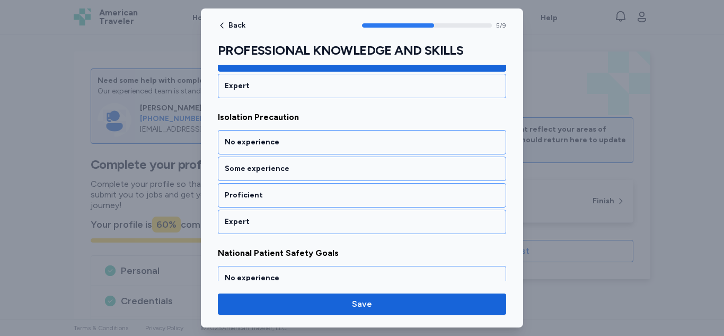
click at [436, 192] on div "Proficient" at bounding box center [362, 195] width 275 height 11
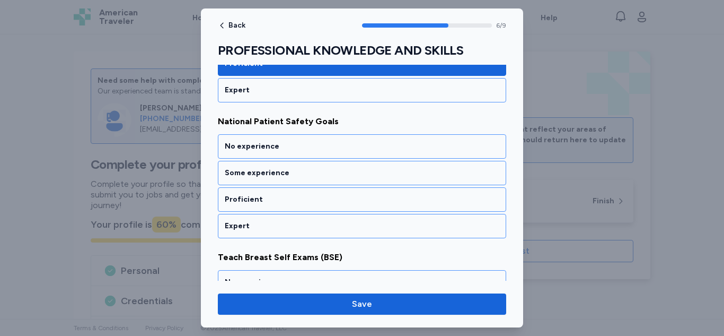
scroll to position [924, 0]
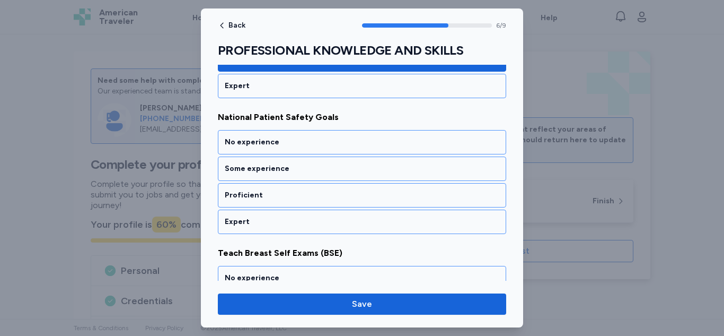
click at [436, 192] on div "Proficient" at bounding box center [362, 195] width 275 height 11
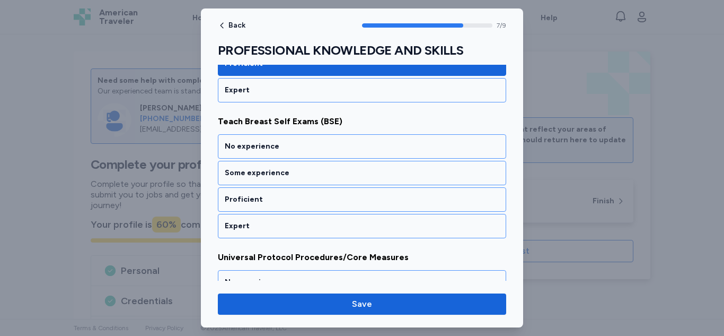
scroll to position [1060, 0]
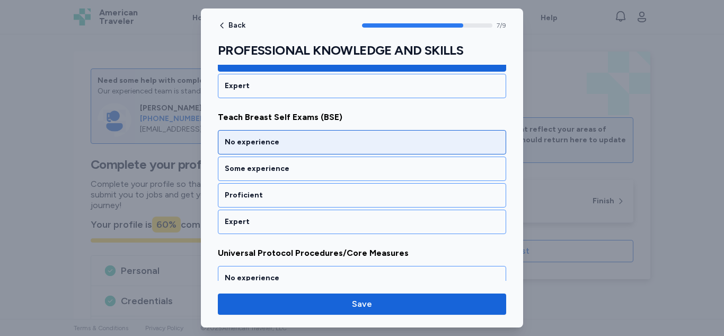
click at [432, 149] on div "No experience" at bounding box center [362, 142] width 288 height 24
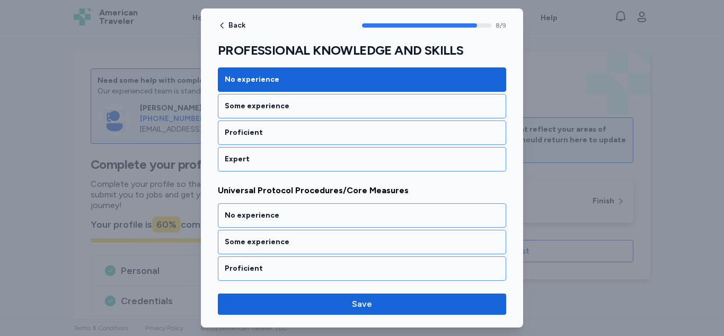
scroll to position [1151, 0]
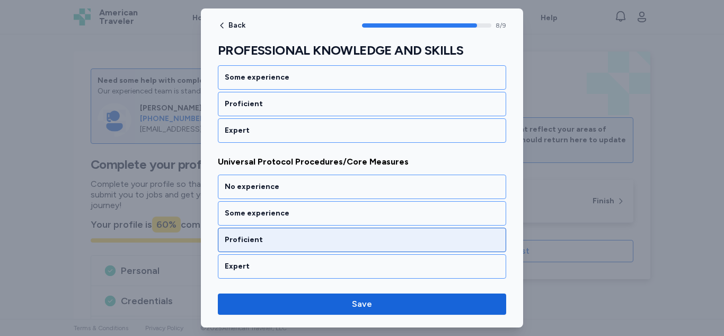
click at [397, 239] on div "Proficient" at bounding box center [362, 239] width 275 height 11
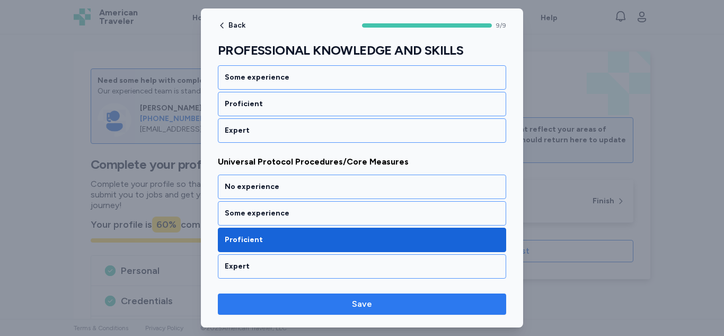
click at [374, 294] on button "Save" at bounding box center [362, 303] width 288 height 21
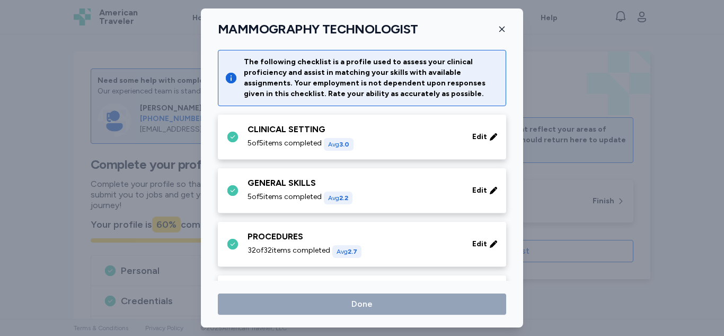
scroll to position [412, 0]
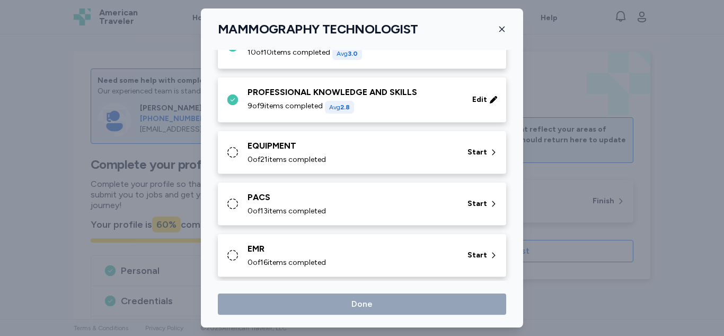
click at [377, 159] on div "0 of 21 items completed" at bounding box center [351, 159] width 207 height 11
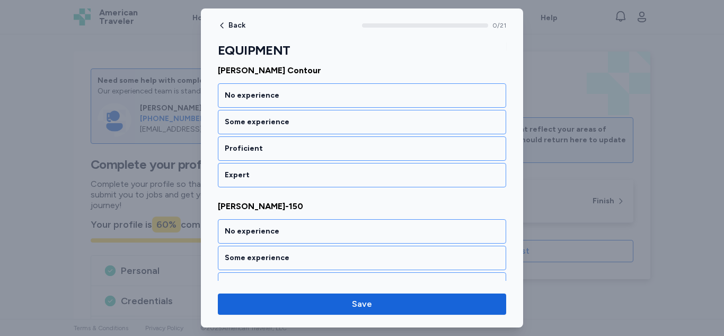
scroll to position [149, 0]
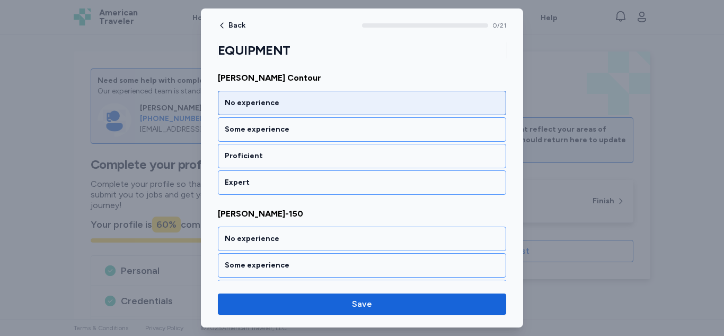
click at [375, 104] on div "No experience" at bounding box center [362, 103] width 275 height 11
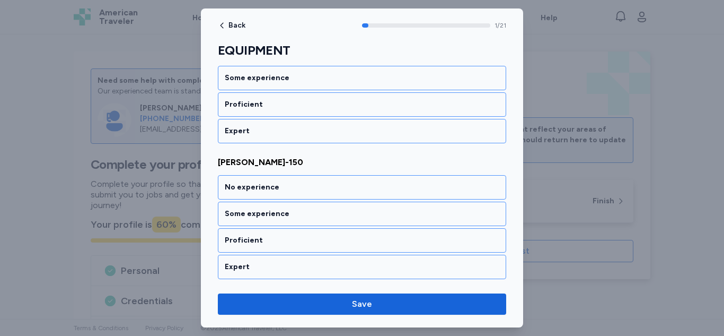
scroll to position [246, 0]
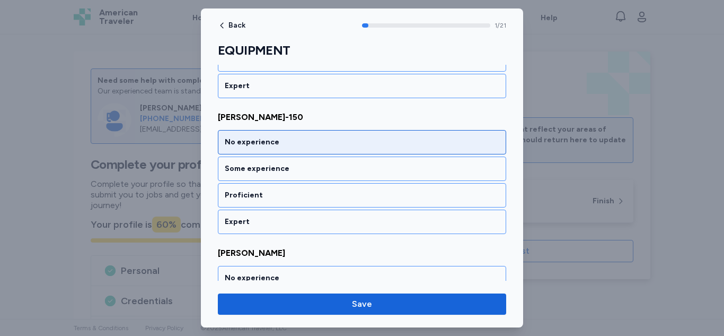
click at [331, 143] on div "No experience" at bounding box center [362, 142] width 275 height 11
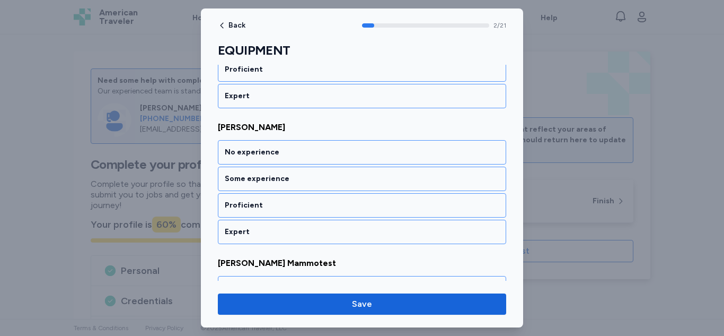
scroll to position [381, 0]
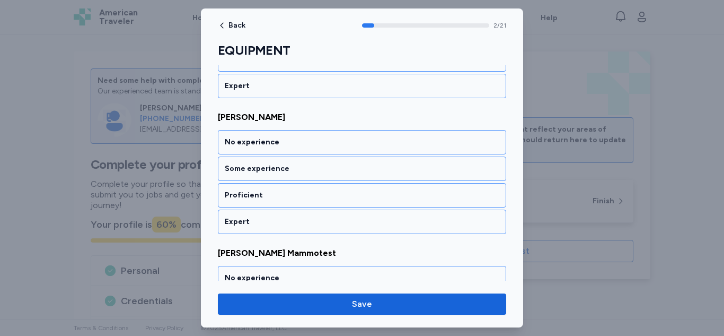
click at [331, 143] on div "No experience" at bounding box center [362, 142] width 275 height 11
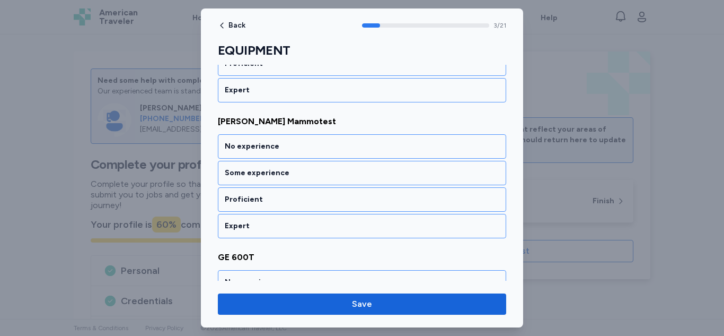
scroll to position [517, 0]
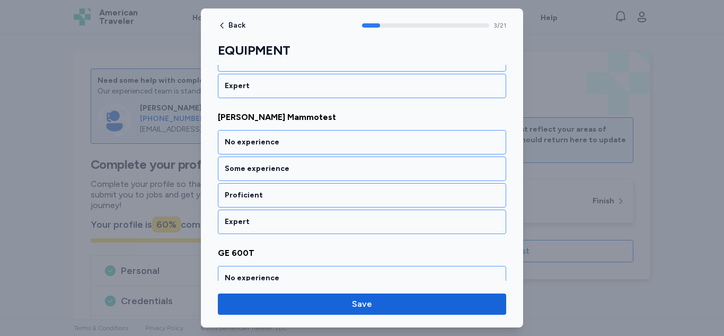
click at [331, 143] on div "No experience" at bounding box center [362, 142] width 275 height 11
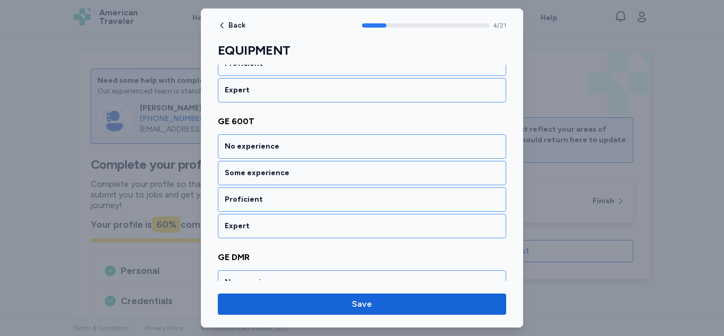
scroll to position [653, 0]
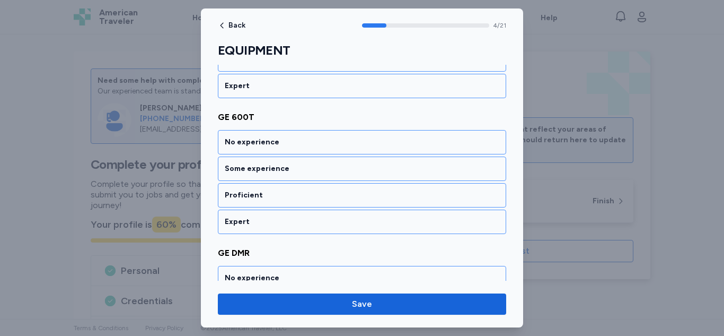
click at [331, 143] on div "No experience" at bounding box center [362, 142] width 275 height 11
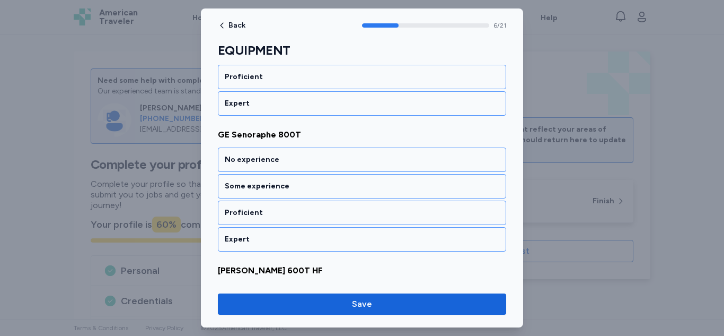
scroll to position [924, 0]
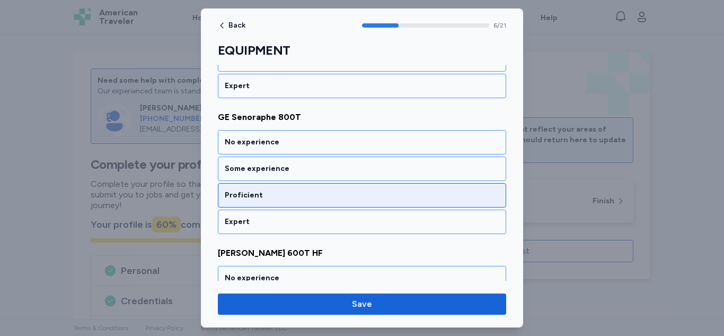
click at [307, 198] on div "Proficient" at bounding box center [362, 195] width 275 height 11
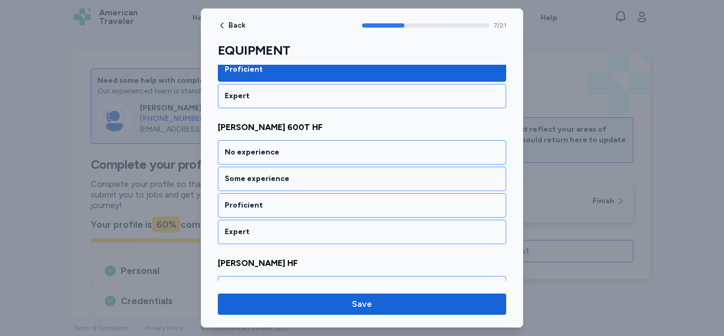
scroll to position [1060, 0]
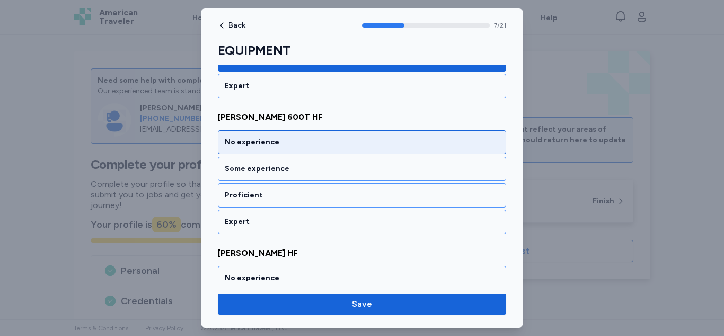
click at [308, 138] on div "No experience" at bounding box center [362, 142] width 275 height 11
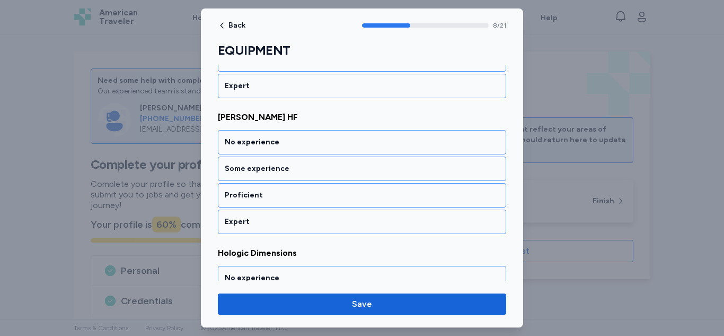
click at [308, 138] on div "No experience" at bounding box center [362, 142] width 275 height 11
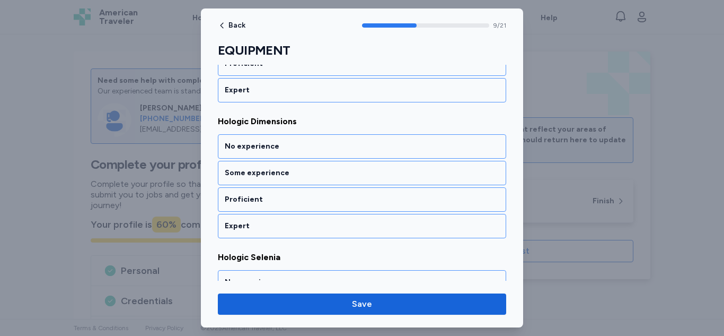
scroll to position [1332, 0]
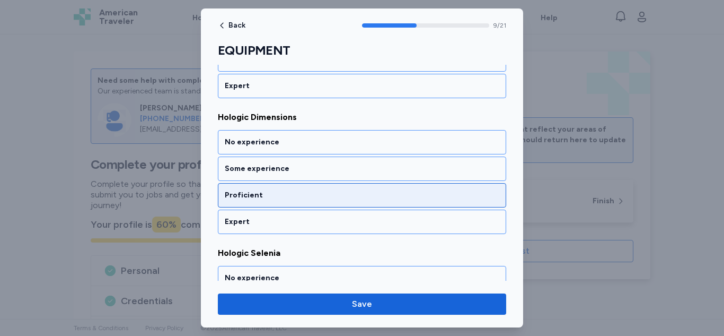
click at [285, 202] on div "Proficient" at bounding box center [362, 195] width 288 height 24
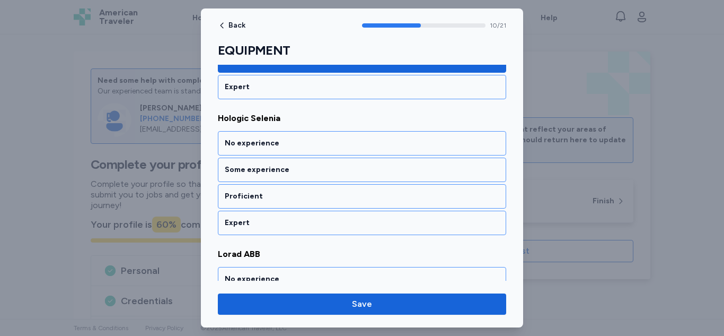
scroll to position [1467, 0]
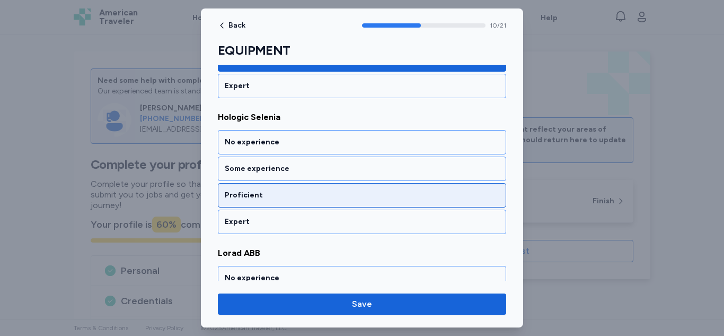
click at [284, 198] on div "Proficient" at bounding box center [362, 195] width 275 height 11
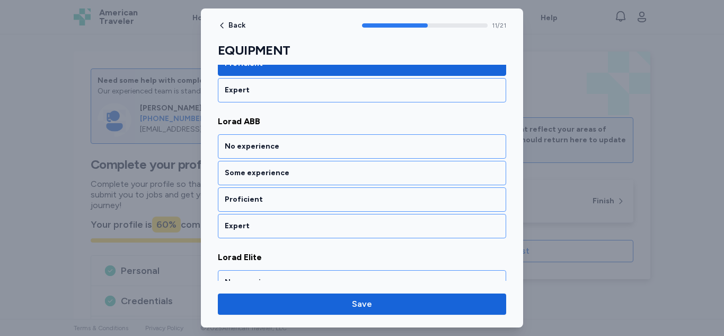
scroll to position [1603, 0]
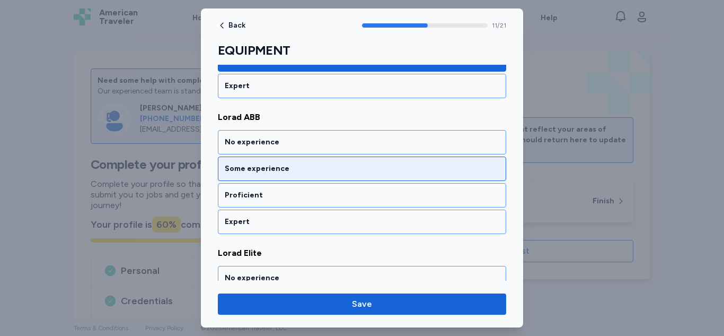
click at [295, 174] on div "Some experience" at bounding box center [362, 168] width 288 height 24
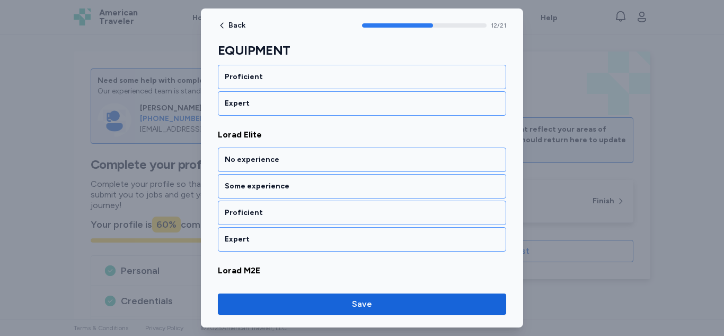
scroll to position [1739, 0]
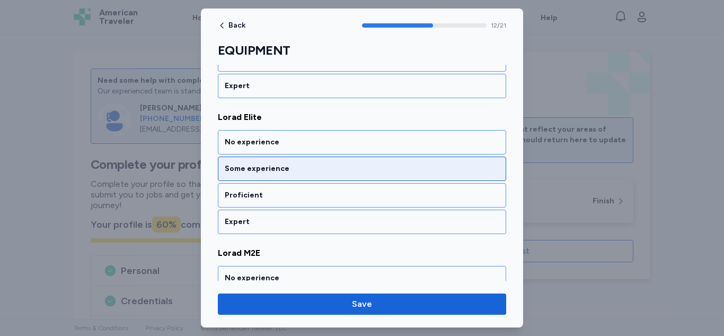
click at [295, 164] on div "Some experience" at bounding box center [362, 168] width 275 height 11
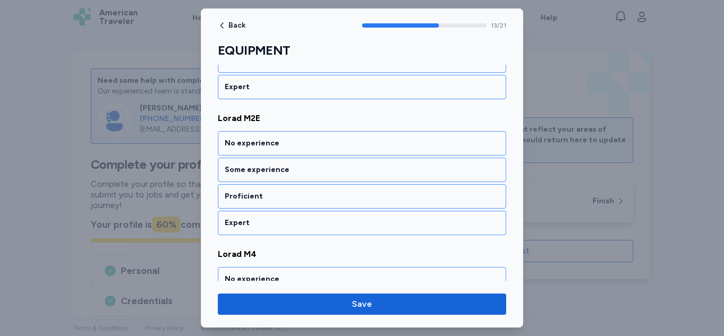
scroll to position [1875, 0]
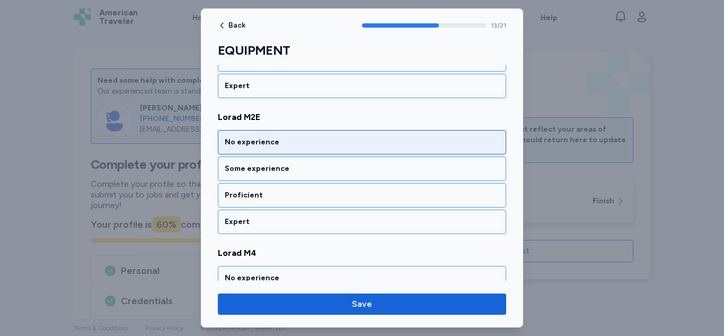
click at [307, 146] on div "No experience" at bounding box center [362, 142] width 275 height 11
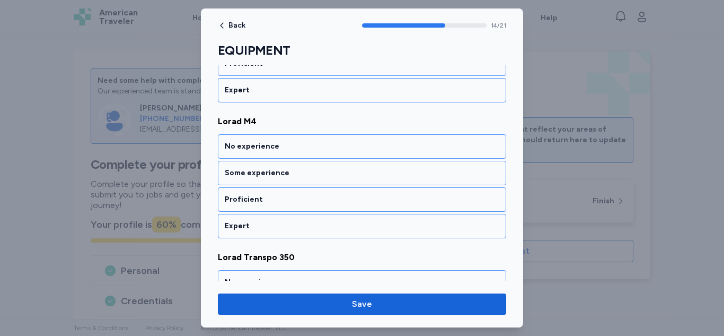
scroll to position [2010, 0]
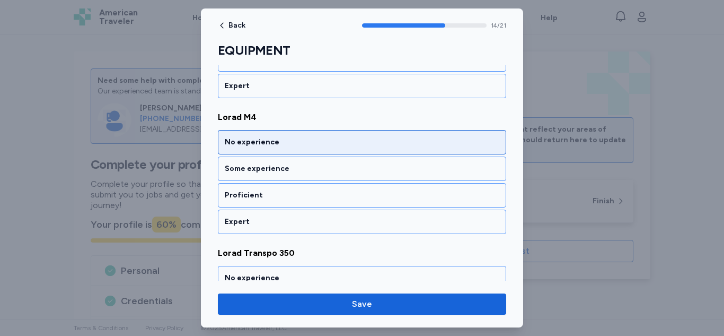
click at [304, 145] on div "No experience" at bounding box center [362, 142] width 275 height 11
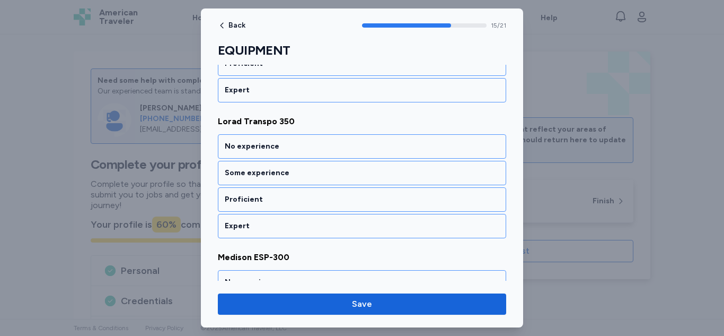
scroll to position [2146, 0]
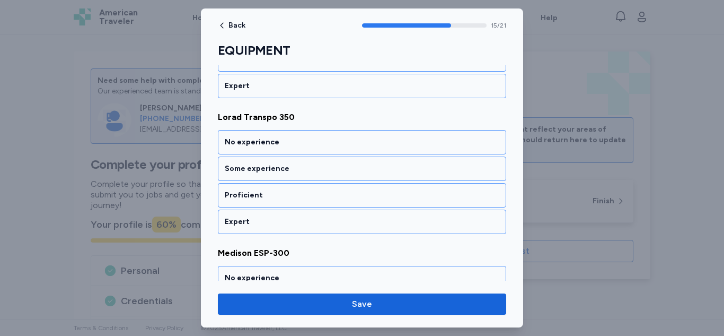
click at [304, 145] on div "No experience" at bounding box center [362, 142] width 275 height 11
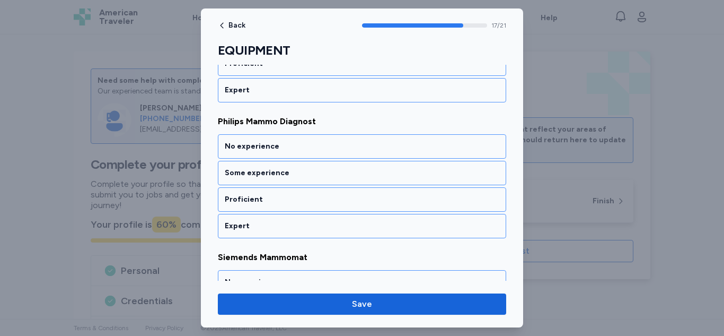
scroll to position [2418, 0]
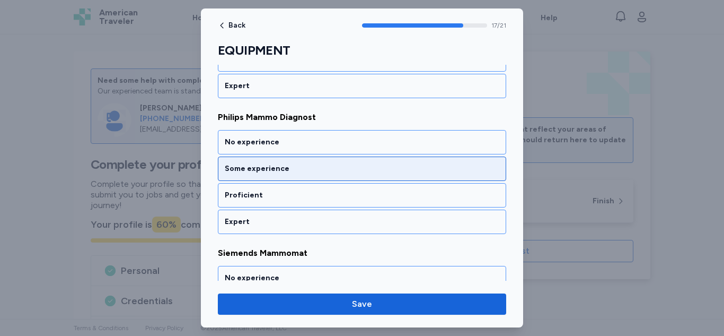
click at [287, 179] on div "Some experience" at bounding box center [362, 168] width 288 height 24
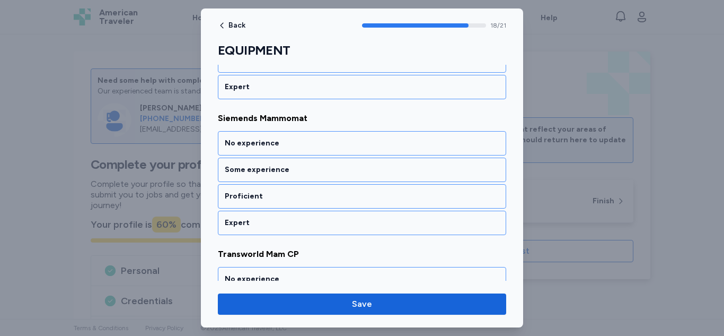
scroll to position [2554, 0]
click at [287, 179] on div "Some experience" at bounding box center [362, 168] width 288 height 24
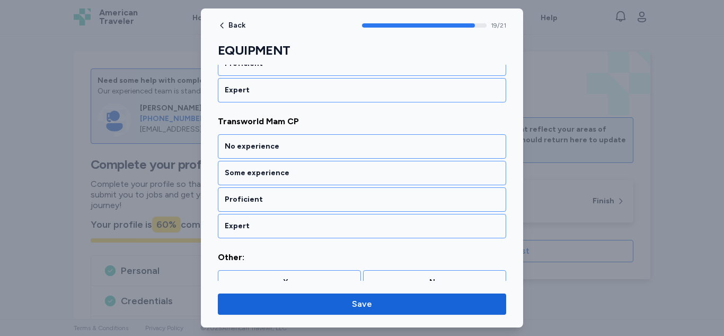
scroll to position [2689, 0]
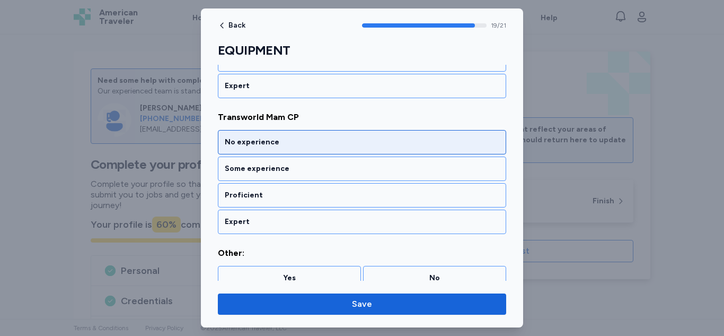
click at [310, 142] on div "No experience" at bounding box center [362, 142] width 275 height 11
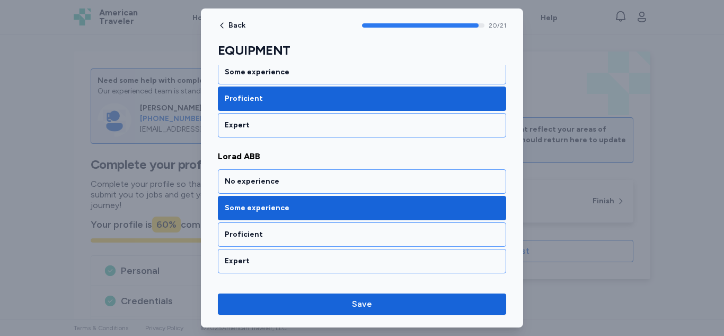
scroll to position [1550, 0]
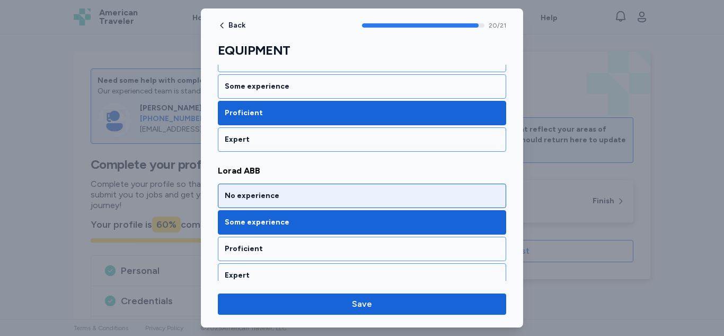
click at [440, 196] on div "No experience" at bounding box center [362, 195] width 275 height 11
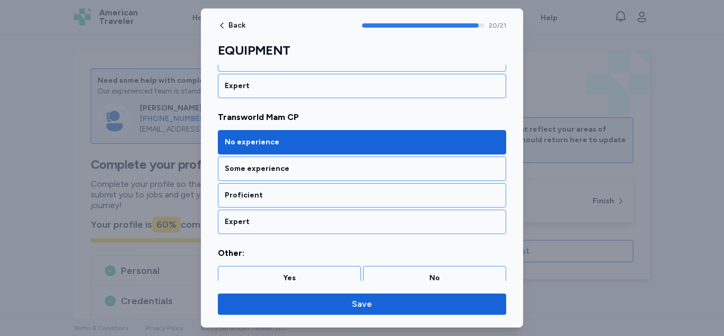
scroll to position [2701, 0]
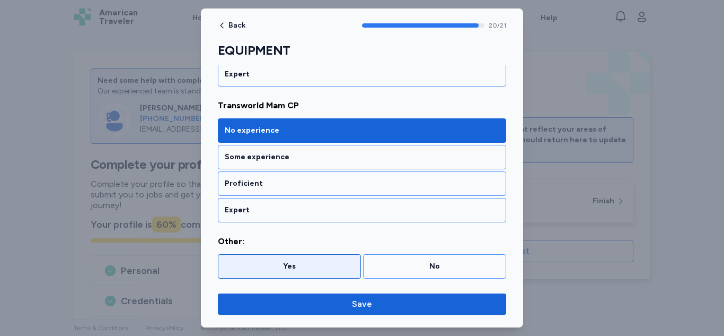
click at [310, 270] on div "Yes" at bounding box center [289, 266] width 129 height 11
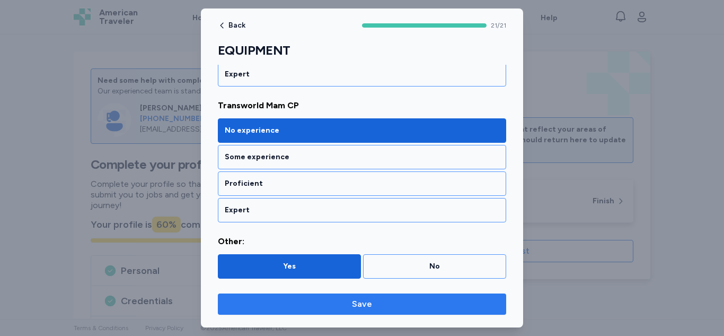
click at [347, 311] on button "Save" at bounding box center [362, 303] width 288 height 21
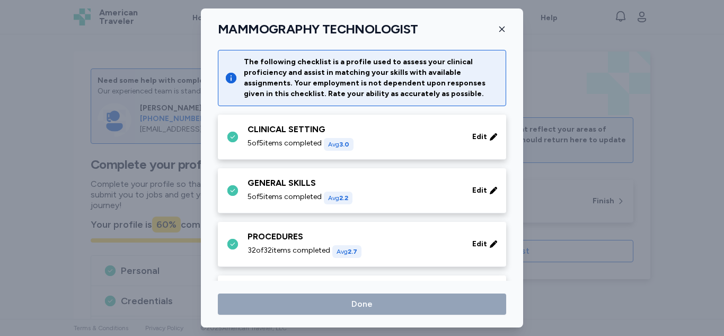
scroll to position [412, 0]
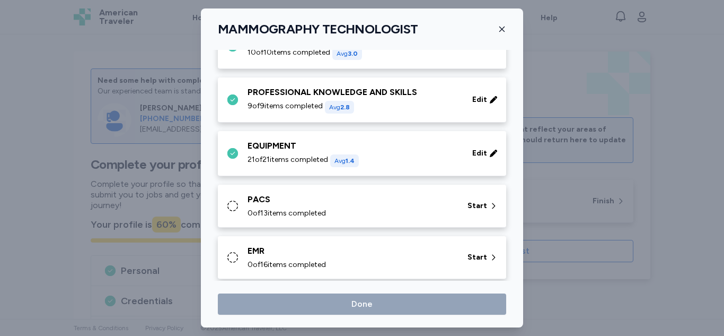
click at [349, 220] on div "PACS 0 of 13 items completed Start" at bounding box center [362, 206] width 288 height 43
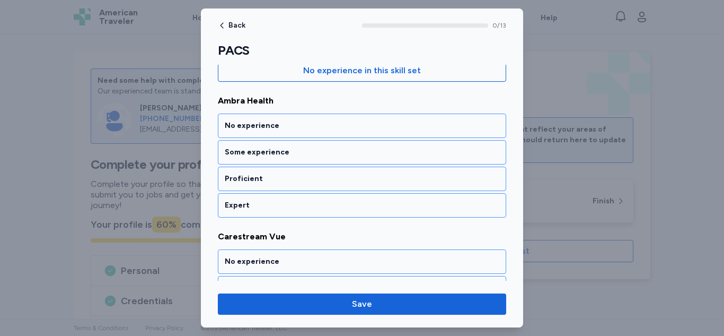
scroll to position [150, 0]
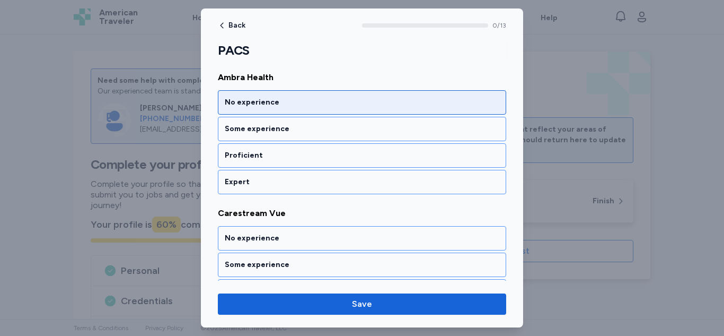
click at [421, 101] on div "No experience" at bounding box center [362, 102] width 275 height 11
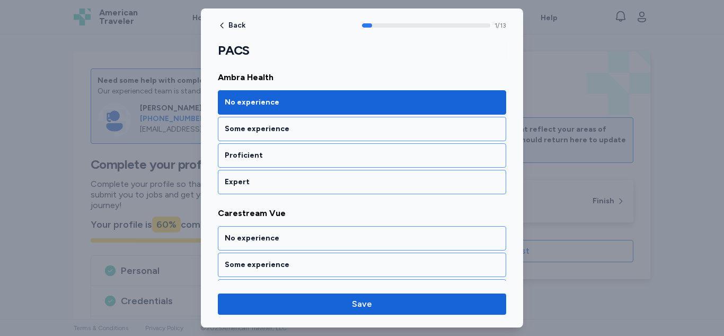
scroll to position [246, 0]
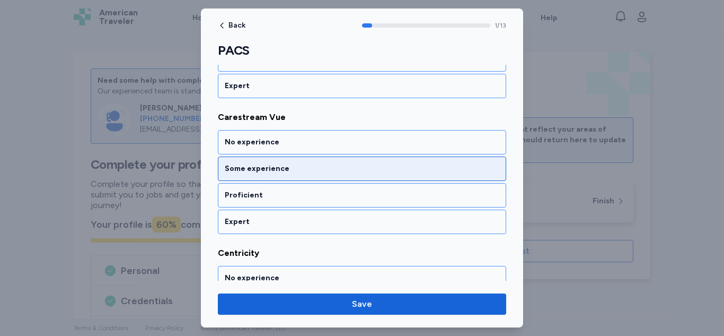
click at [356, 172] on div "Some experience" at bounding box center [362, 168] width 275 height 11
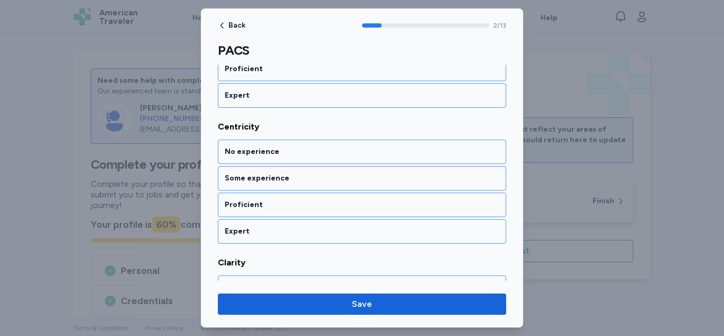
scroll to position [381, 0]
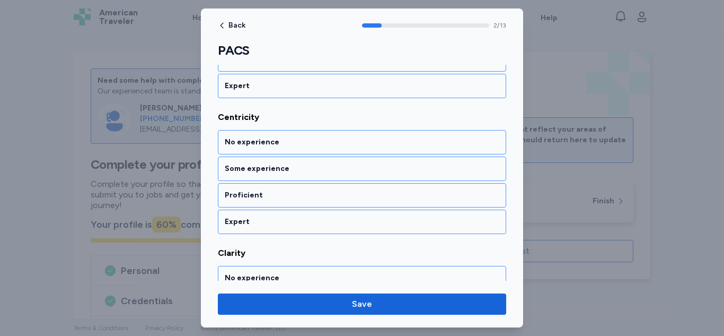
click at [356, 172] on div "Some experience" at bounding box center [362, 168] width 275 height 11
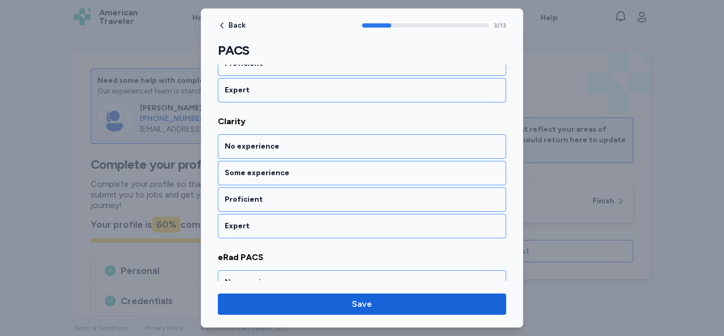
scroll to position [517, 0]
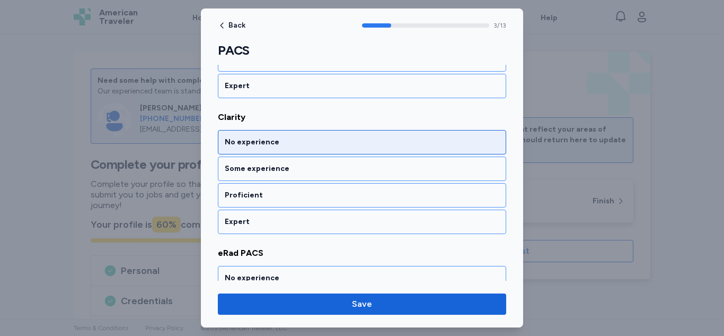
click at [364, 148] on div "No experience" at bounding box center [362, 142] width 288 height 24
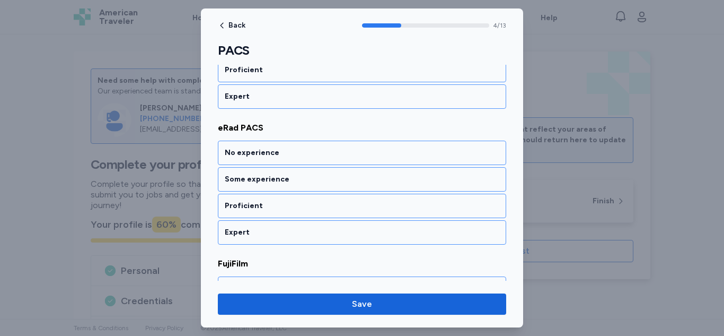
scroll to position [653, 0]
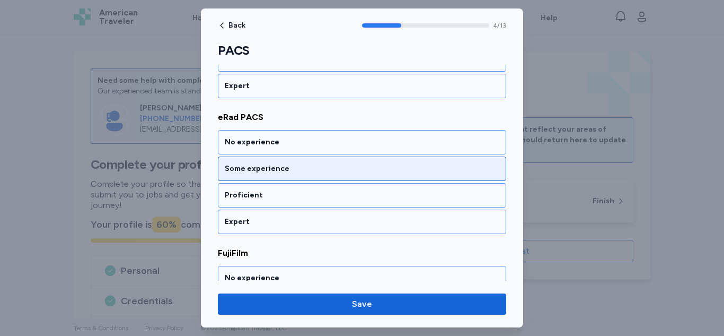
click at [351, 170] on div "Some experience" at bounding box center [362, 168] width 275 height 11
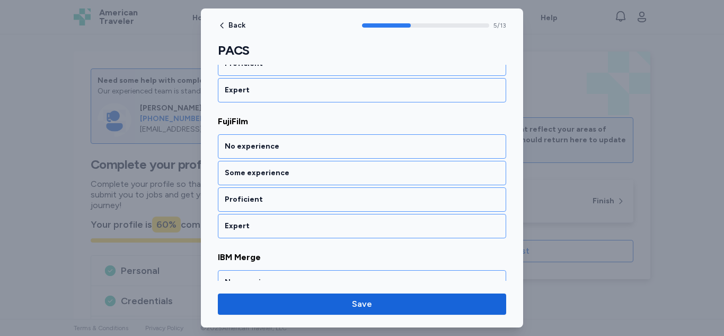
scroll to position [789, 0]
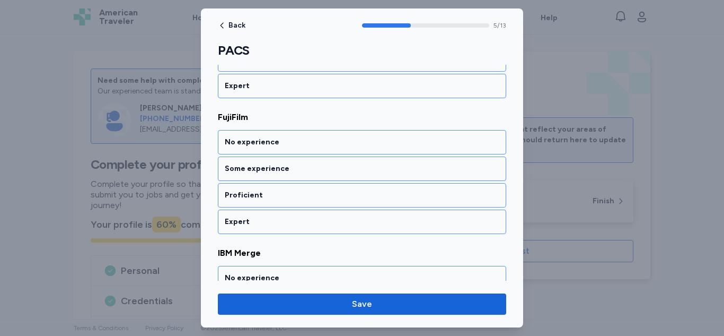
click at [351, 170] on div "Some experience" at bounding box center [362, 168] width 275 height 11
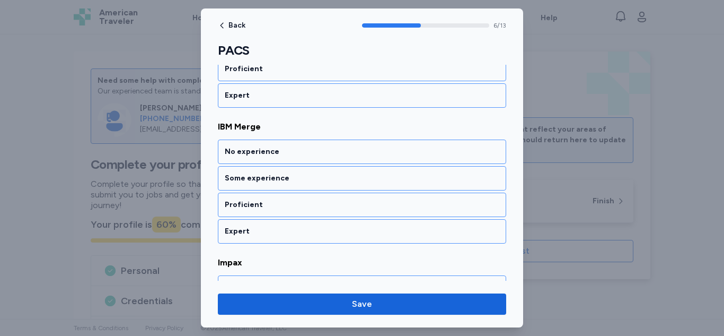
scroll to position [924, 0]
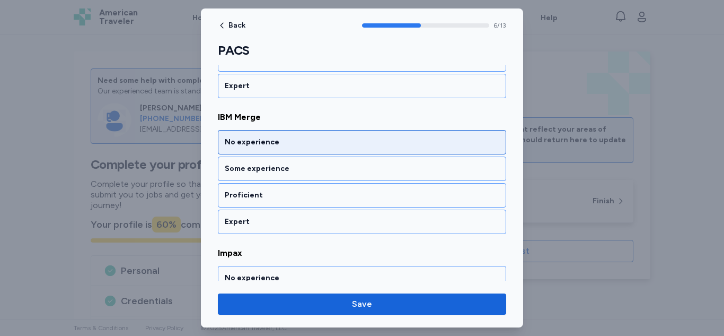
click at [355, 148] on div "No experience" at bounding box center [362, 142] width 288 height 24
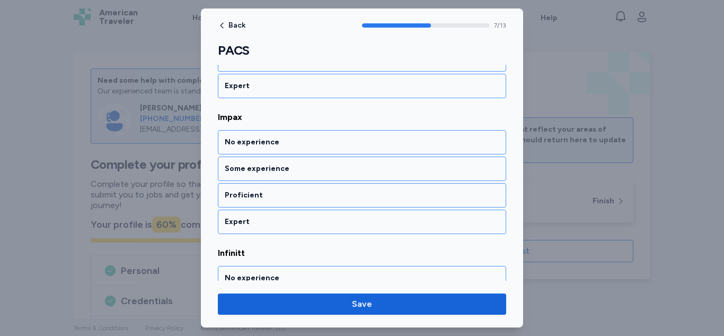
click at [355, 148] on div "No experience" at bounding box center [362, 142] width 288 height 24
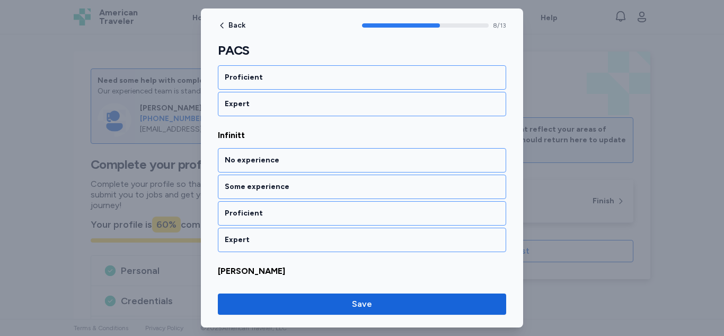
scroll to position [1196, 0]
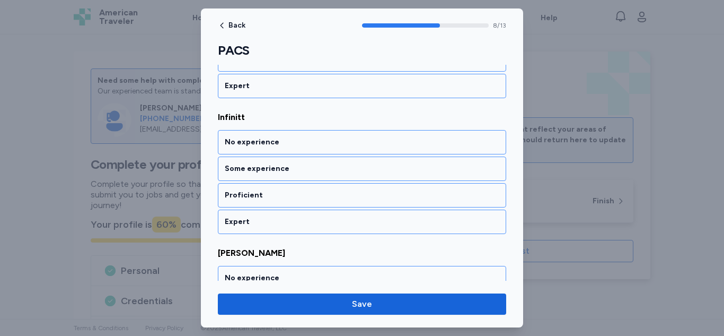
click at [355, 148] on div "No experience" at bounding box center [362, 142] width 288 height 24
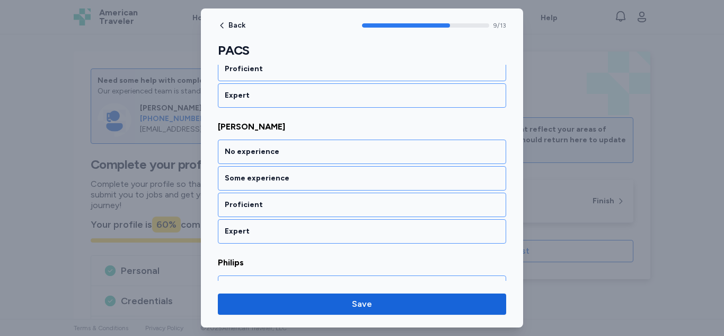
scroll to position [1332, 0]
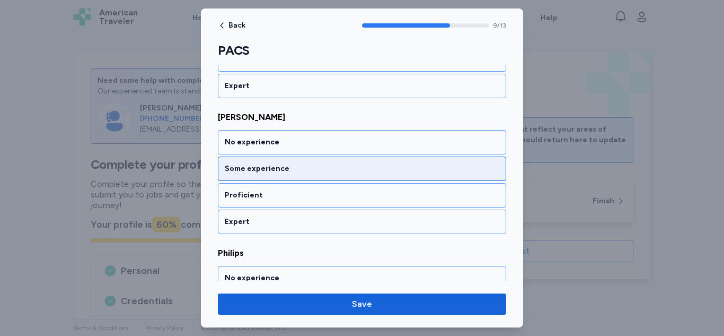
click at [347, 164] on div "Some experience" at bounding box center [362, 168] width 275 height 11
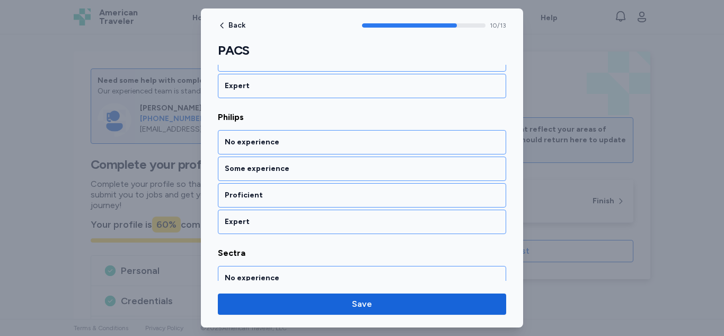
click at [347, 164] on div "Some experience" at bounding box center [362, 168] width 275 height 11
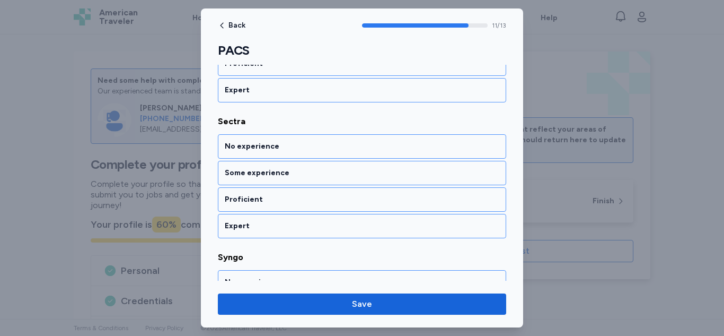
scroll to position [1603, 0]
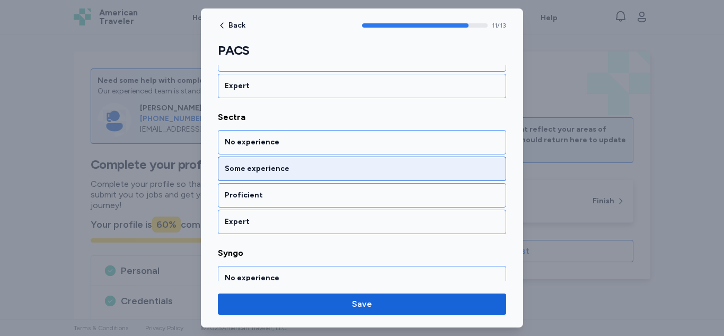
click at [342, 173] on div "Some experience" at bounding box center [362, 168] width 275 height 11
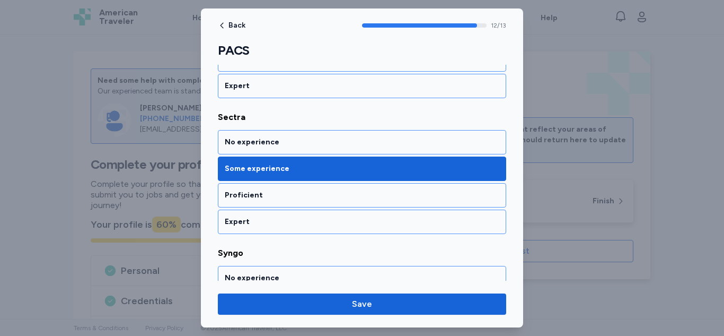
scroll to position [1694, 0]
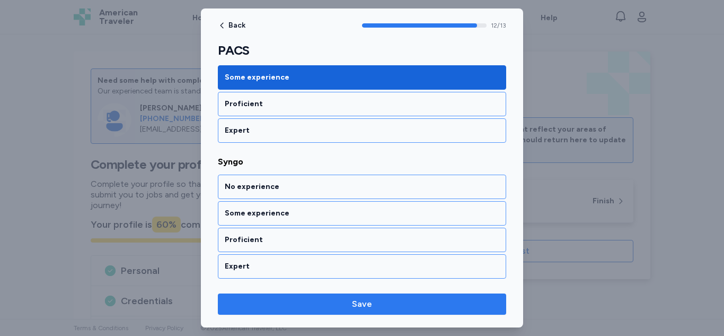
click at [419, 302] on span "Save" at bounding box center [362, 304] width 272 height 13
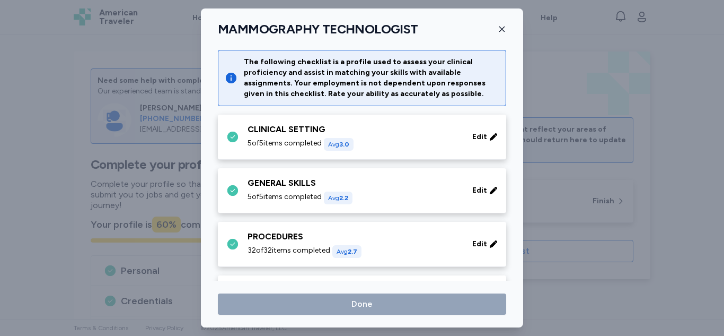
scroll to position [412, 0]
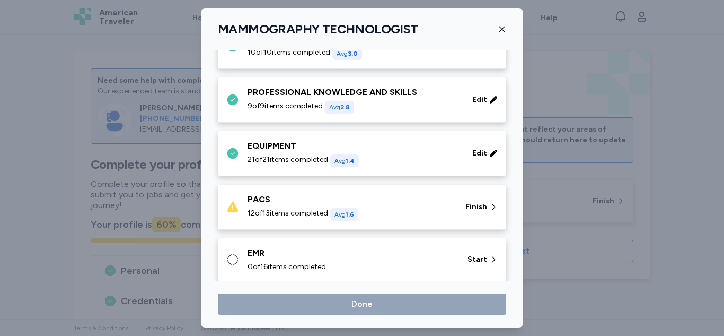
click at [405, 206] on div "PACS 12 of 13 items completed Avg 1.6" at bounding box center [350, 207] width 205 height 28
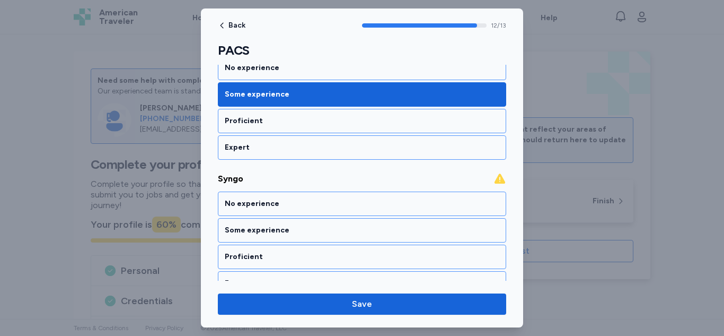
scroll to position [1694, 0]
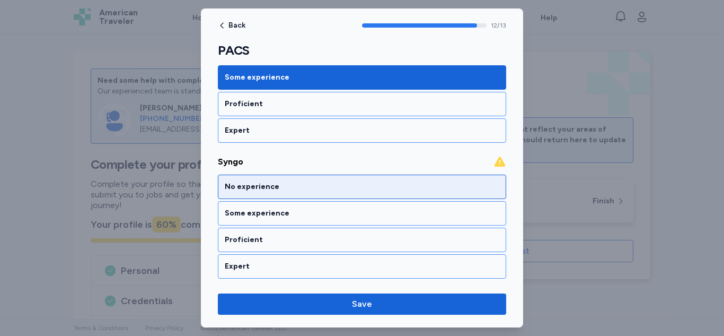
click at [427, 187] on div "No experience" at bounding box center [362, 186] width 275 height 11
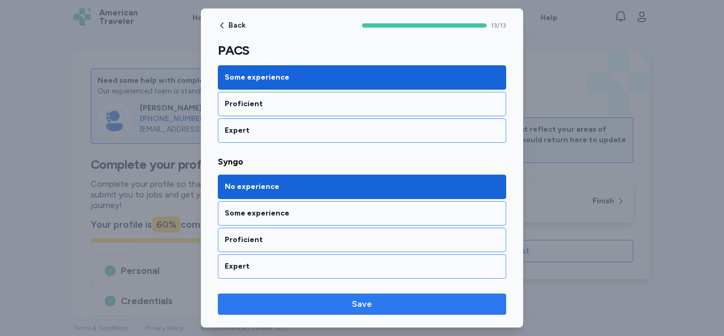
click at [367, 303] on span "Save" at bounding box center [362, 304] width 20 height 13
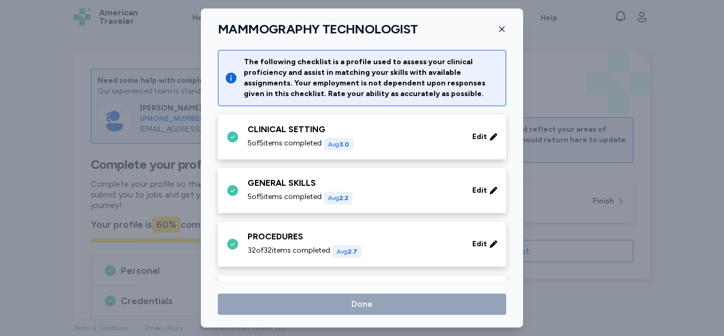
scroll to position [412, 0]
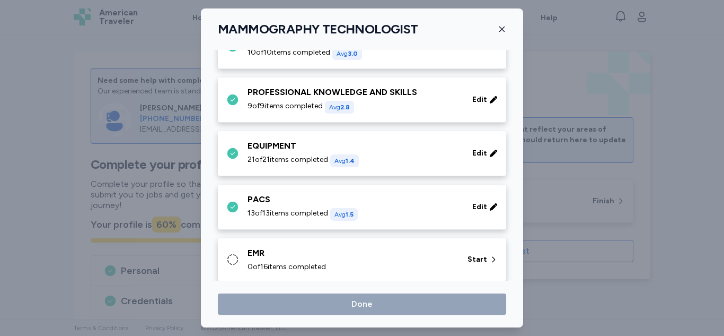
click at [377, 257] on div "EMR" at bounding box center [351, 253] width 207 height 13
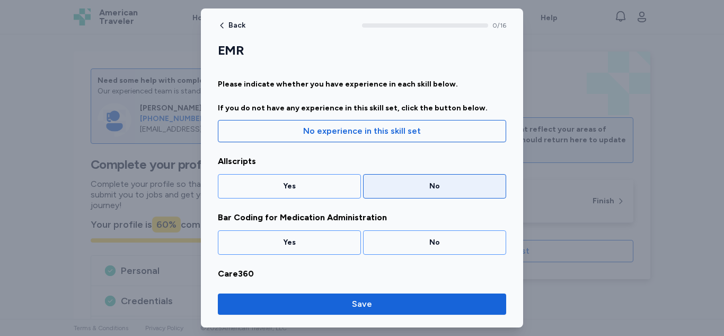
click at [412, 184] on div "No" at bounding box center [434, 186] width 129 height 11
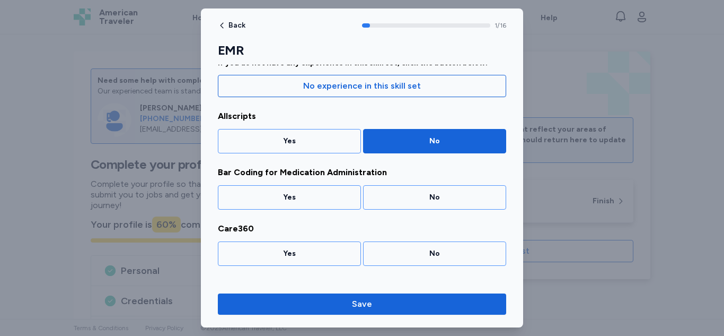
scroll to position [60, 0]
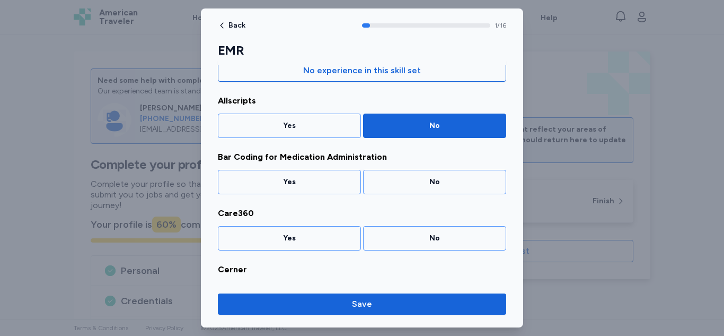
click at [412, 184] on div "No" at bounding box center [434, 182] width 129 height 11
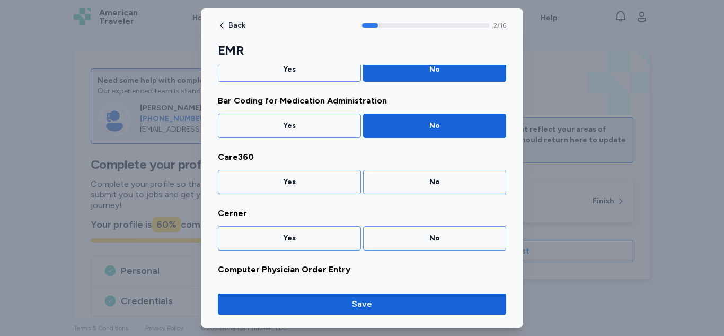
click at [412, 184] on div "No" at bounding box center [434, 182] width 129 height 11
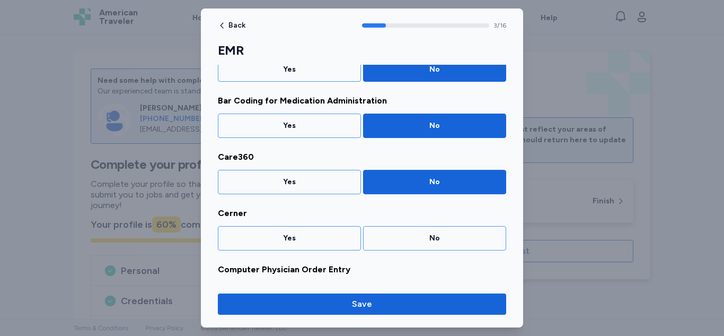
scroll to position [173, 0]
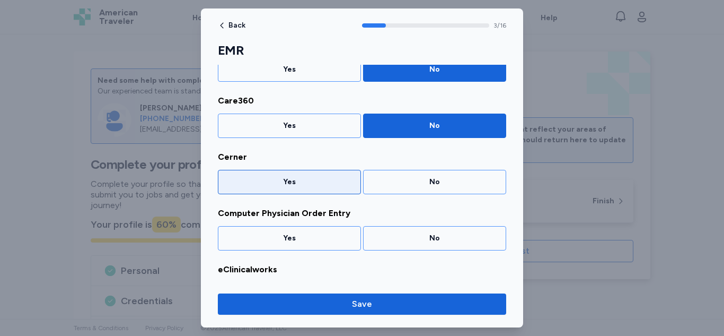
click at [304, 182] on div "Yes" at bounding box center [289, 182] width 129 height 11
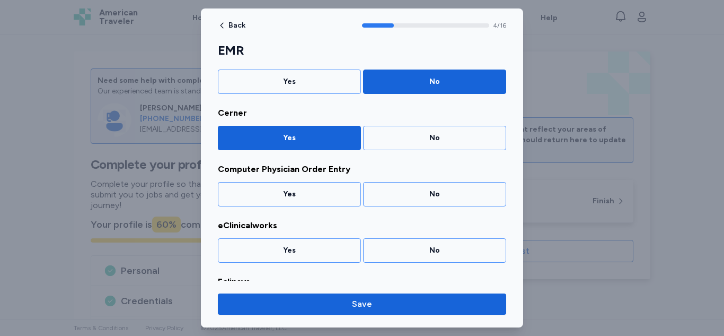
scroll to position [229, 0]
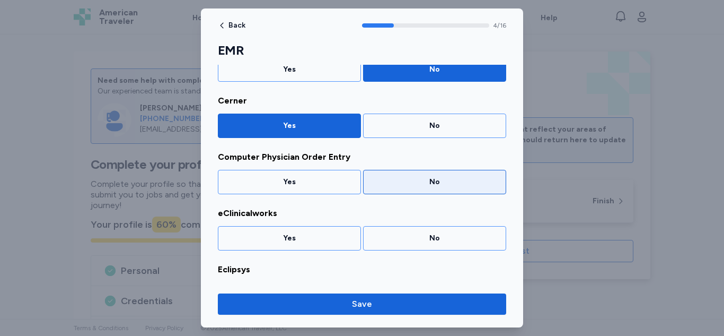
click at [418, 184] on div "No" at bounding box center [434, 182] width 129 height 11
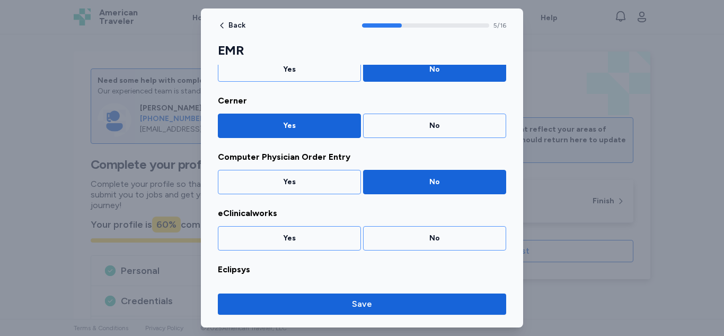
scroll to position [285, 0]
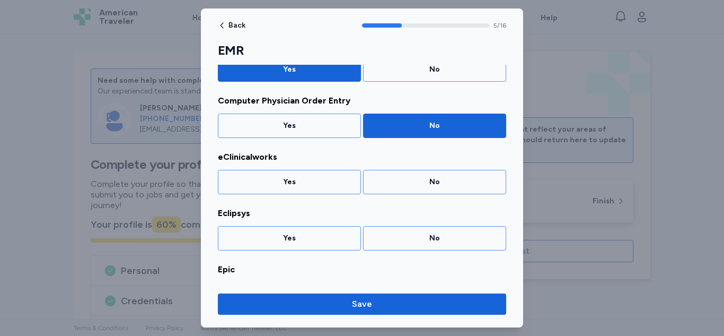
click at [418, 184] on div "No" at bounding box center [434, 182] width 129 height 11
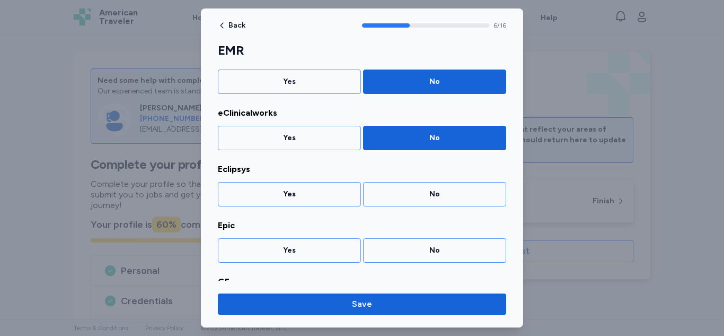
scroll to position [342, 0]
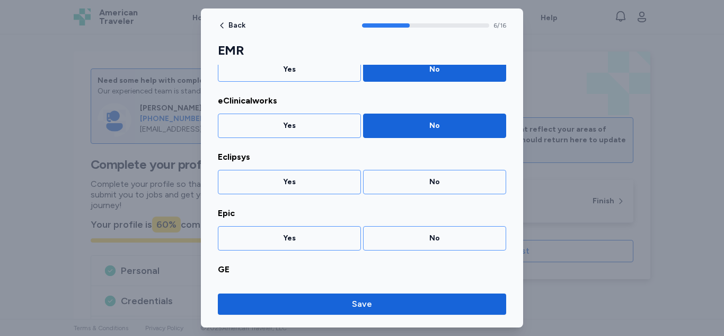
click at [418, 184] on div "No" at bounding box center [434, 182] width 129 height 11
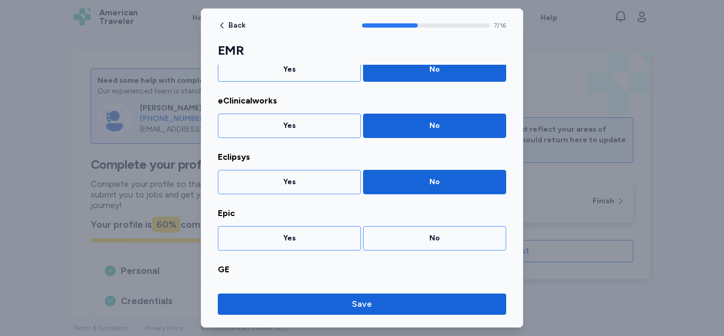
scroll to position [398, 0]
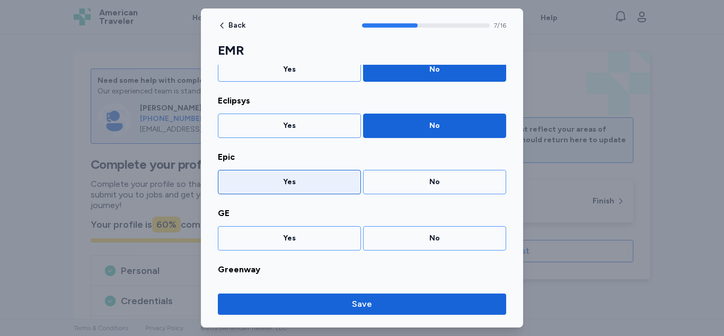
click at [314, 181] on div "Yes" at bounding box center [289, 182] width 129 height 11
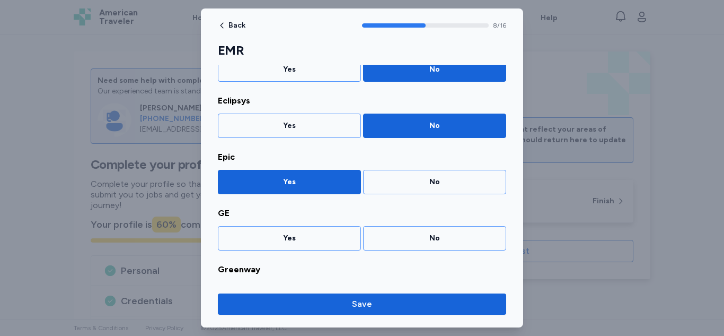
scroll to position [454, 0]
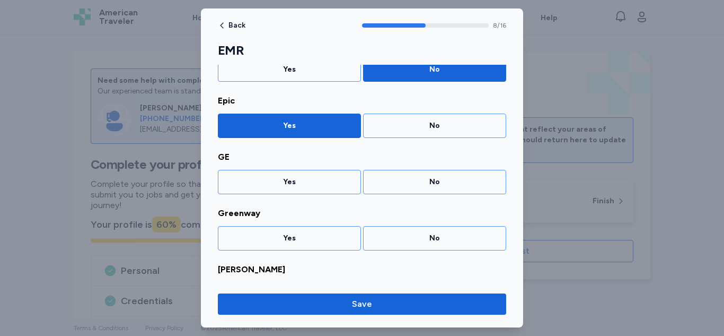
click at [314, 181] on div "Yes" at bounding box center [289, 182] width 129 height 11
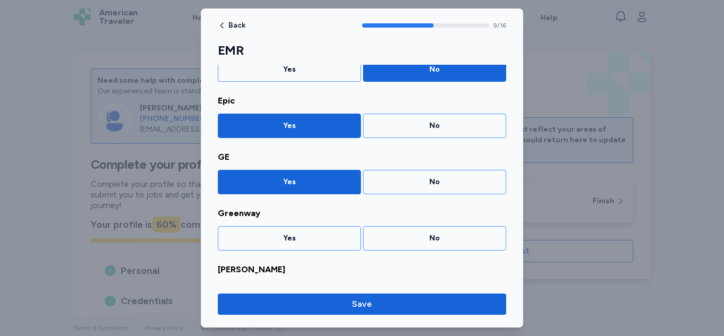
scroll to position [510, 0]
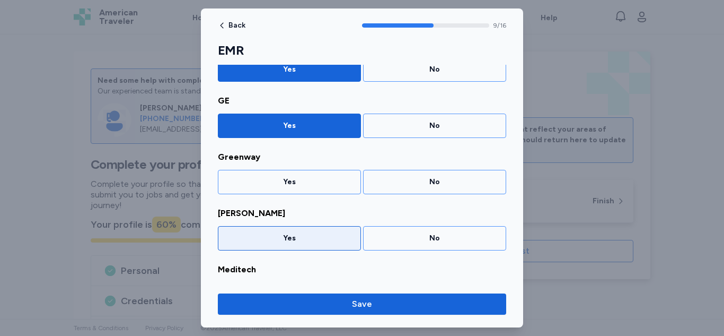
click at [283, 236] on div "Yes" at bounding box center [289, 238] width 129 height 11
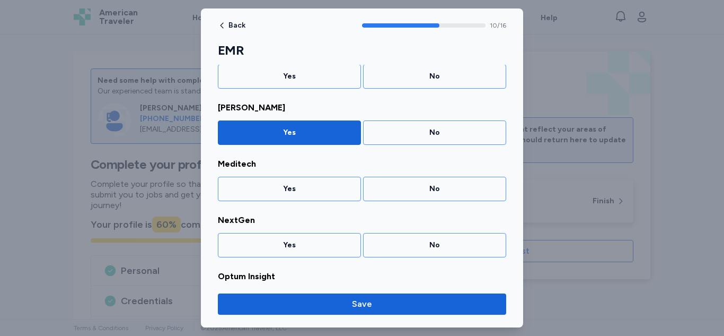
scroll to position [623, 0]
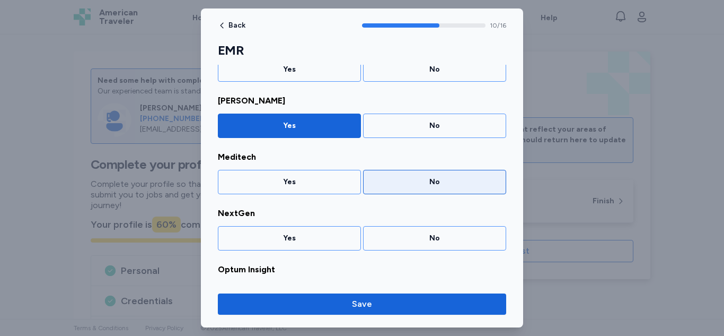
click at [383, 181] on div "No" at bounding box center [434, 182] width 129 height 11
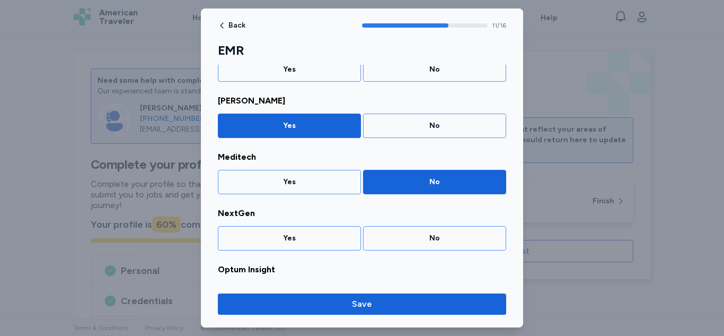
scroll to position [679, 0]
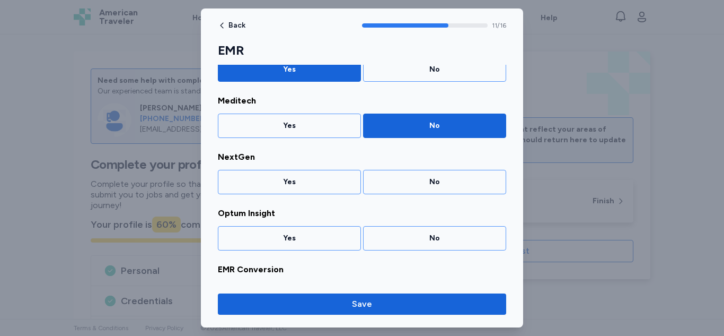
click at [383, 181] on div "No" at bounding box center [434, 182] width 129 height 11
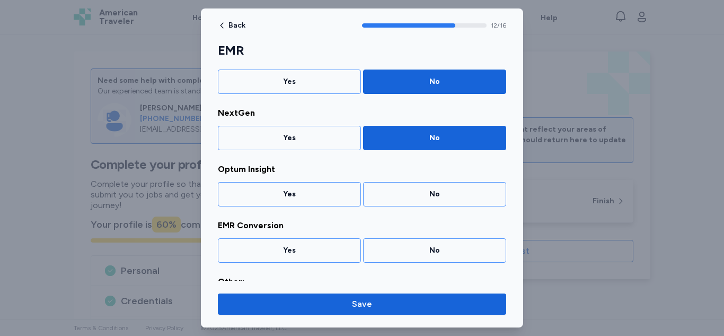
scroll to position [735, 0]
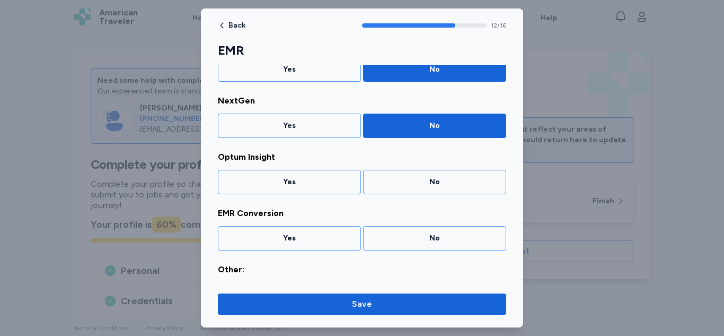
click at [383, 181] on div "No" at bounding box center [434, 182] width 129 height 11
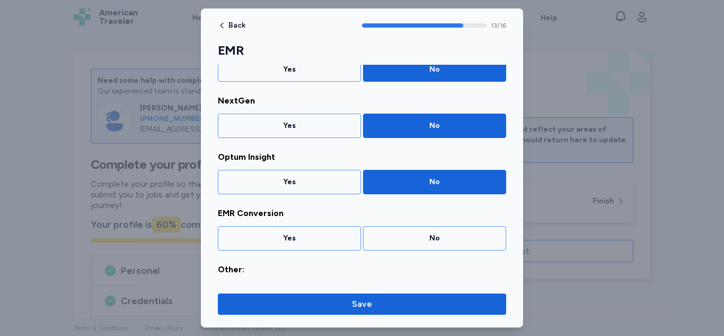
scroll to position [763, 0]
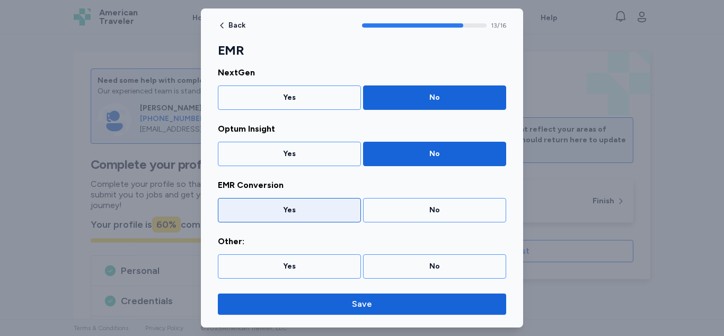
click at [291, 206] on div "Yes" at bounding box center [289, 210] width 129 height 11
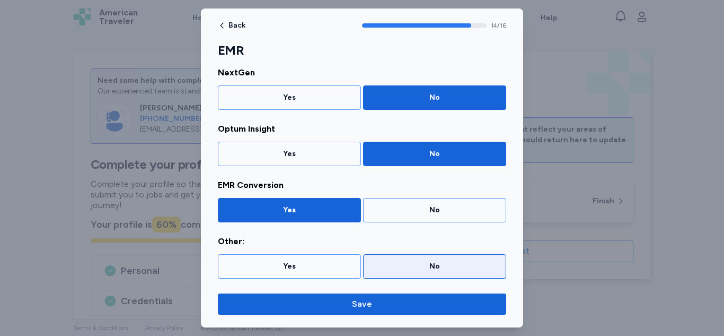
click at [394, 269] on div "No" at bounding box center [434, 266] width 129 height 11
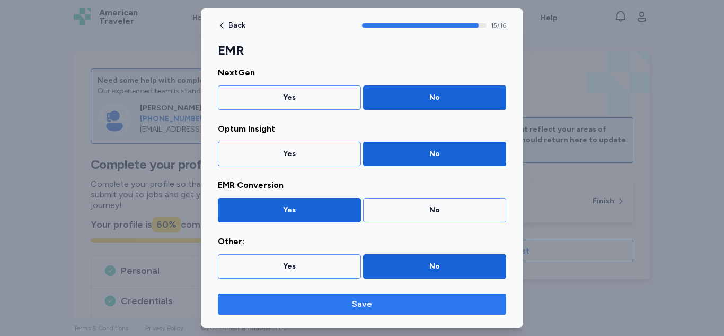
click at [354, 304] on span "Save" at bounding box center [362, 304] width 20 height 13
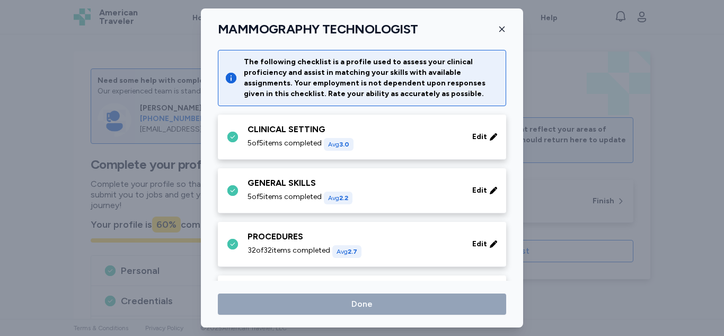
scroll to position [412, 0]
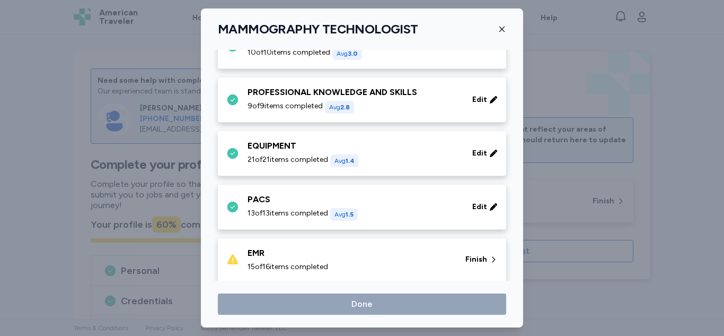
click at [375, 266] on div "15 of 16 items completed" at bounding box center [350, 266] width 205 height 11
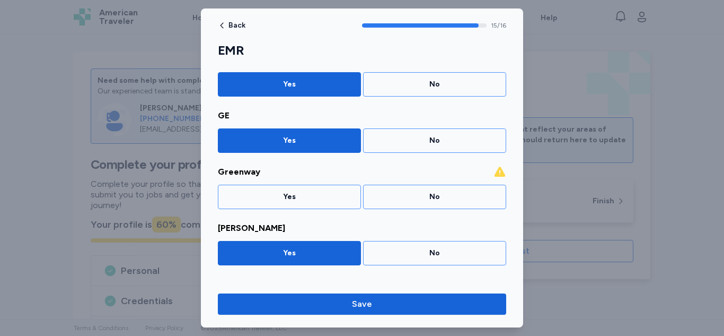
scroll to position [596, 0]
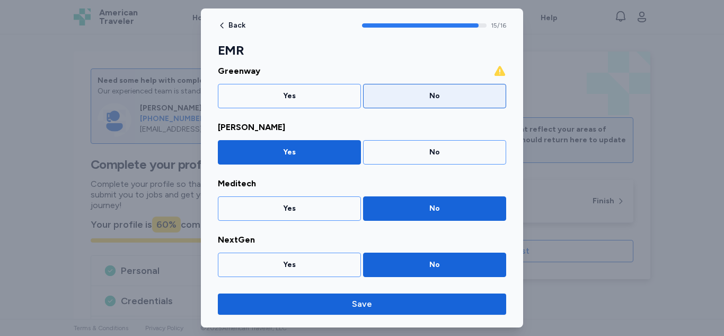
click at [418, 102] on div "No" at bounding box center [434, 96] width 143 height 24
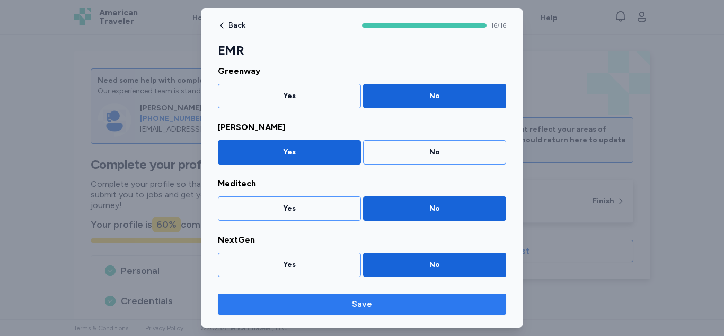
click at [403, 303] on span "Save" at bounding box center [362, 304] width 272 height 13
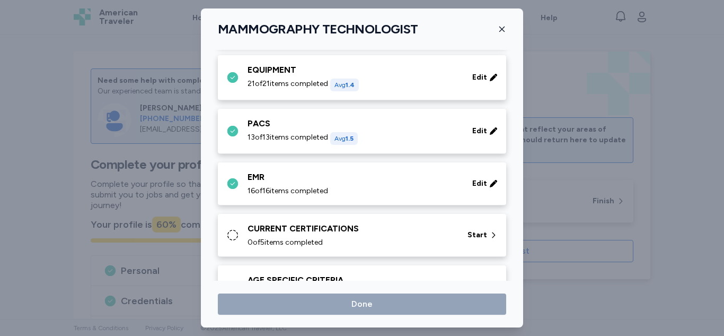
scroll to position [526, 0]
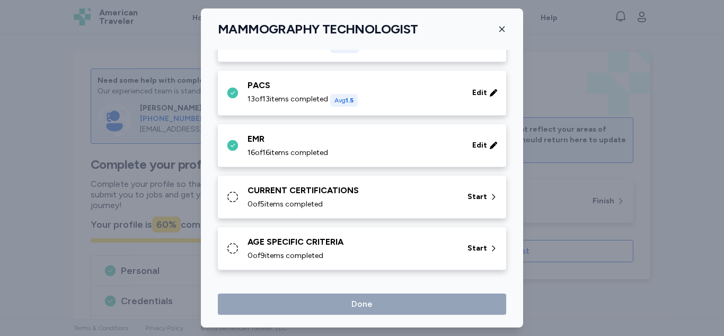
click at [325, 188] on div "CURRENT CERTIFICATIONS" at bounding box center [351, 190] width 207 height 13
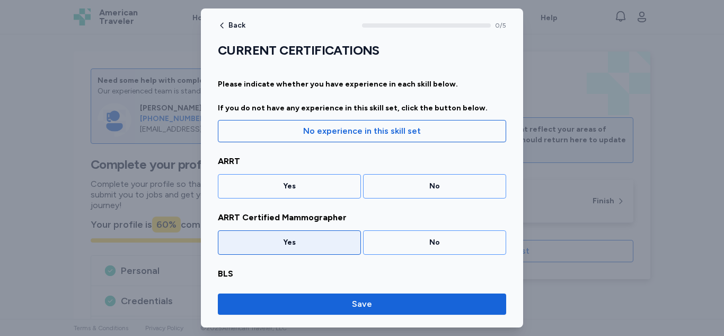
click at [314, 236] on div "Yes" at bounding box center [289, 242] width 143 height 24
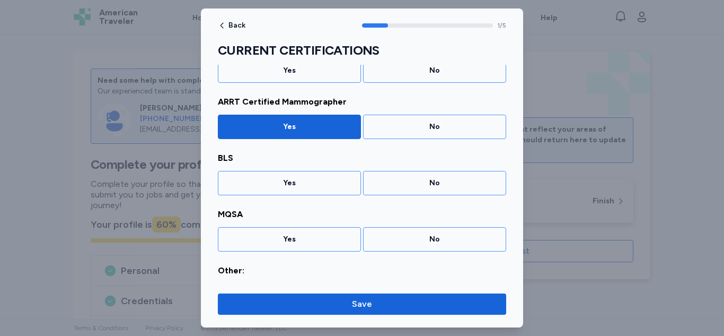
scroll to position [117, 0]
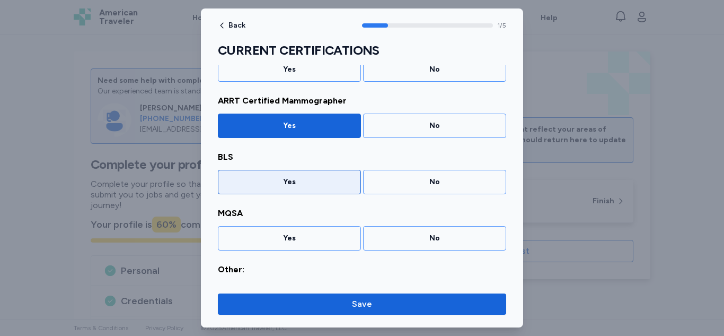
click at [311, 186] on div "Yes" at bounding box center [289, 182] width 129 height 11
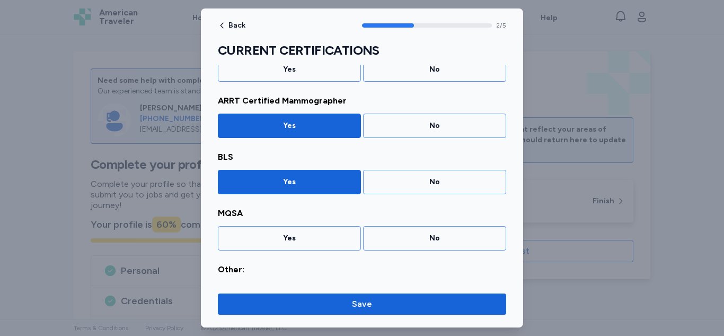
scroll to position [145, 0]
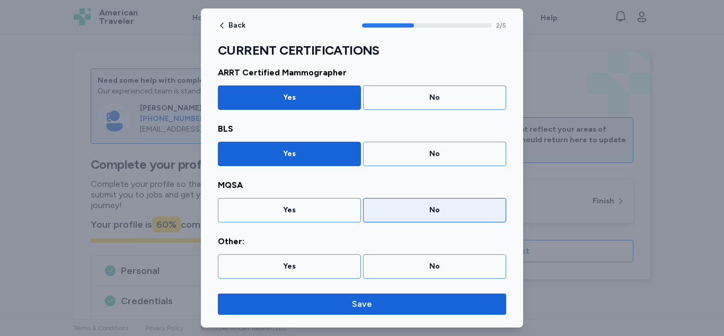
click at [404, 214] on div "No" at bounding box center [434, 210] width 129 height 11
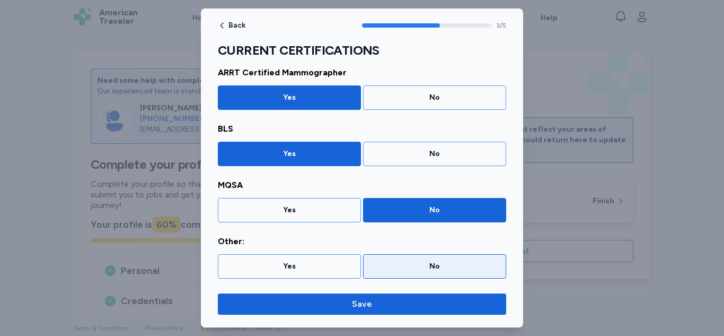
click at [396, 274] on div "No" at bounding box center [434, 266] width 143 height 24
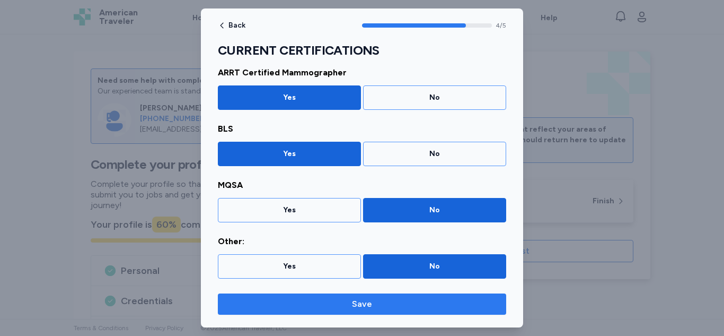
click at [338, 305] on span "Save" at bounding box center [362, 304] width 272 height 13
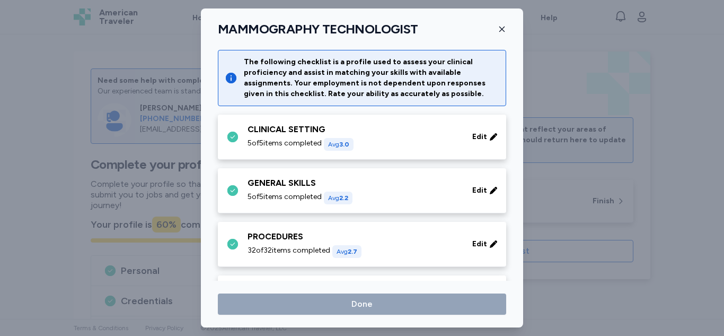
scroll to position [526, 0]
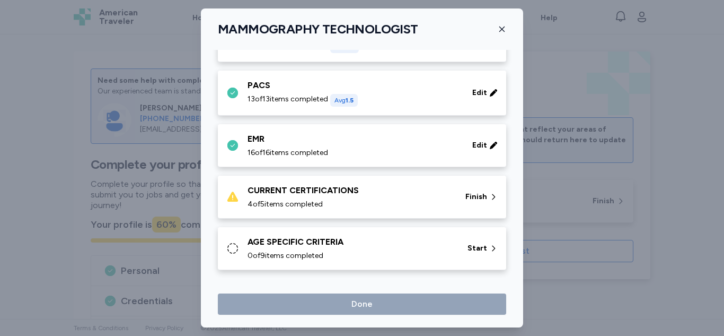
click at [360, 185] on div "CURRENT CERTIFICATIONS" at bounding box center [350, 190] width 205 height 13
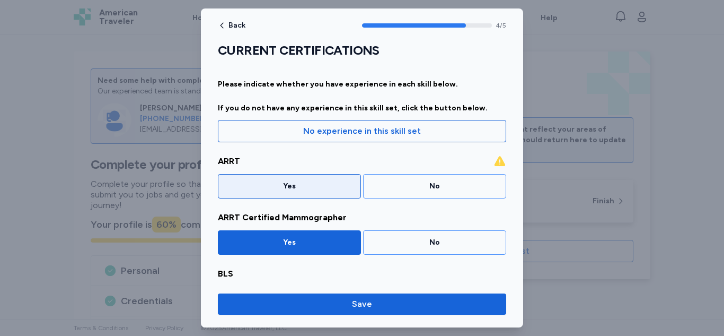
click at [331, 185] on div "Yes" at bounding box center [289, 186] width 129 height 11
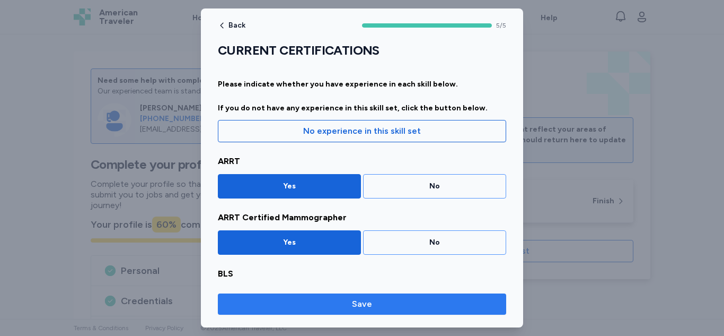
click at [341, 298] on span "Save" at bounding box center [362, 304] width 272 height 13
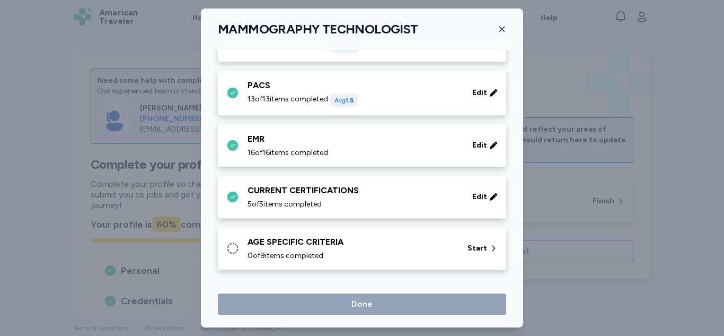
click at [348, 233] on div "AGE SPECIFIC CRITERIA 0 of 9 items completed Start" at bounding box center [362, 248] width 288 height 43
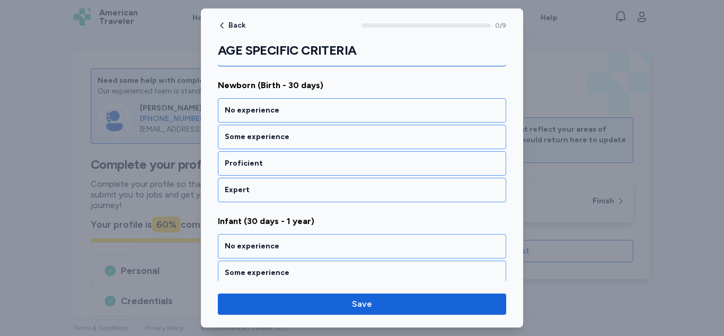
scroll to position [145, 0]
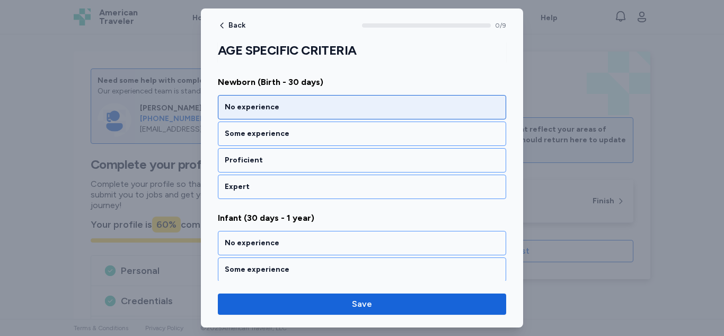
click at [427, 116] on div "No experience" at bounding box center [362, 107] width 288 height 24
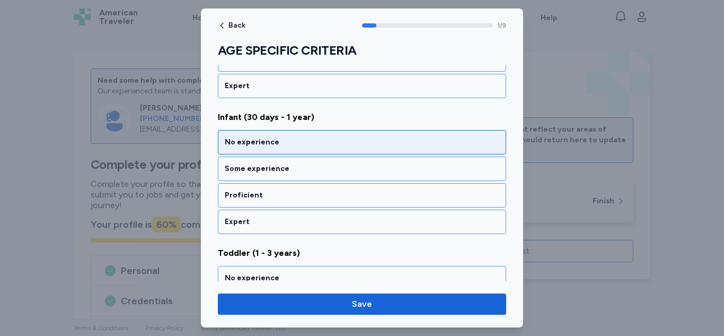
click at [397, 140] on div "No experience" at bounding box center [362, 142] width 275 height 11
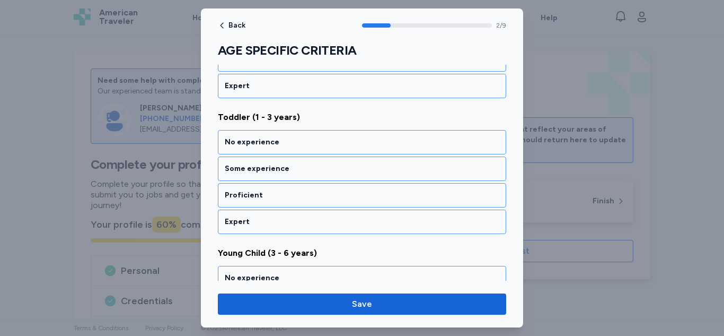
click at [397, 140] on div "No experience" at bounding box center [362, 142] width 275 height 11
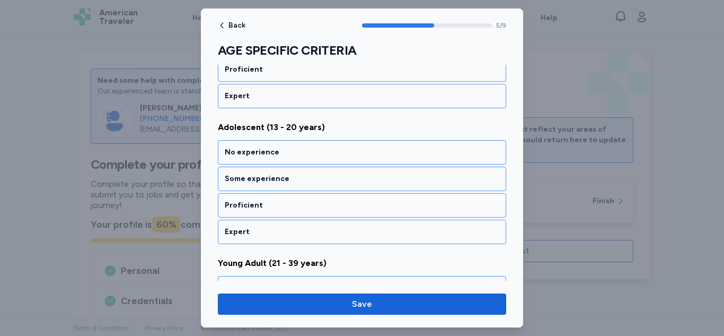
scroll to position [789, 0]
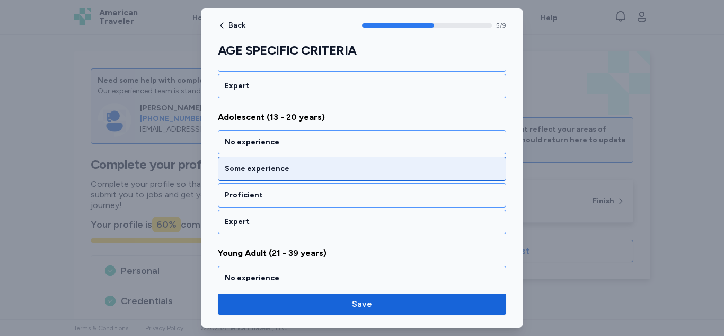
click at [377, 171] on div "Some experience" at bounding box center [362, 168] width 275 height 11
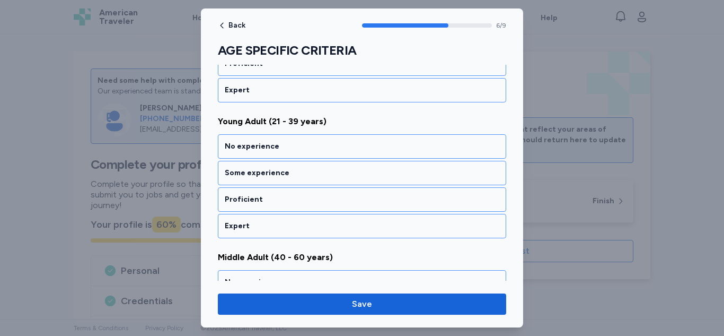
scroll to position [924, 0]
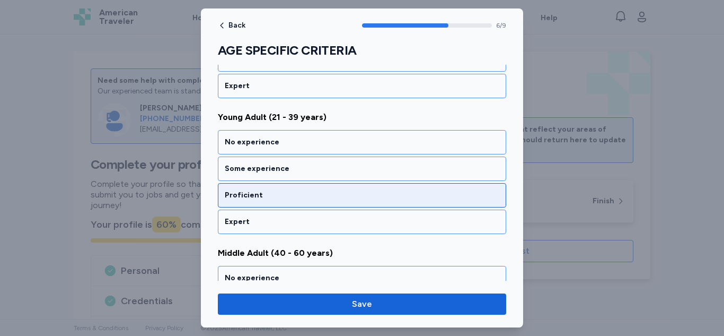
click at [374, 188] on div "Proficient" at bounding box center [362, 195] width 288 height 24
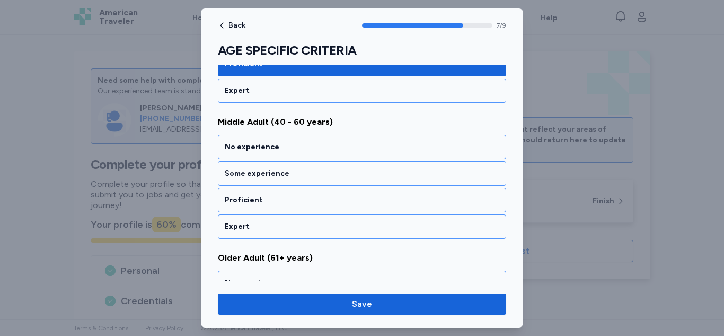
scroll to position [1060, 0]
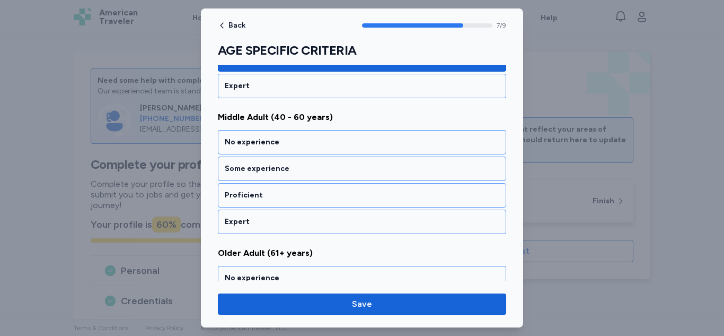
click at [374, 188] on div "Proficient" at bounding box center [362, 195] width 288 height 24
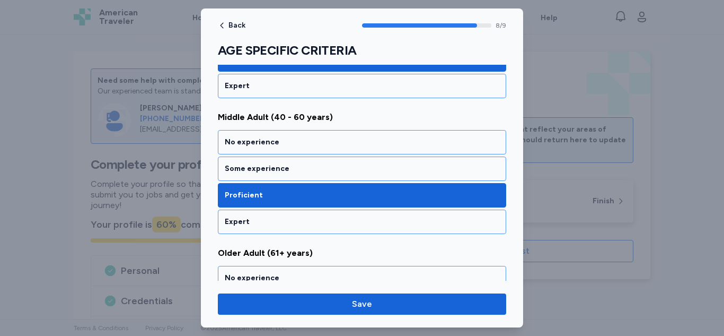
scroll to position [1151, 0]
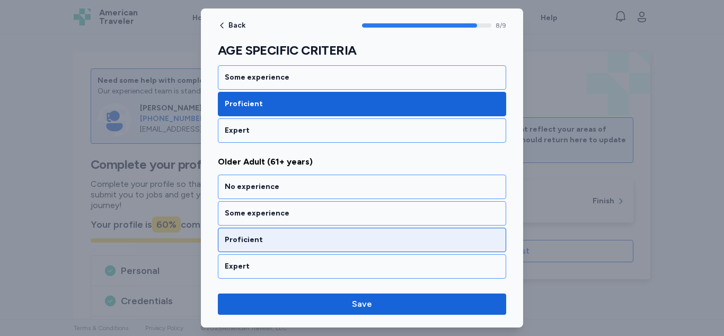
click at [355, 233] on div "Proficient" at bounding box center [362, 240] width 288 height 24
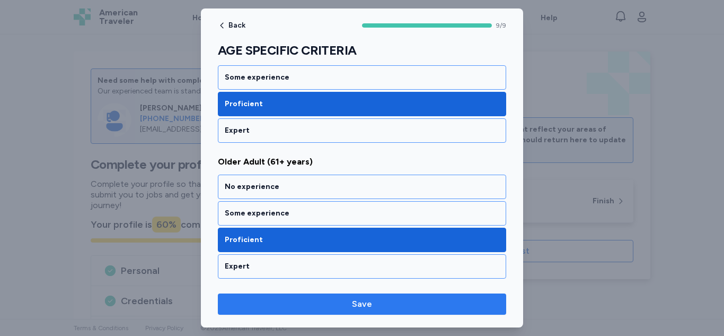
click at [358, 302] on span "Save" at bounding box center [362, 304] width 20 height 13
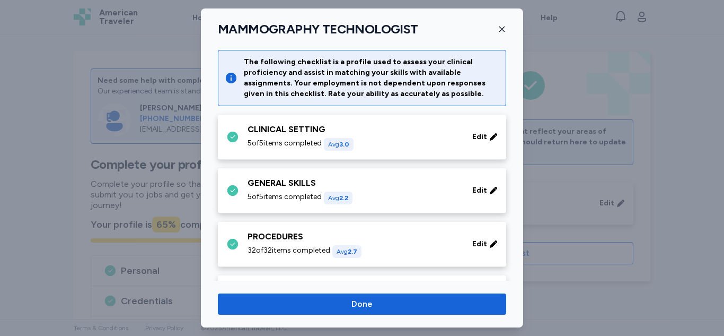
scroll to position [526, 0]
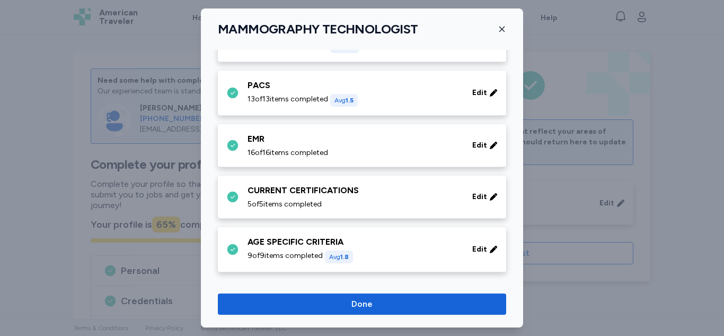
click at [358, 302] on span "Done" at bounding box center [362, 304] width 21 height 13
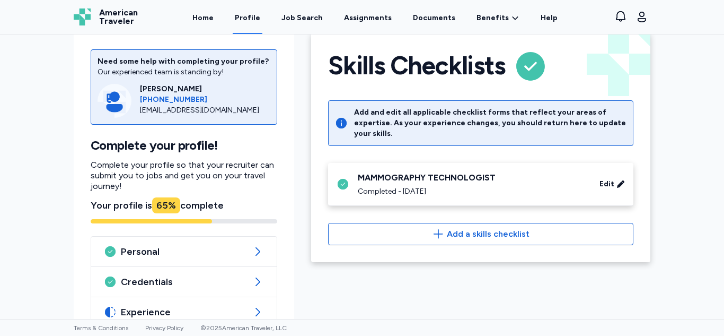
scroll to position [22, 0]
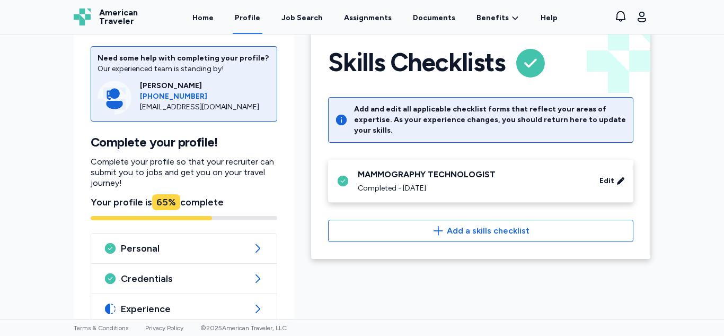
click at [546, 160] on div "MAMMOGRAPHY TECHNOLOGIST Completed - [DATE] Edit" at bounding box center [480, 181] width 305 height 43
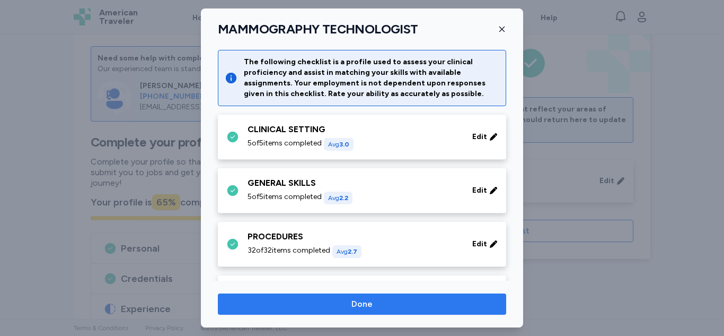
click at [424, 299] on span "Done" at bounding box center [362, 304] width 272 height 13
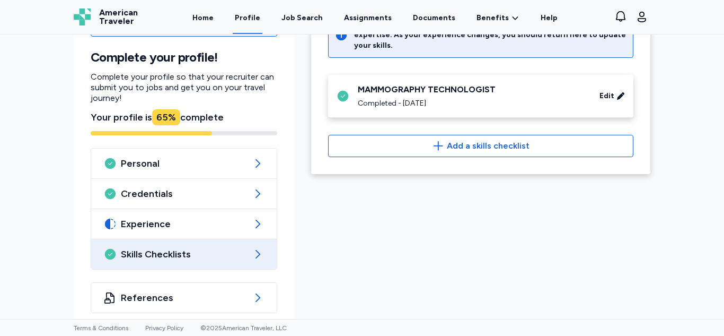
scroll to position [118, 0]
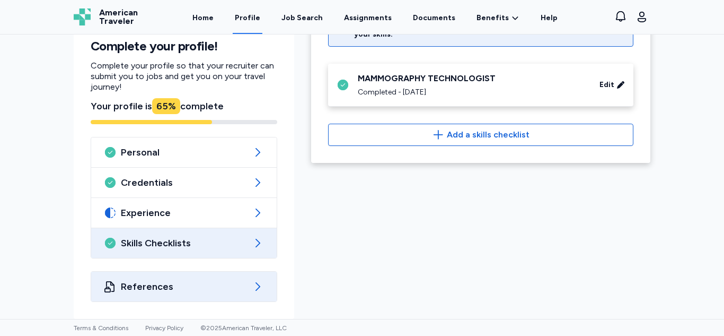
click at [194, 276] on div "References" at bounding box center [184, 287] width 186 height 30
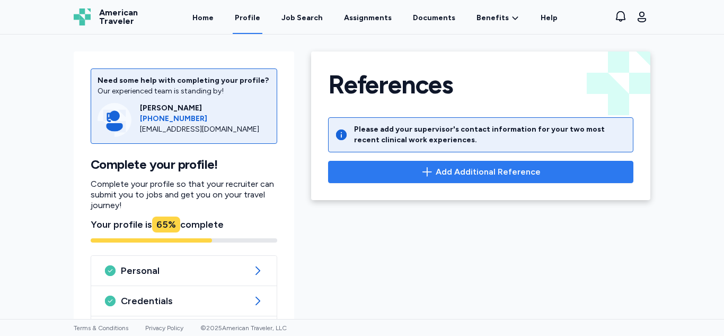
click at [560, 162] on button "Add Additional Reference" at bounding box center [480, 172] width 305 height 22
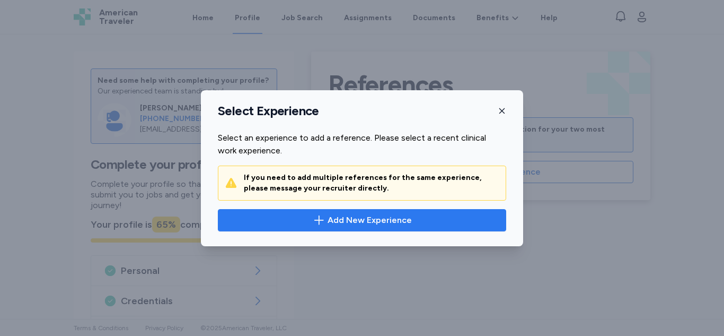
click at [426, 227] on button "Add New Experience" at bounding box center [362, 220] width 288 height 22
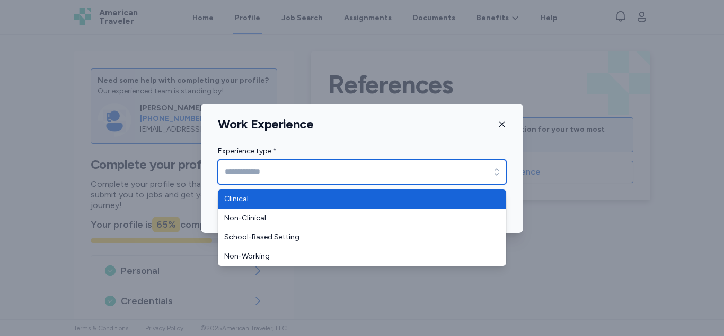
click at [488, 173] on div "button" at bounding box center [496, 172] width 19 height 24
type input "********"
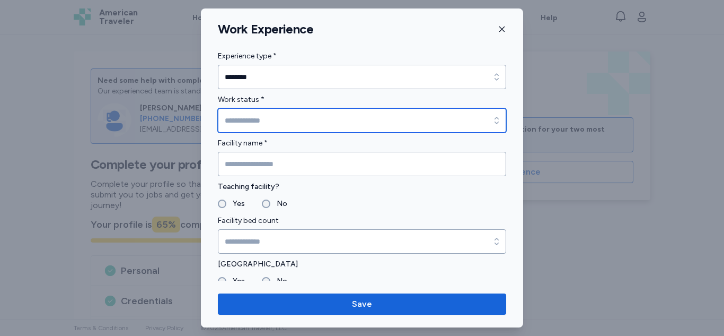
click at [492, 120] on icon "button" at bounding box center [497, 120] width 11 height 11
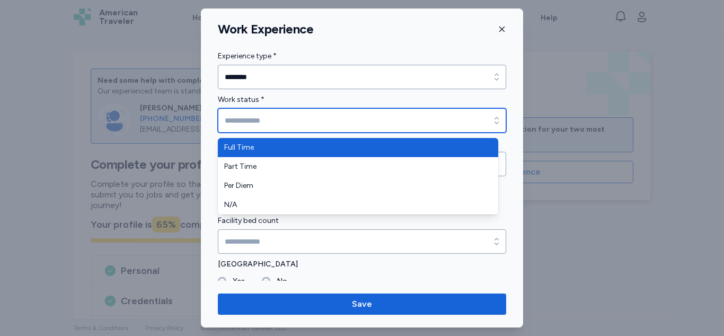
type input "*********"
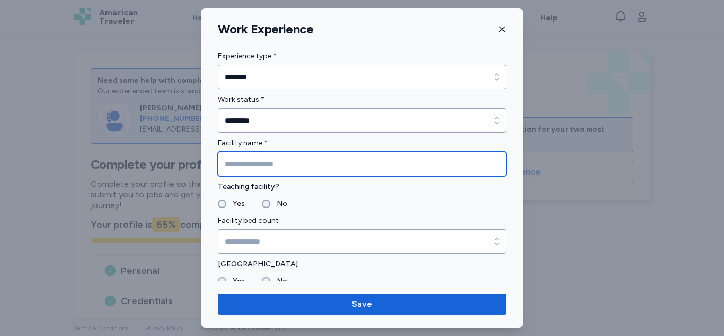
click at [404, 154] on input "Facility name *" at bounding box center [362, 164] width 288 height 24
click at [404, 167] on input "Facility name *" at bounding box center [362, 164] width 288 height 24
type input "*"
click at [242, 165] on input "********" at bounding box center [362, 164] width 288 height 24
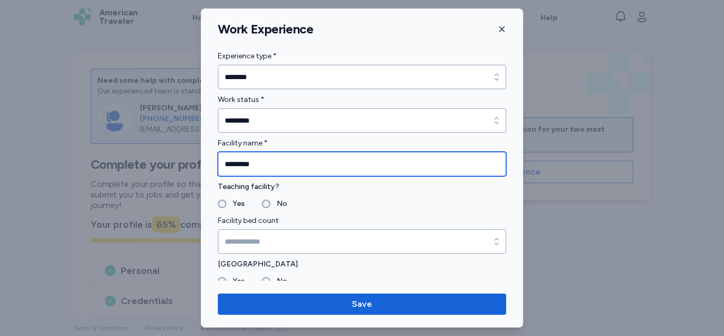
click at [281, 156] on input "********" at bounding box center [362, 164] width 288 height 24
click at [241, 163] on input "********" at bounding box center [362, 164] width 288 height 24
click at [294, 165] on input "********" at bounding box center [362, 164] width 288 height 24
type input "**********"
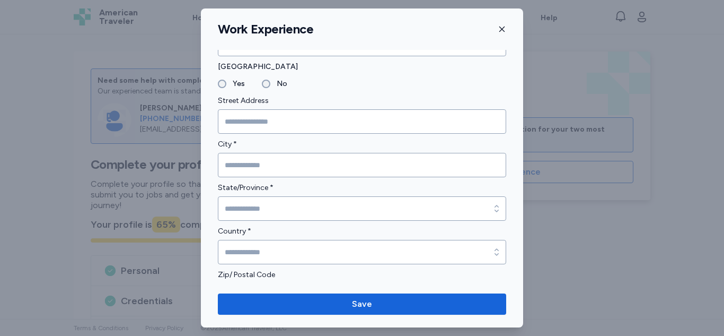
scroll to position [200, 0]
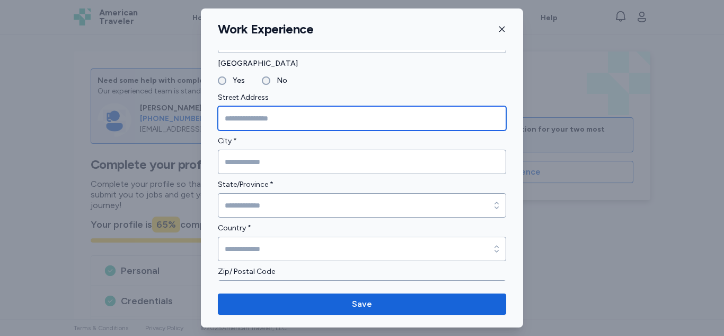
click at [468, 111] on input "Street Address" at bounding box center [362, 118] width 288 height 24
type input "**********"
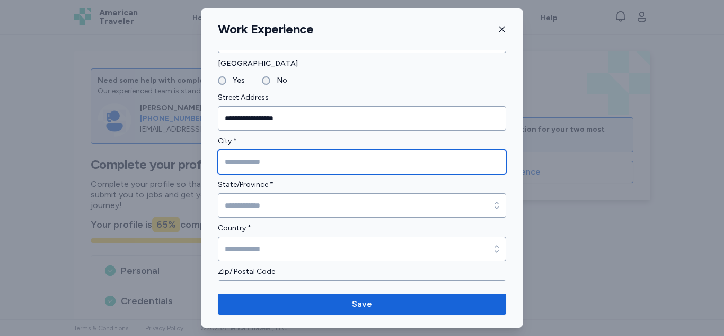
click at [395, 169] on input "City *" at bounding box center [362, 162] width 288 height 24
type input "********"
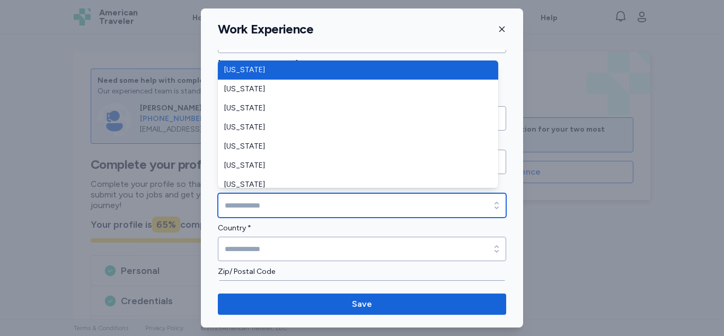
click at [355, 211] on input "State/Province *" at bounding box center [362, 205] width 288 height 24
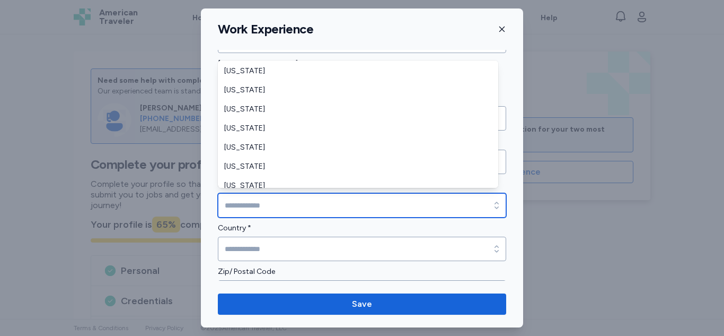
scroll to position [598, 0]
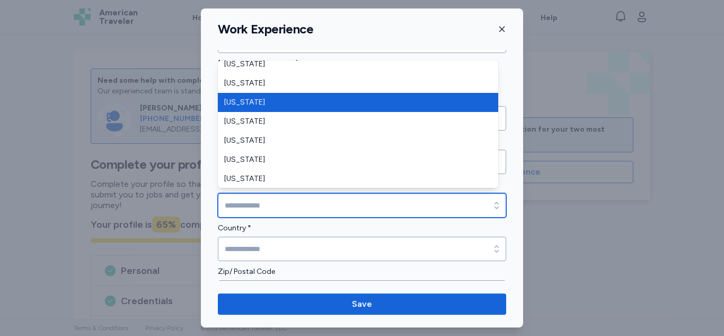
type input "**********"
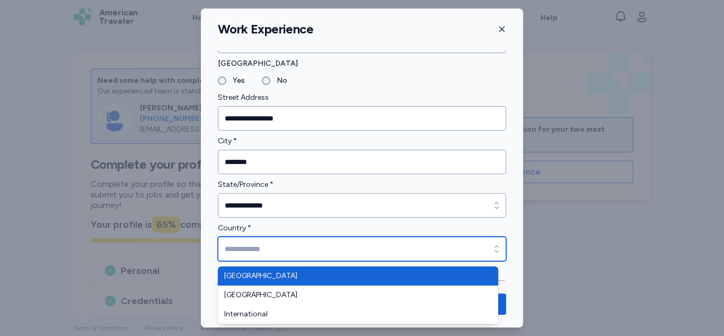
click at [293, 245] on input "Country *" at bounding box center [362, 249] width 288 height 24
type input "**********"
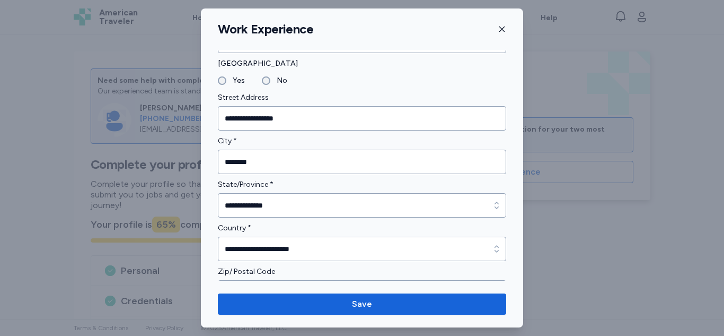
click at [274, 273] on label "Zip/ Postal Code" at bounding box center [362, 271] width 288 height 13
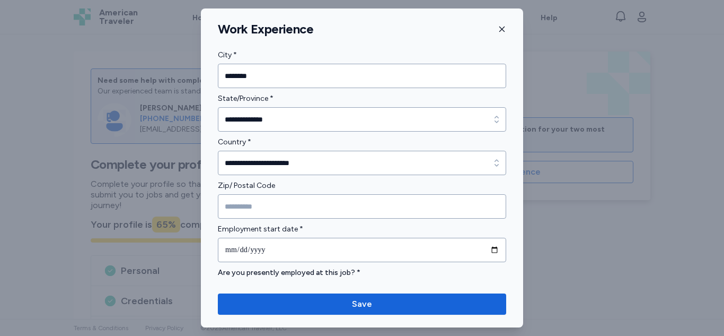
scroll to position [302, 0]
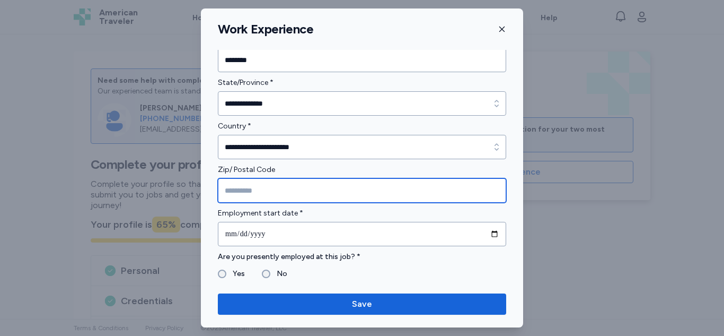
click at [391, 185] on input "Zip/ Postal Code" at bounding box center [362, 190] width 288 height 24
type input "*****"
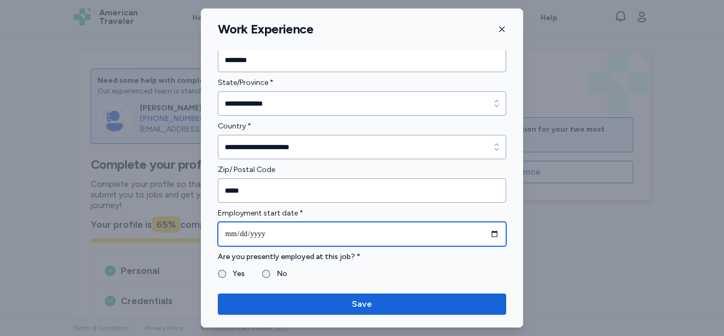
click at [313, 231] on input "date" at bounding box center [362, 234] width 288 height 24
click at [245, 232] on input "date" at bounding box center [362, 234] width 288 height 24
type input "**********"
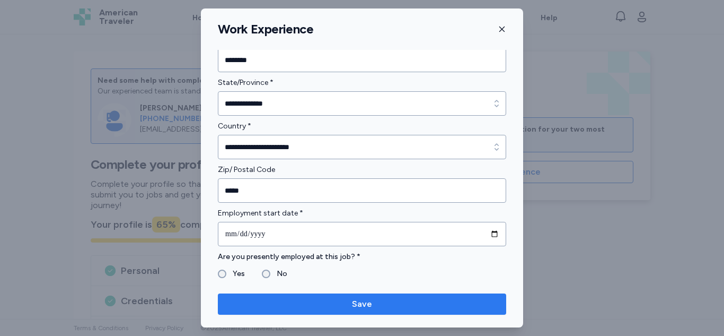
click at [344, 303] on span "Save" at bounding box center [362, 304] width 272 height 13
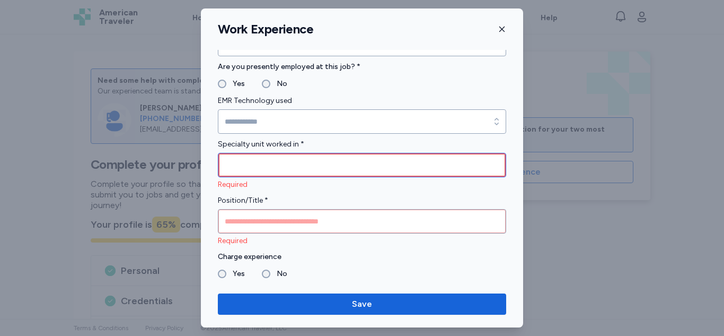
click at [328, 165] on input "Specialty unit worked in *" at bounding box center [362, 165] width 288 height 24
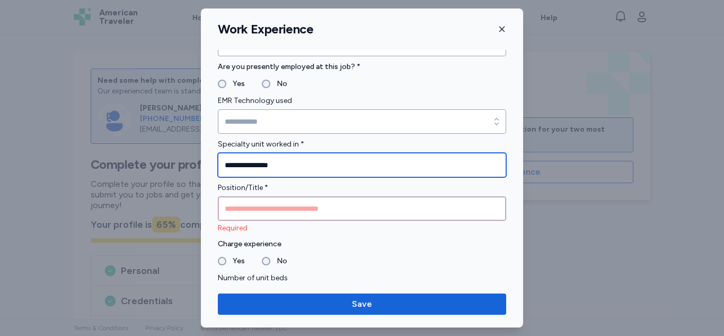
type input "**********"
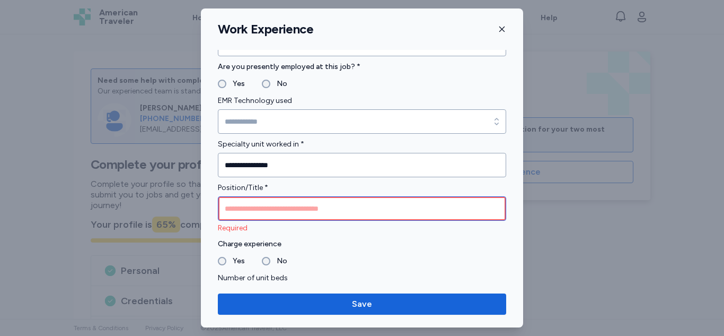
click at [312, 208] on input "Position/Title *" at bounding box center [362, 208] width 288 height 24
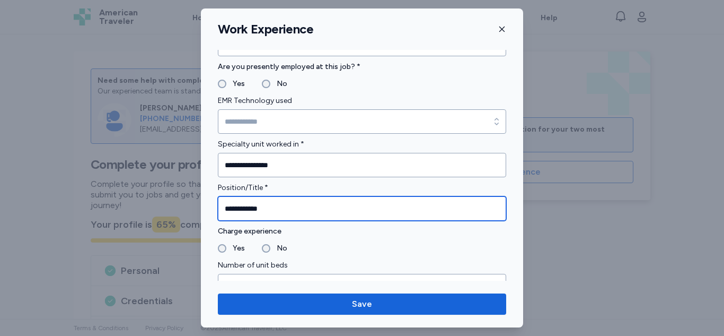
type input "**********"
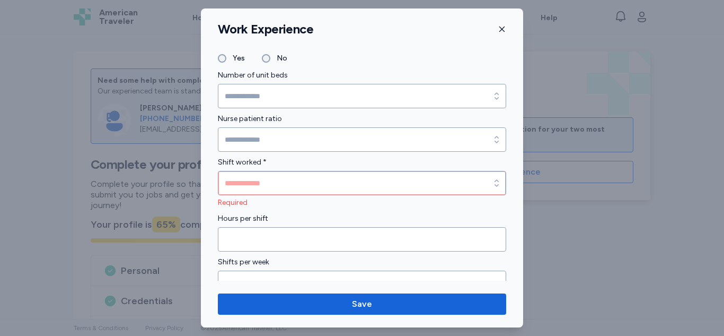
scroll to position [688, 0]
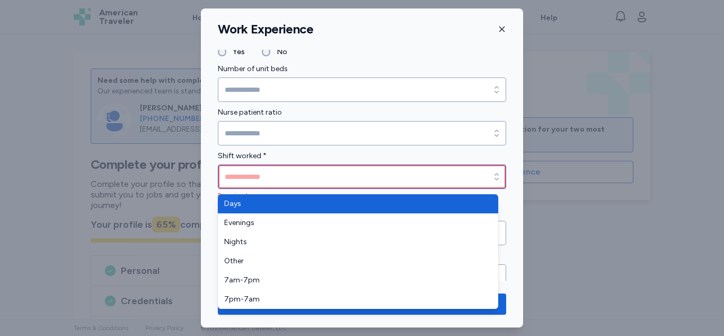
click at [451, 176] on input "Shift worked *" at bounding box center [362, 176] width 288 height 24
type input "****"
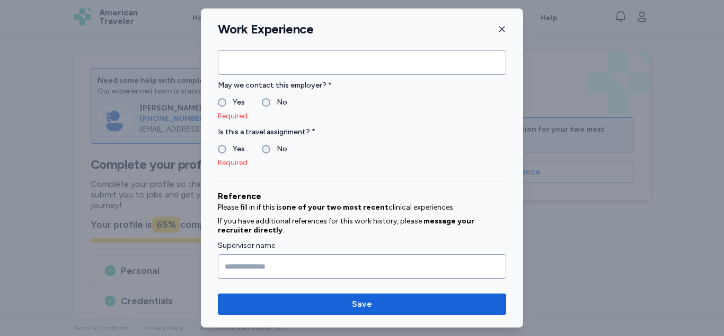
scroll to position [903, 0]
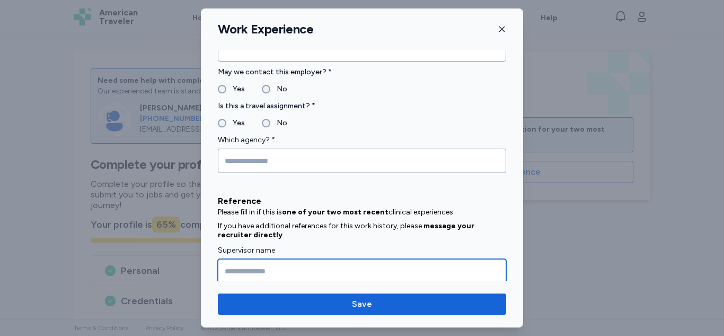
click at [307, 275] on input "Supervisor name" at bounding box center [362, 271] width 288 height 24
type input "**********"
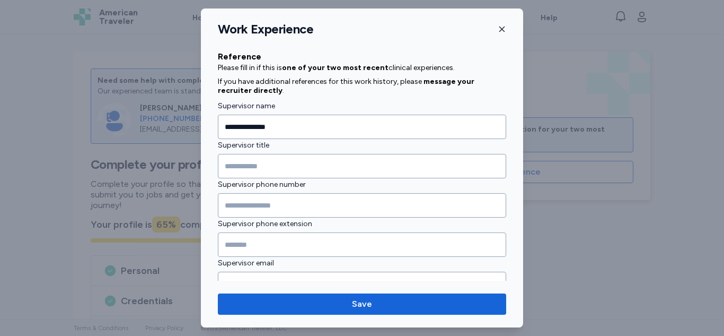
scroll to position [1051, 0]
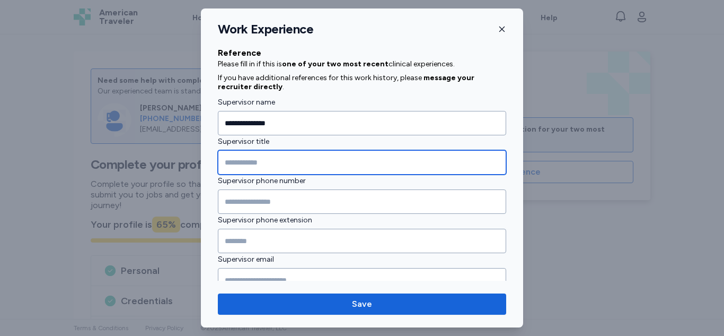
click at [371, 167] on input "Supervisor title" at bounding box center [362, 162] width 288 height 24
type input "**********"
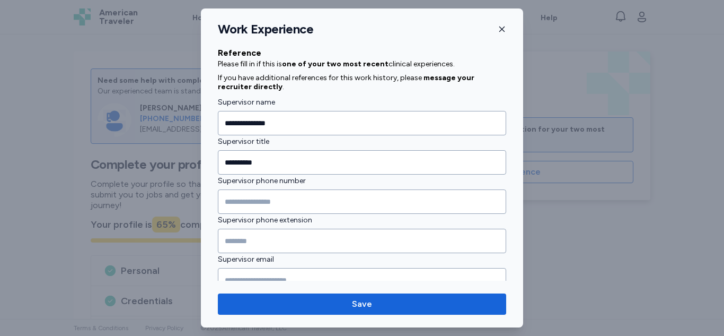
scroll to position [1081, 0]
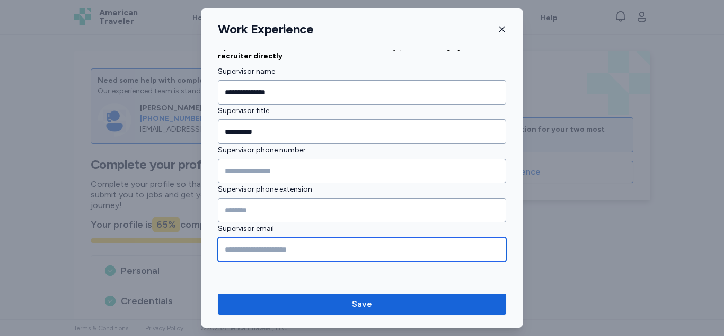
click at [457, 254] on input "Supervisor email" at bounding box center [362, 249] width 288 height 24
